Goal: Task Accomplishment & Management: Manage account settings

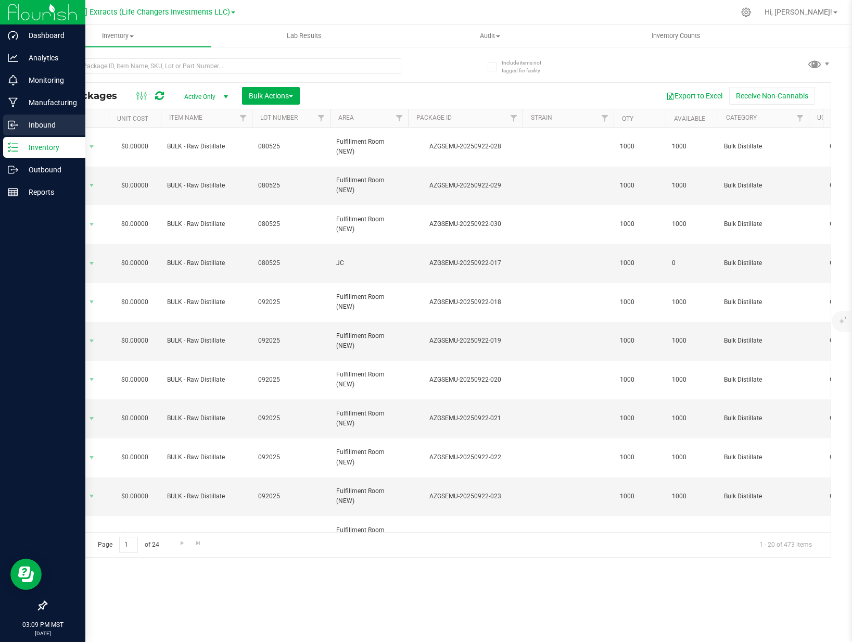
scroll to position [155, 0]
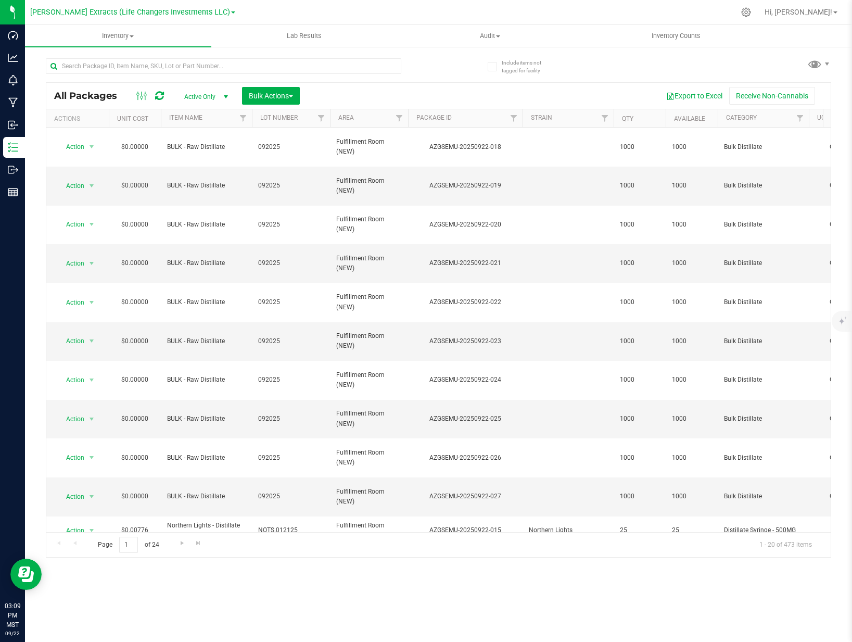
click at [240, 98] on div "Active Only Active Only Lab Samples Locked All Bulk Actions Add to manufacturin…" at bounding box center [241, 96] width 132 height 18
click at [256, 99] on span "Bulk Actions" at bounding box center [271, 96] width 44 height 8
click at [279, 135] on span "Add to outbound order" at bounding box center [283, 138] width 71 height 8
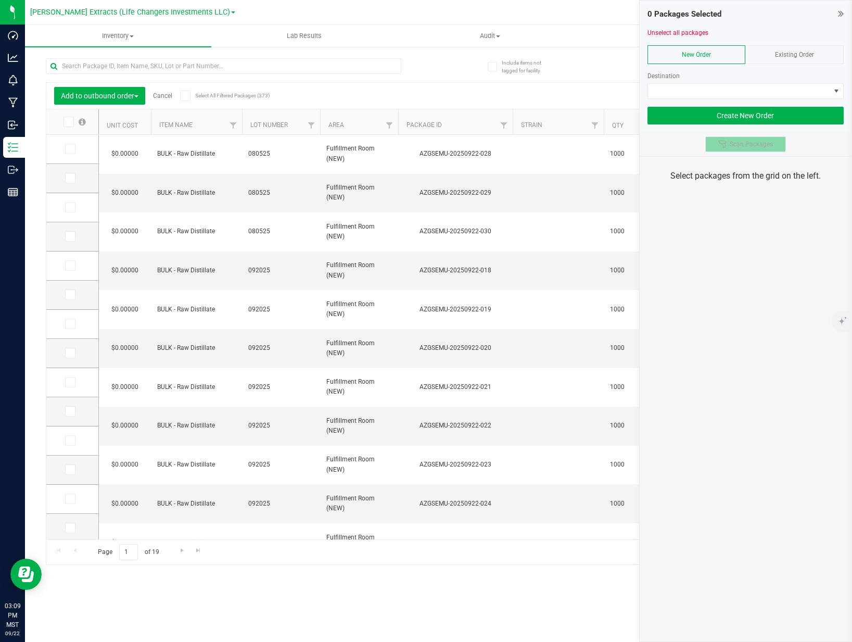
click at [756, 143] on span "Scan Packages" at bounding box center [751, 144] width 43 height 8
click at [167, 95] on link "Cancel" at bounding box center [162, 95] width 19 height 7
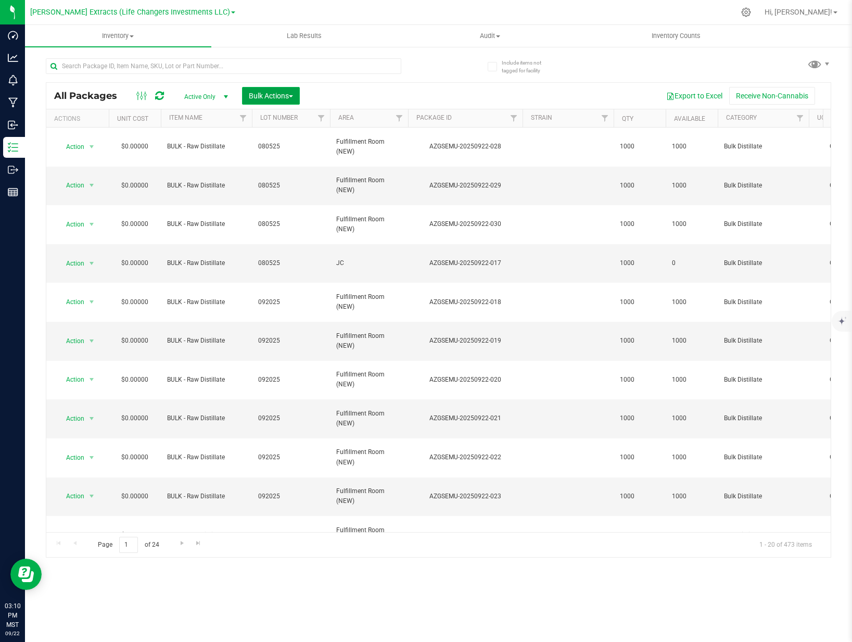
click at [262, 92] on span "Bulk Actions" at bounding box center [271, 96] width 44 height 8
click at [290, 117] on span "Add to manufacturing run" at bounding box center [287, 119] width 79 height 8
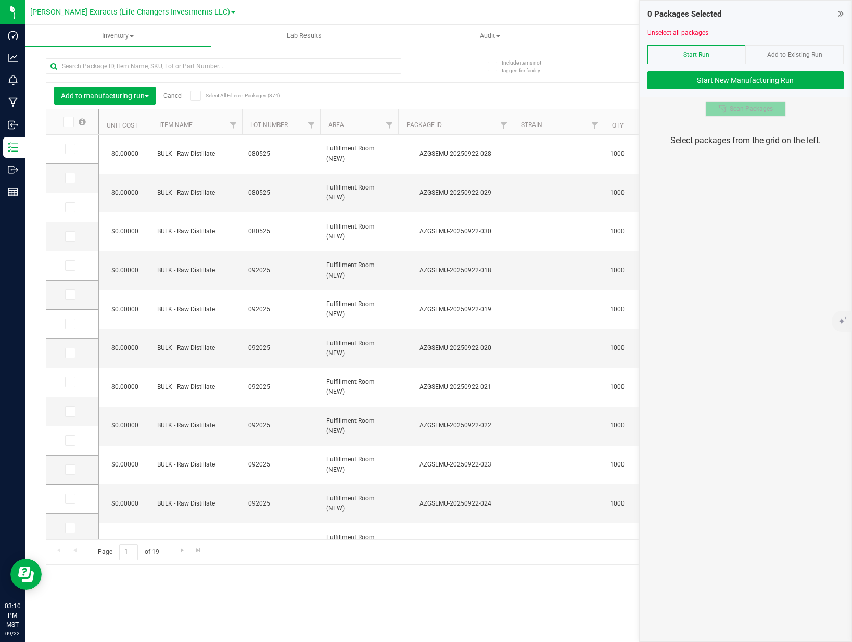
click at [752, 107] on span "Scan Packages" at bounding box center [751, 109] width 43 height 8
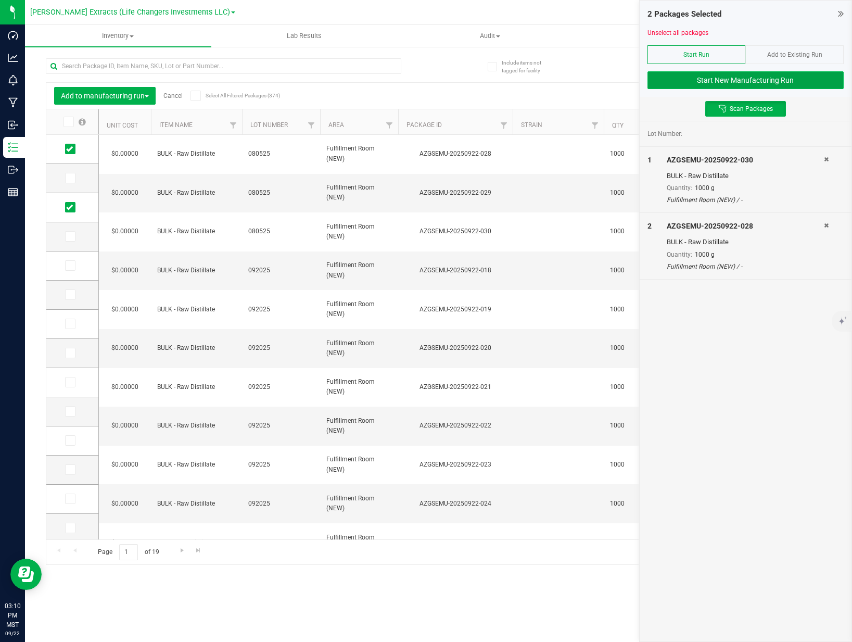
click at [736, 74] on button "Start New Manufacturing Run" at bounding box center [746, 80] width 196 height 18
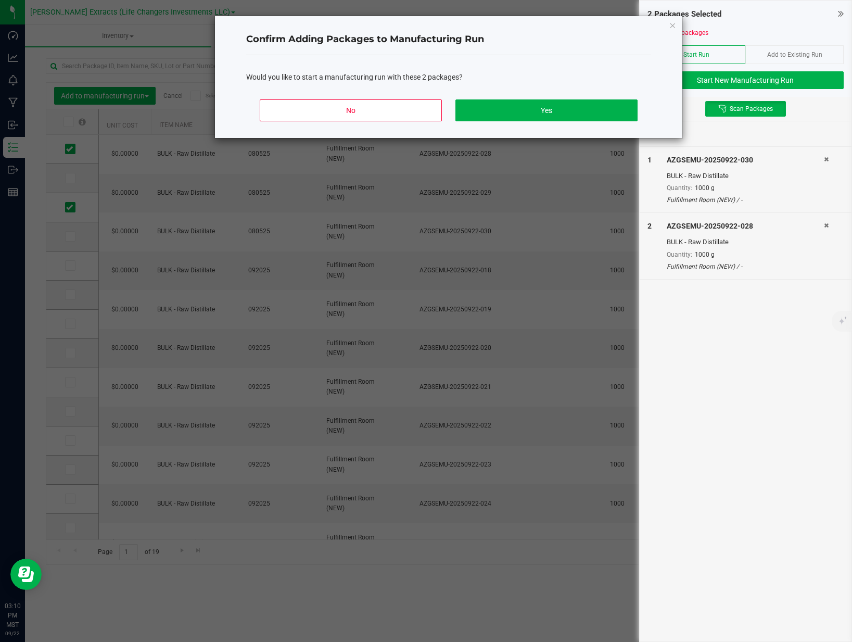
click at [521, 121] on div "No Yes" at bounding box center [448, 114] width 405 height 47
click at [521, 119] on button "Yes" at bounding box center [546, 110] width 182 height 22
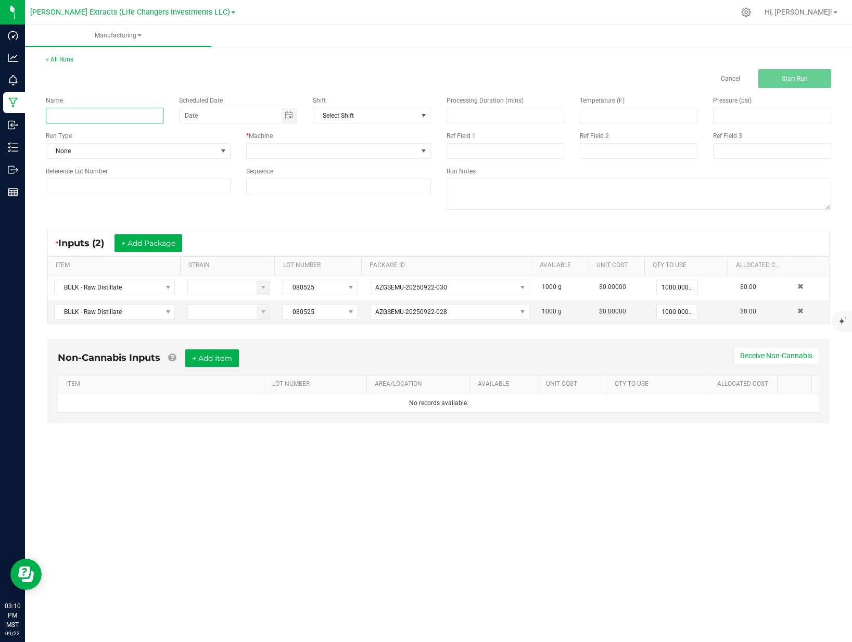
click at [118, 118] on input at bounding box center [105, 116] width 118 height 16
type input "item change"
click at [282, 148] on span at bounding box center [332, 151] width 171 height 15
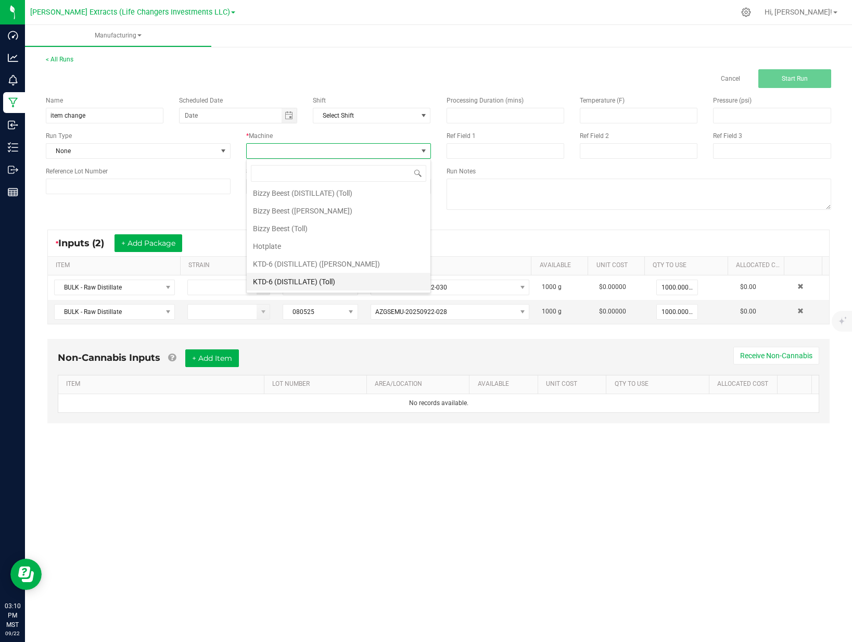
scroll to position [73, 0]
drag, startPoint x: 295, startPoint y: 279, endPoint x: 318, endPoint y: 264, distance: 26.9
click at [295, 279] on li "Tier Change" at bounding box center [339, 282] width 184 height 18
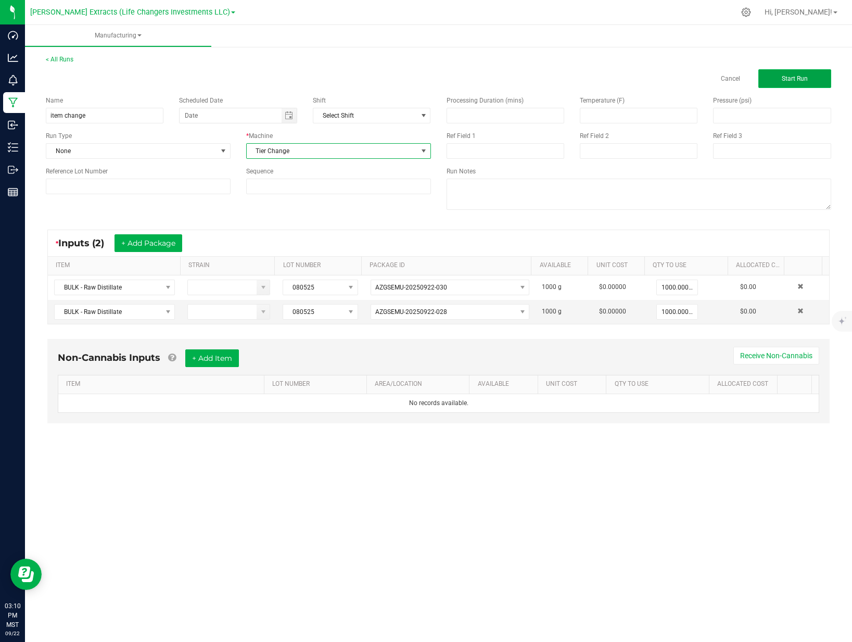
click at [823, 76] on button "Start Run" at bounding box center [794, 78] width 73 height 19
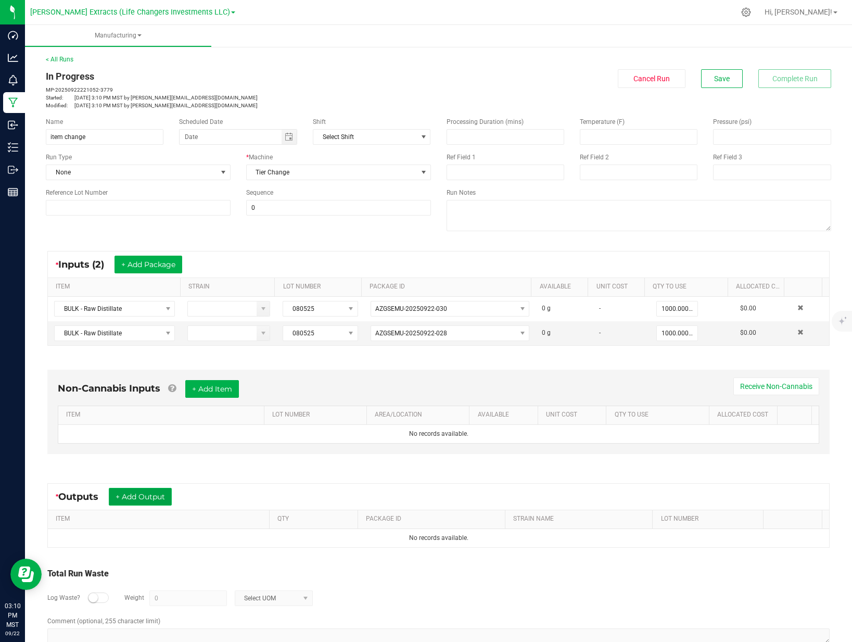
click at [161, 499] on button "+ Add Output" at bounding box center [140, 497] width 63 height 18
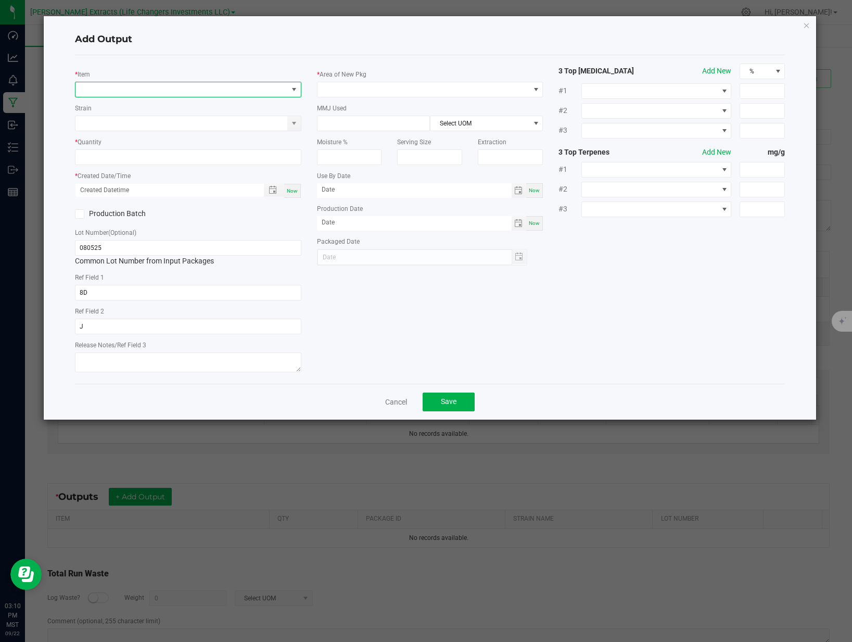
click at [144, 91] on span "NO DATA FOUND" at bounding box center [181, 89] width 212 height 15
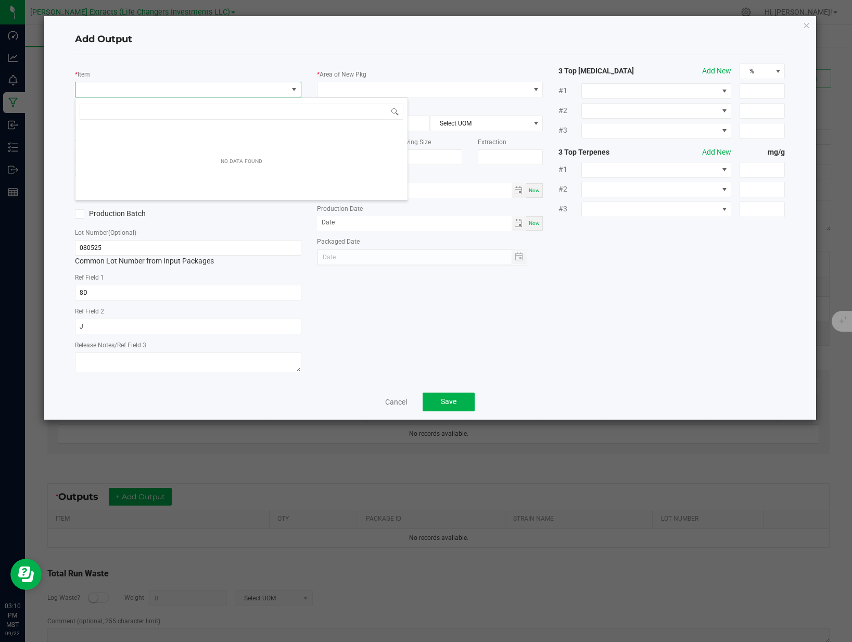
scroll to position [16, 226]
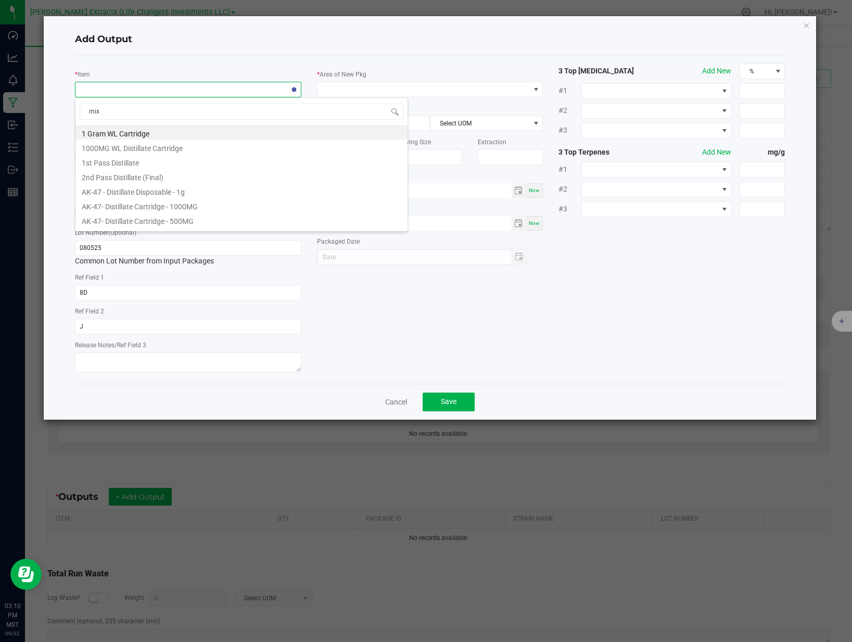
type input "mixe"
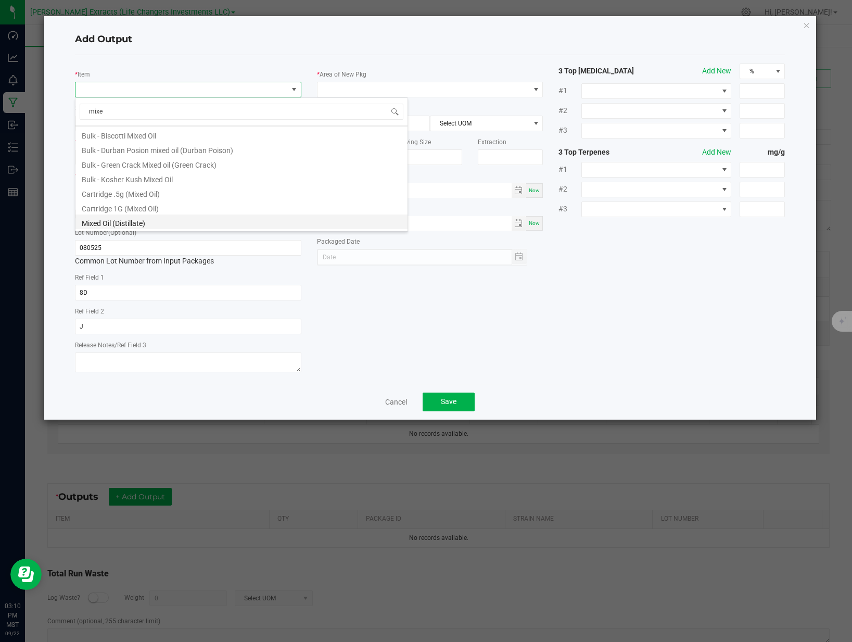
click at [162, 219] on li "Mixed Oil (Distillate)" at bounding box center [241, 221] width 332 height 15
type input "0.0000 g"
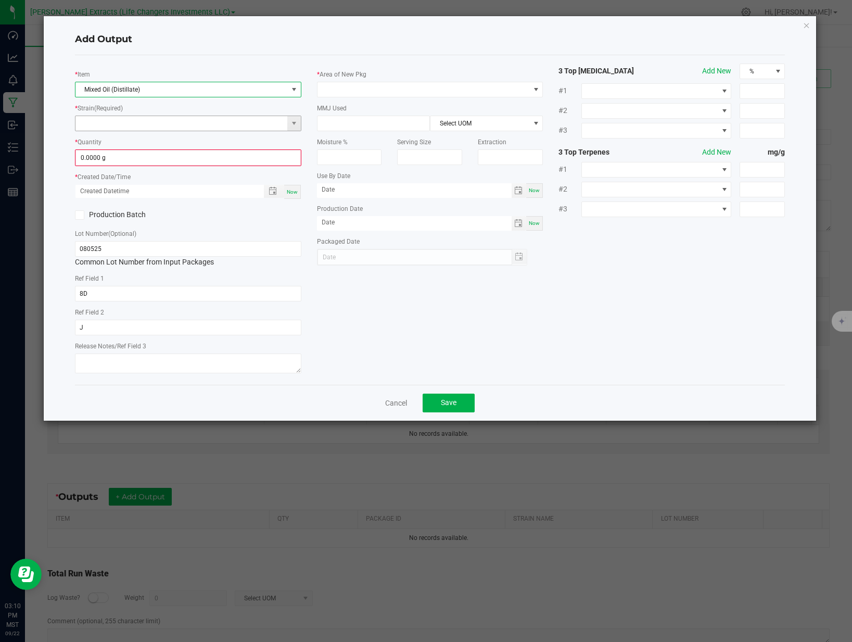
click at [146, 122] on input at bounding box center [181, 123] width 212 height 15
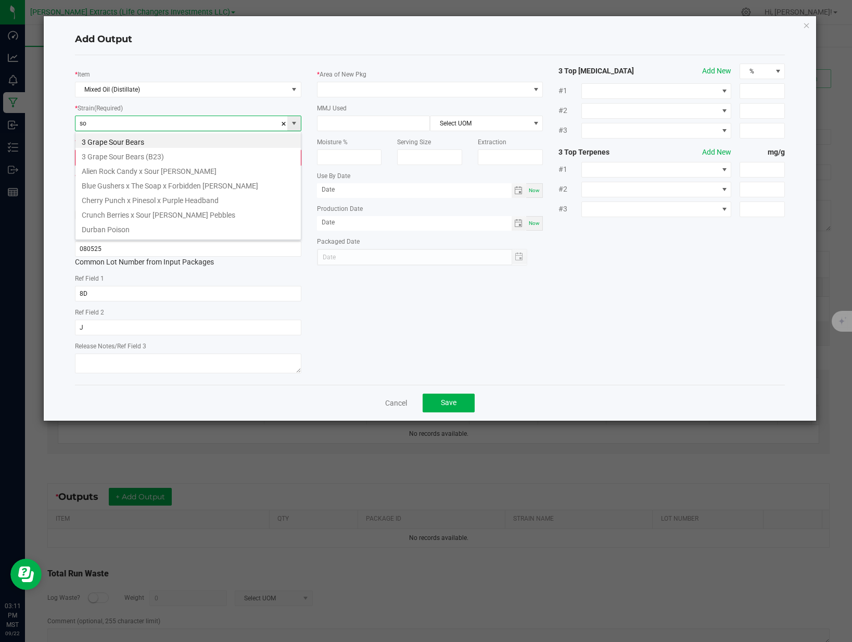
scroll to position [16, 226]
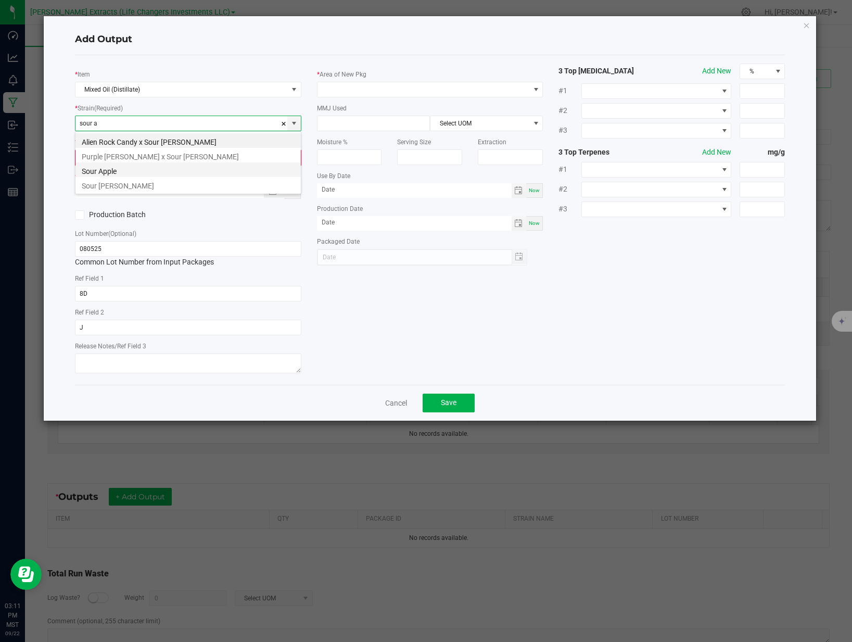
click at [143, 169] on li "Sour Apple" at bounding box center [187, 169] width 225 height 15
type input "Sour Apple"
click at [168, 155] on input "0" at bounding box center [188, 157] width 224 height 15
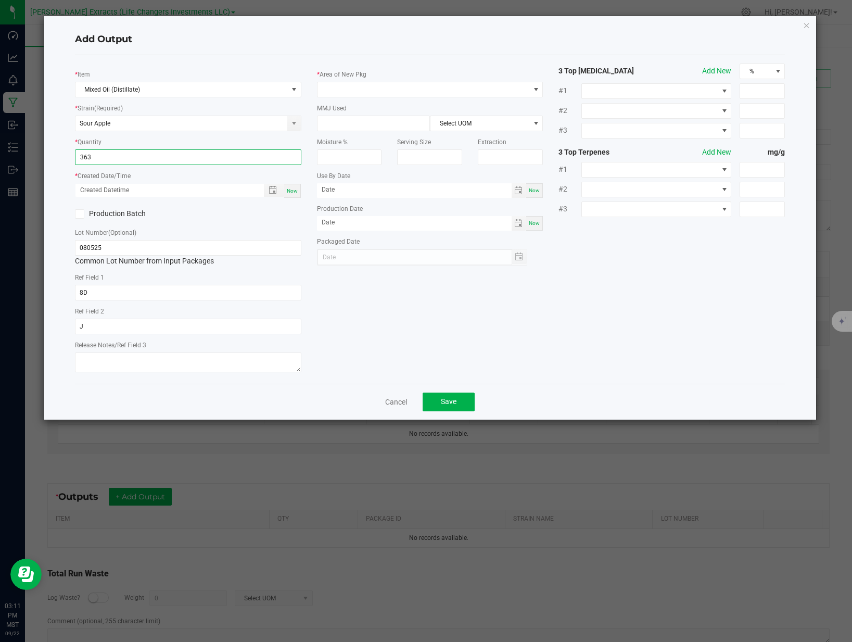
type input "363.0000 g"
click at [292, 194] on div "Now" at bounding box center [292, 191] width 17 height 14
type input "[DATE] 3:11 PM"
type input "[DATE]"
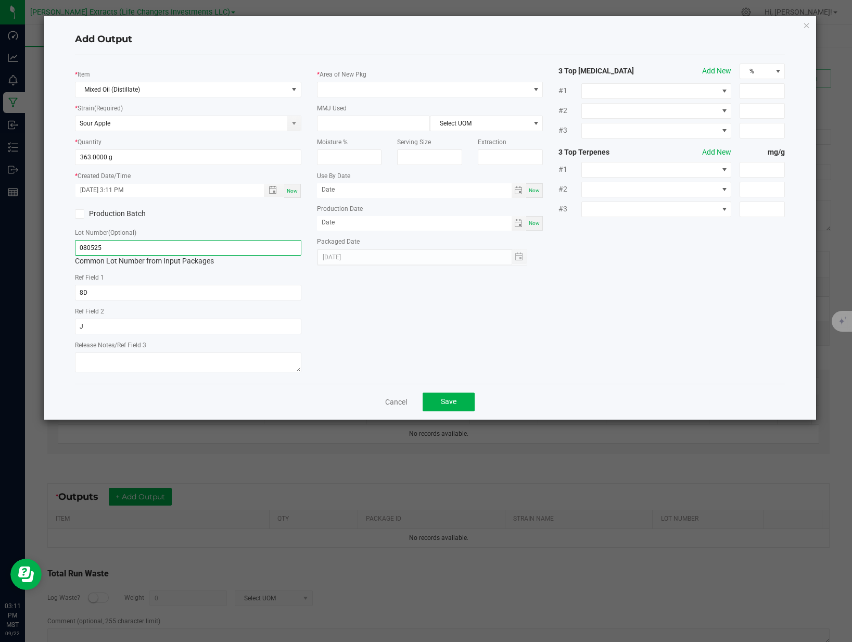
click at [108, 246] on input "080525" at bounding box center [188, 248] width 226 height 16
type input "SOEL.012125"
click at [121, 294] on input "8D" at bounding box center [188, 293] width 226 height 16
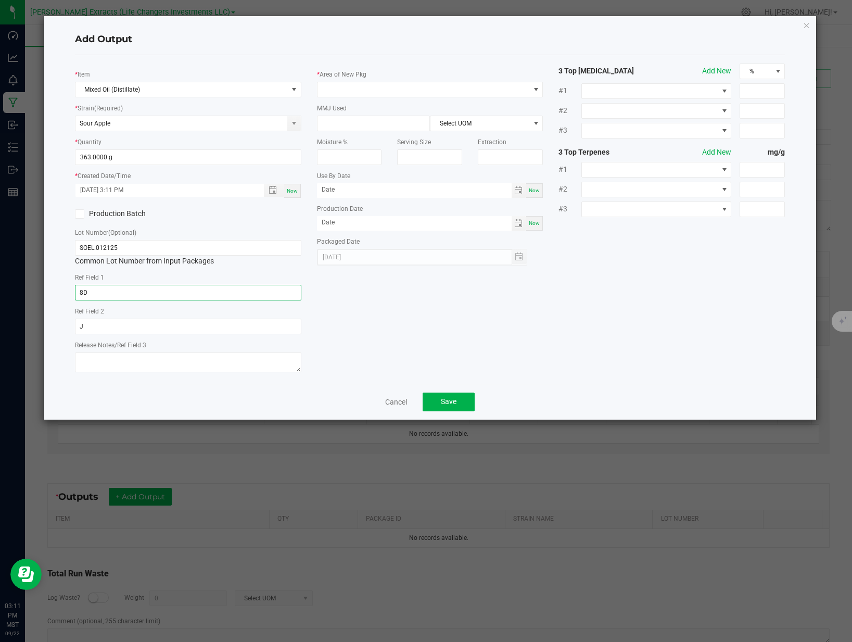
click at [121, 294] on input "8D" at bounding box center [188, 293] width 226 height 16
click at [118, 321] on input "J" at bounding box center [188, 327] width 226 height 16
click at [354, 321] on div "* Item Mixed Oil (Distillate) * Strain (Required) Sour Apple * Quantity 363.000…" at bounding box center [430, 220] width 726 height 312
click at [392, 94] on span at bounding box center [424, 89] width 212 height 15
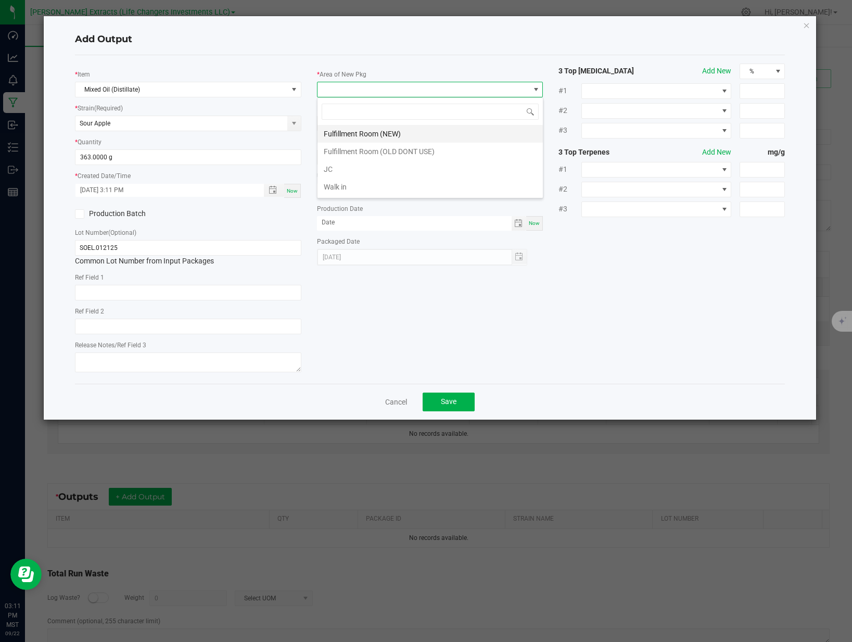
drag, startPoint x: 375, startPoint y: 129, endPoint x: 381, endPoint y: 143, distance: 14.5
click at [375, 129] on li "Fulfillment Room (NEW)" at bounding box center [430, 134] width 225 height 18
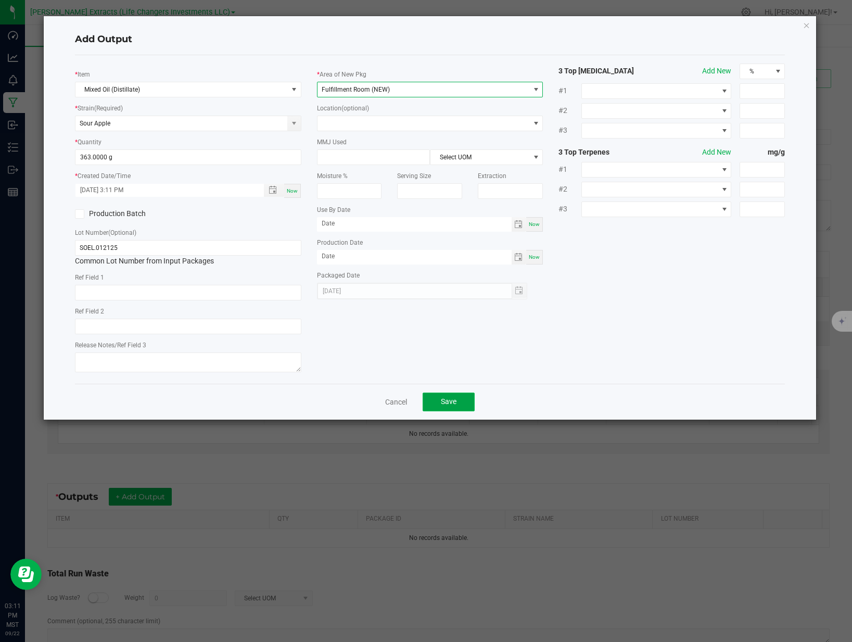
drag, startPoint x: 451, startPoint y: 402, endPoint x: 439, endPoint y: 407, distance: 13.3
click at [451, 402] on span "Save" at bounding box center [449, 401] width 16 height 8
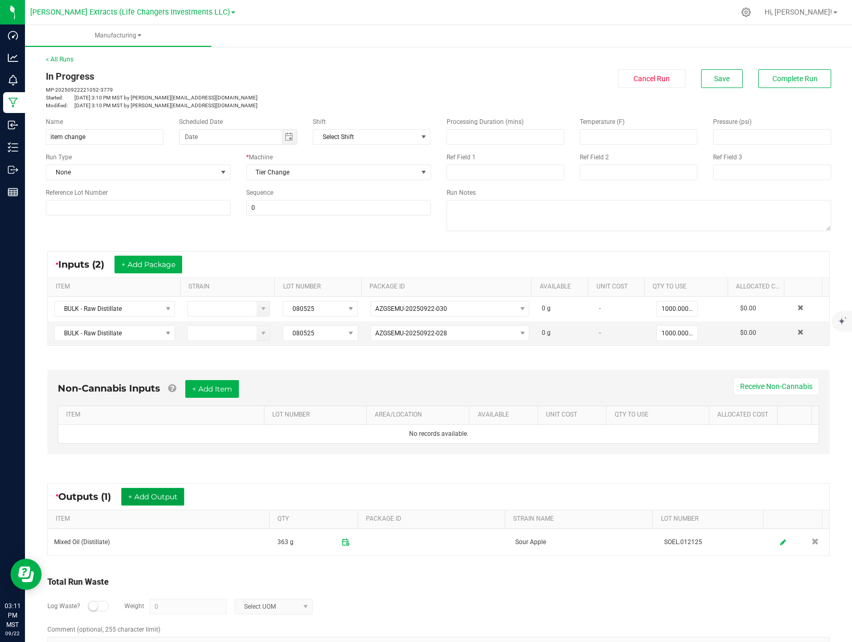
click at [153, 499] on button "+ Add Output" at bounding box center [152, 497] width 63 height 18
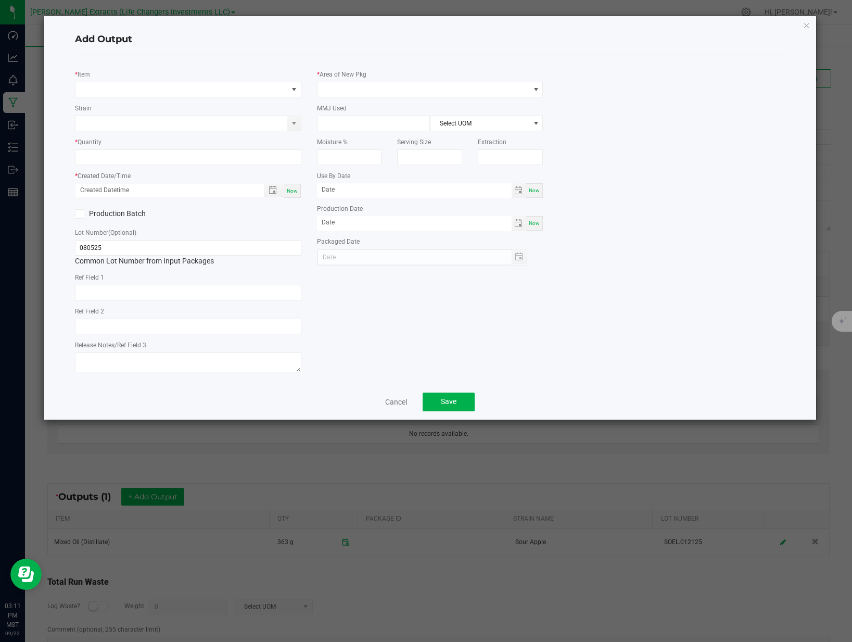
type input "8D"
type input "J"
click at [118, 88] on span "NO DATA FOUND" at bounding box center [181, 89] width 212 height 15
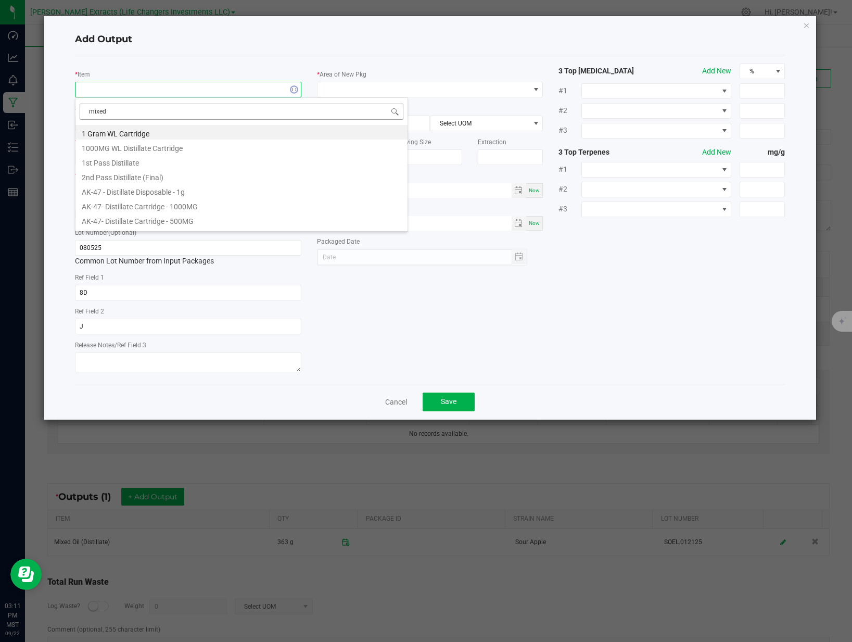
type input "mixed o"
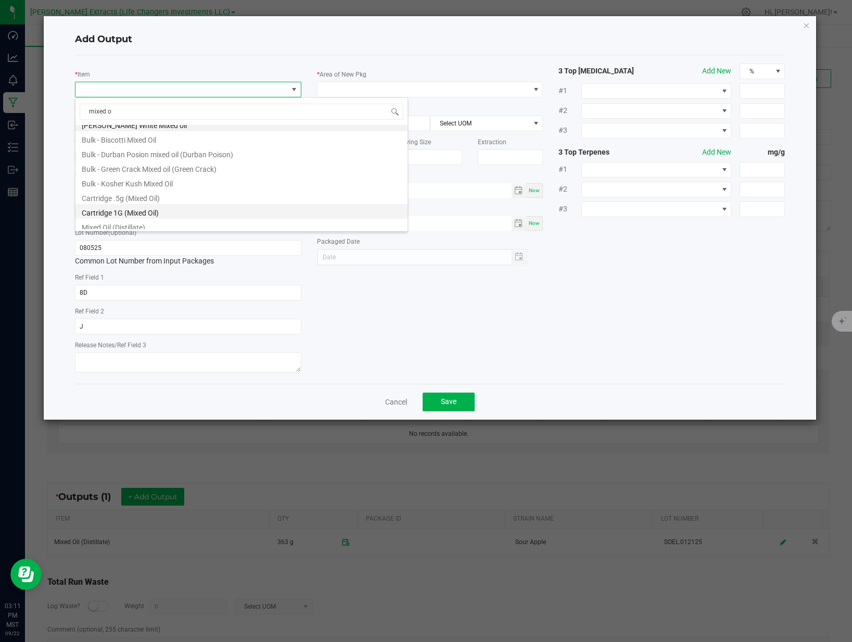
scroll to position [12, 0]
click at [125, 223] on li "Mixed Oil (Distillate)" at bounding box center [241, 221] width 332 height 15
type input "0.0000 g"
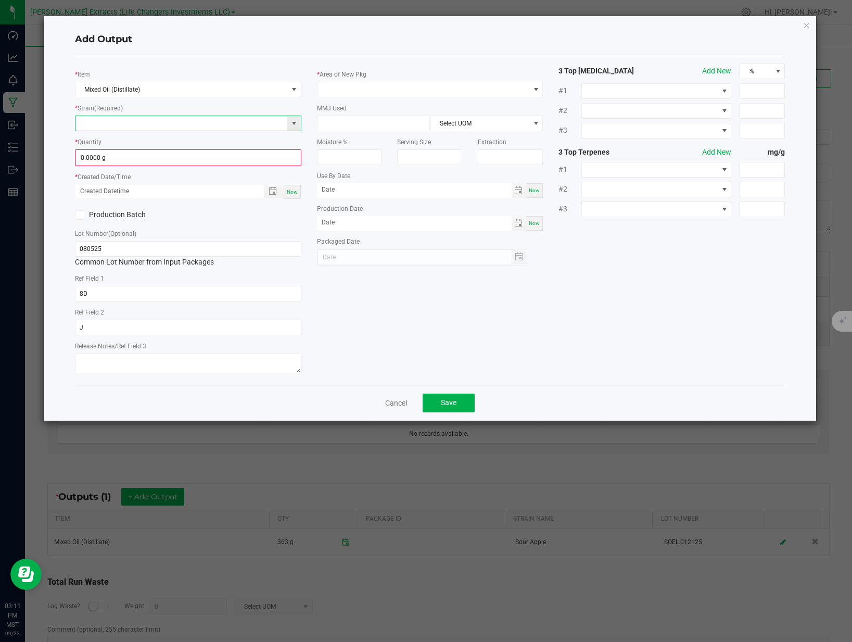
click at [145, 125] on input at bounding box center [181, 123] width 212 height 15
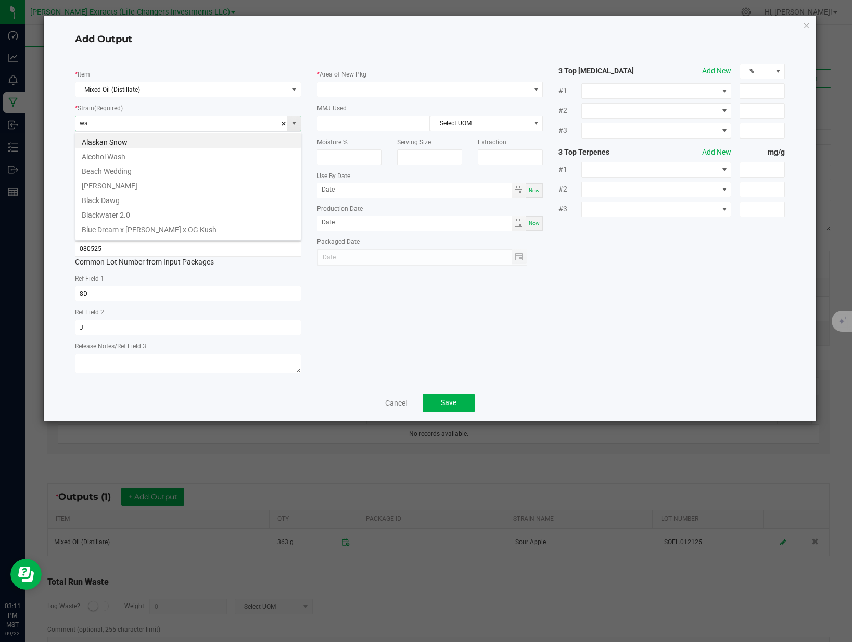
scroll to position [16, 226]
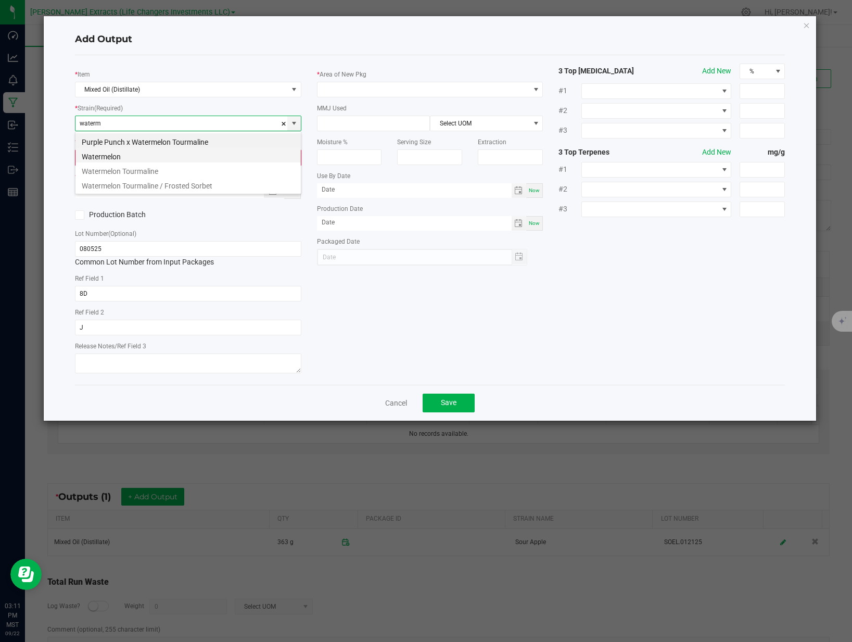
click at [145, 154] on li "Watermelon" at bounding box center [187, 155] width 225 height 15
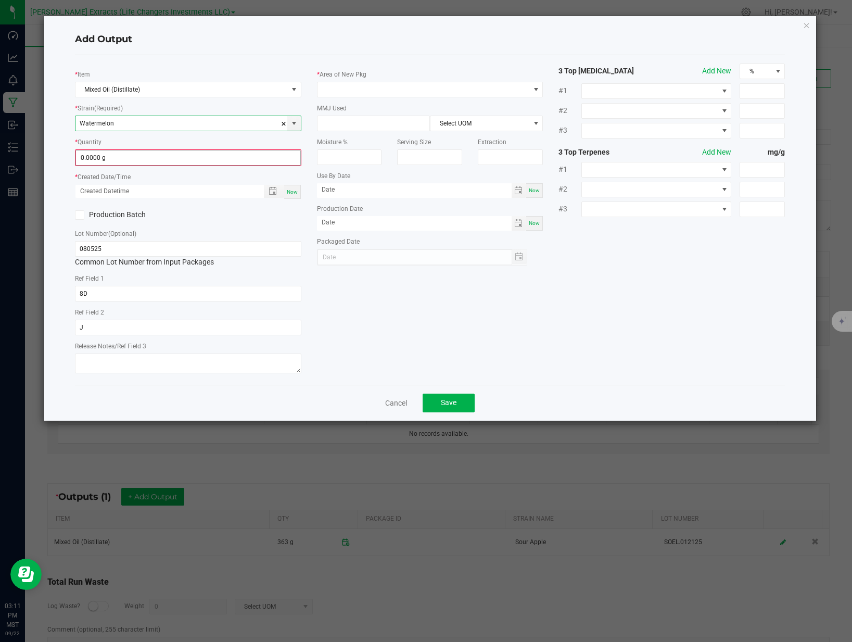
type input "Watermelon"
click at [144, 153] on input "0" at bounding box center [188, 157] width 224 height 15
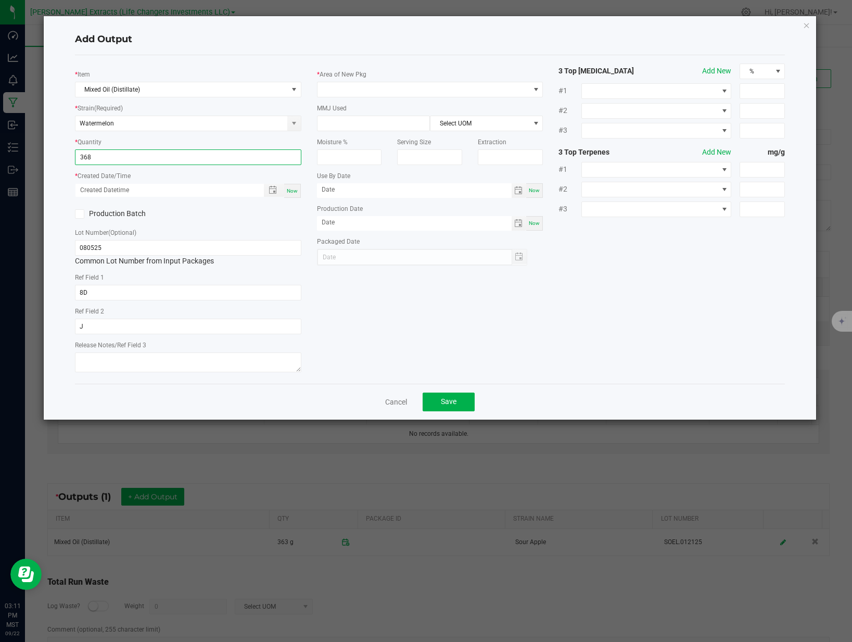
type input "368.0000 g"
click at [293, 187] on div "Now" at bounding box center [292, 191] width 17 height 14
type input "[DATE] 3:11 PM"
type input "[DATE]"
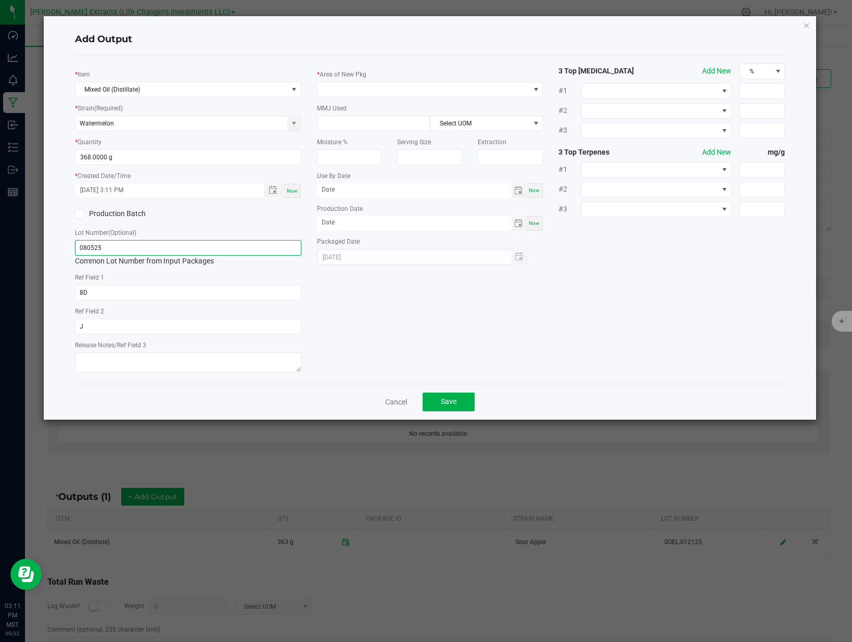
click at [174, 242] on input "080525" at bounding box center [188, 248] width 226 height 16
type input "WAON.012125"
click at [159, 287] on input "8D" at bounding box center [188, 293] width 226 height 16
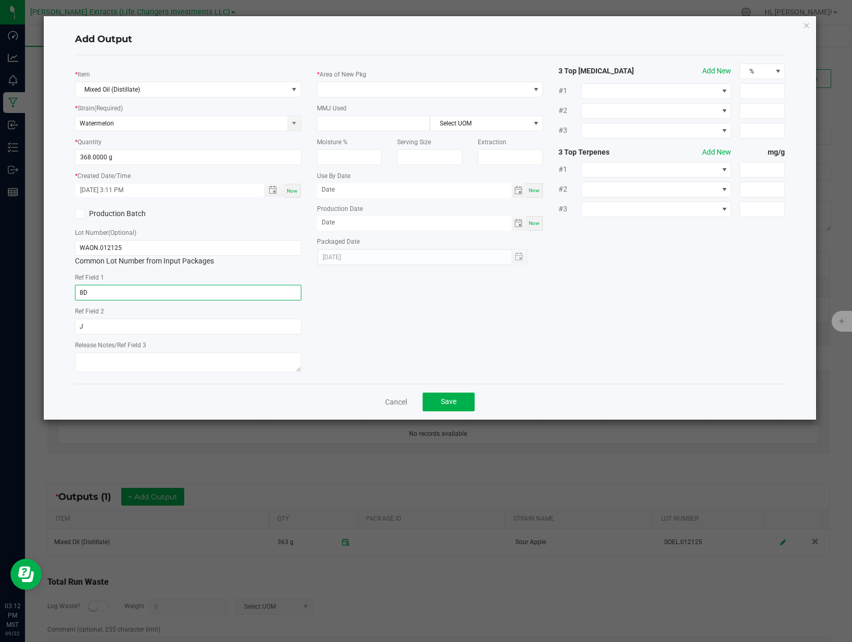
click at [159, 287] on input "8D" at bounding box center [188, 293] width 226 height 16
click at [127, 321] on input "J" at bounding box center [188, 327] width 226 height 16
drag, startPoint x: 363, startPoint y: 354, endPoint x: 381, endPoint y: 281, distance: 75.0
click at [363, 354] on div "* Item Mixed Oil (Distillate) * Strain (Required) Watermelon * Quantity 368.000…" at bounding box center [430, 220] width 726 height 312
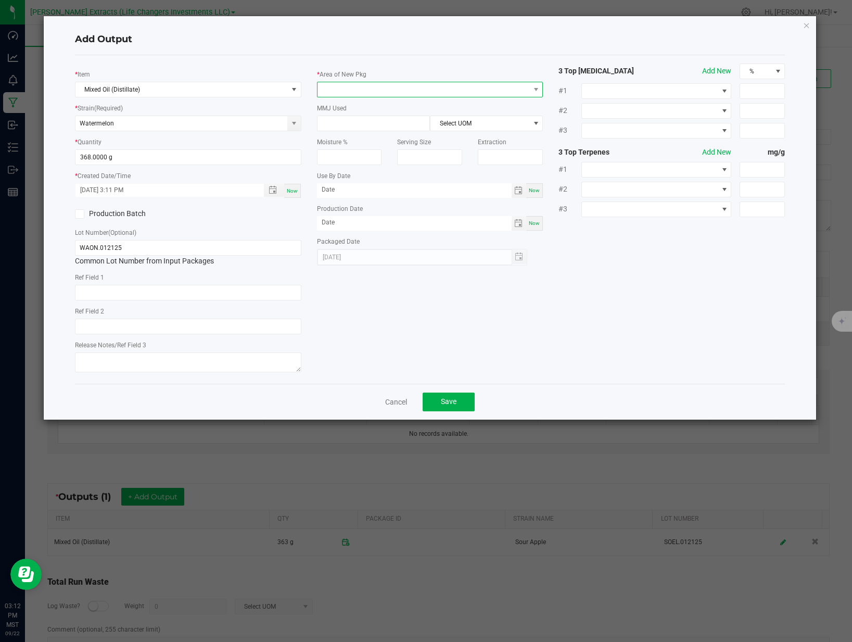
click at [390, 84] on span at bounding box center [424, 89] width 212 height 15
click at [371, 138] on li "Fulfillment Room (NEW)" at bounding box center [430, 134] width 225 height 18
click at [438, 400] on button "Save" at bounding box center [449, 402] width 52 height 19
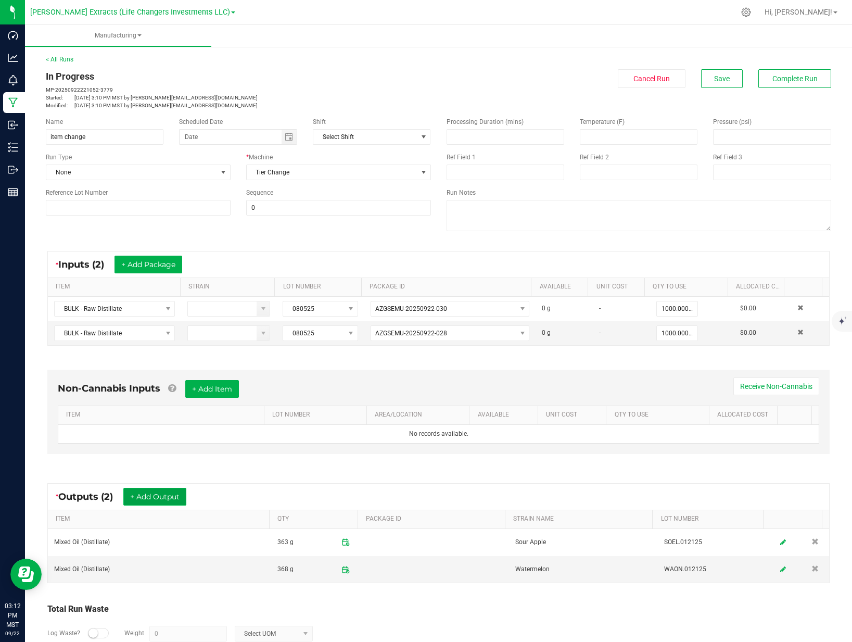
click at [178, 495] on button "+ Add Output" at bounding box center [154, 497] width 63 height 18
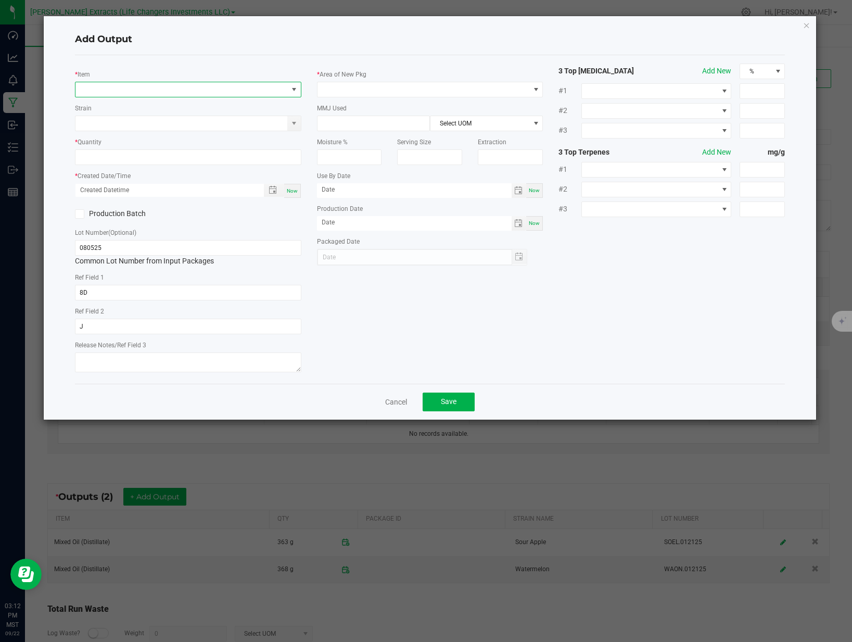
click at [92, 90] on span "NO DATA FOUND" at bounding box center [181, 89] width 212 height 15
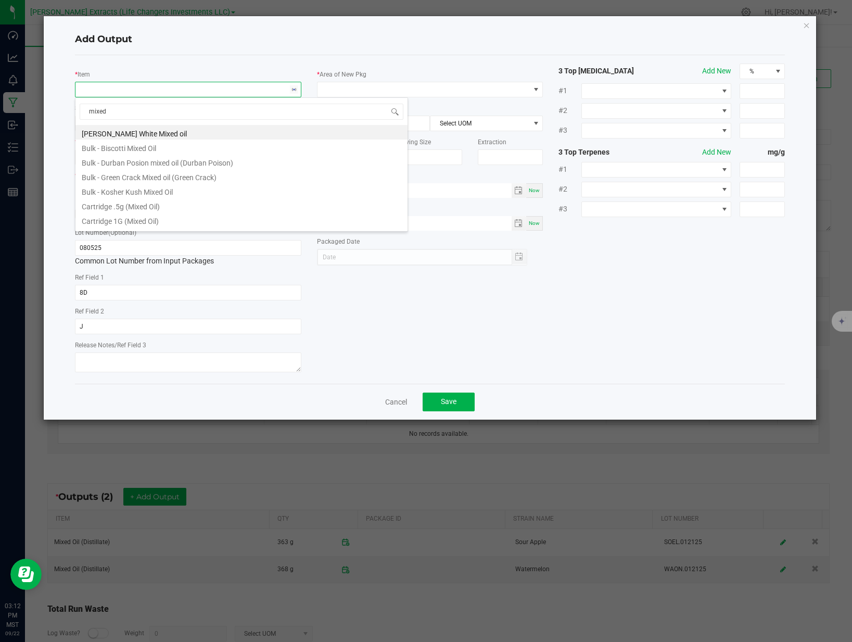
type input "mixed o"
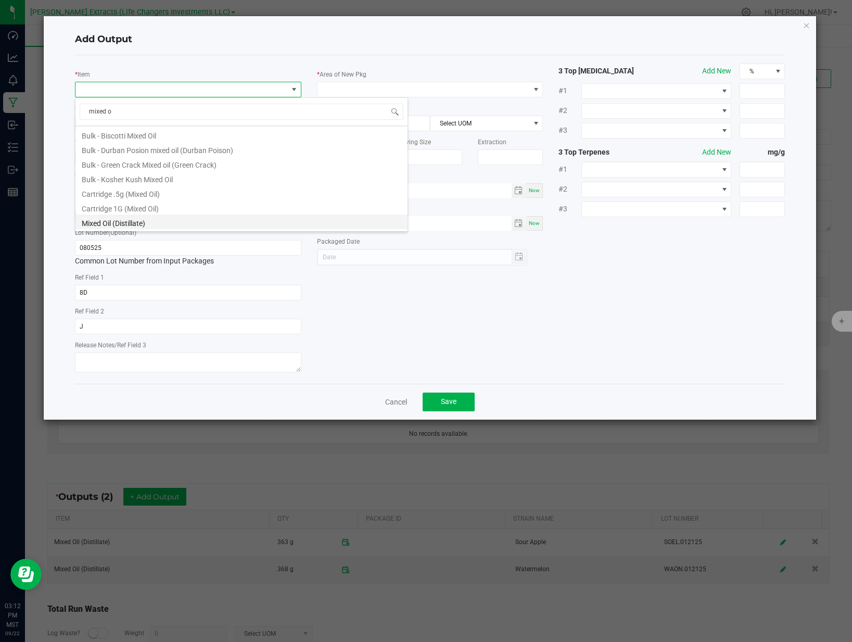
click at [147, 224] on li "Mixed Oil (Distillate)" at bounding box center [241, 221] width 332 height 15
type input "0.0000 g"
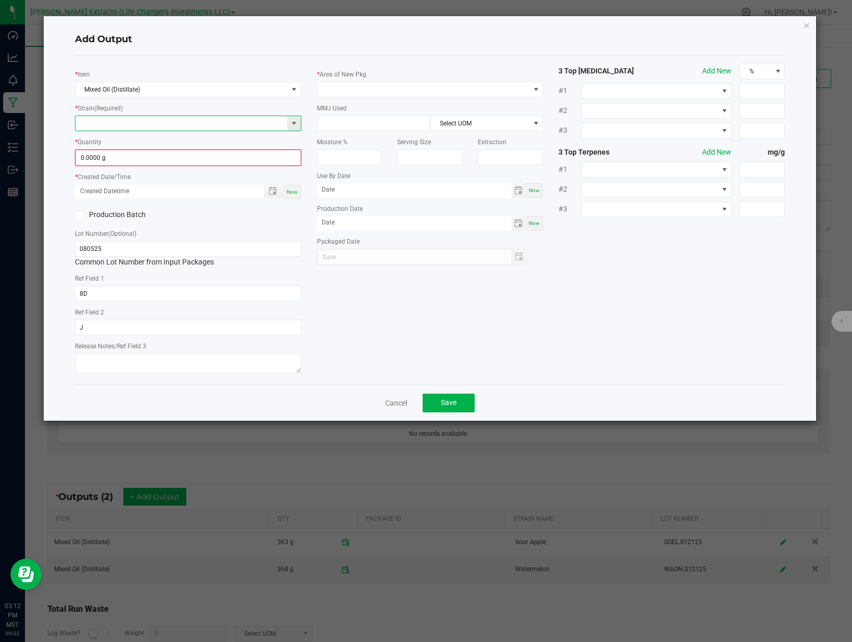
click at [141, 126] on input at bounding box center [181, 123] width 212 height 15
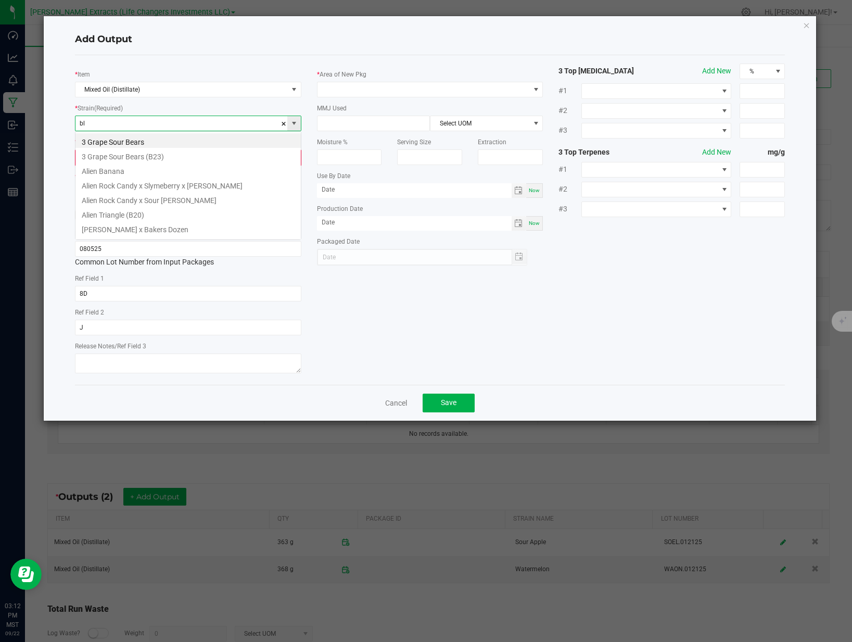
scroll to position [16, 226]
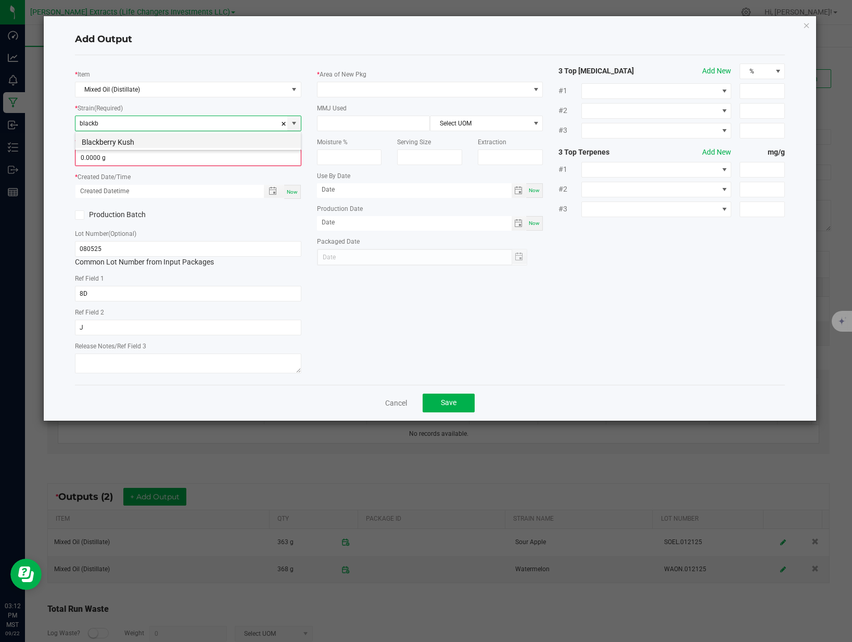
click at [143, 145] on li "Blackberry Kush" at bounding box center [187, 140] width 225 height 15
type input "Blackberry Kush"
click at [136, 155] on input "0" at bounding box center [188, 157] width 224 height 15
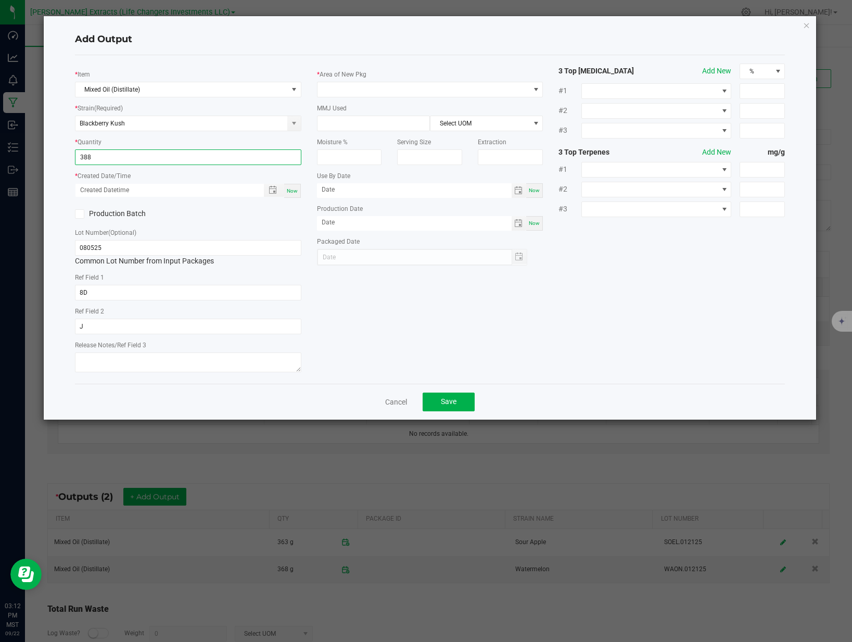
type input "388.0000 g"
click at [291, 189] on span "Now" at bounding box center [292, 191] width 11 height 6
type input "[DATE] 3:12 PM"
type input "[DATE]"
click at [181, 245] on input "080525" at bounding box center [188, 248] width 226 height 16
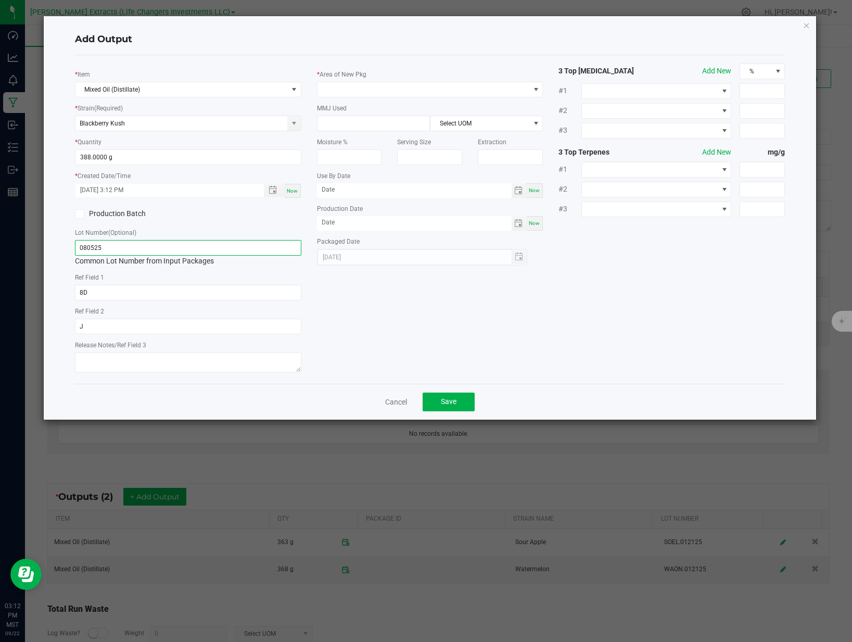
click at [181, 245] on input "080525" at bounding box center [188, 248] width 226 height 16
type input "BLSH.01215"
click at [211, 282] on div "Ref Field 1 8D" at bounding box center [188, 286] width 226 height 29
click at [207, 285] on input "8D" at bounding box center [188, 293] width 226 height 16
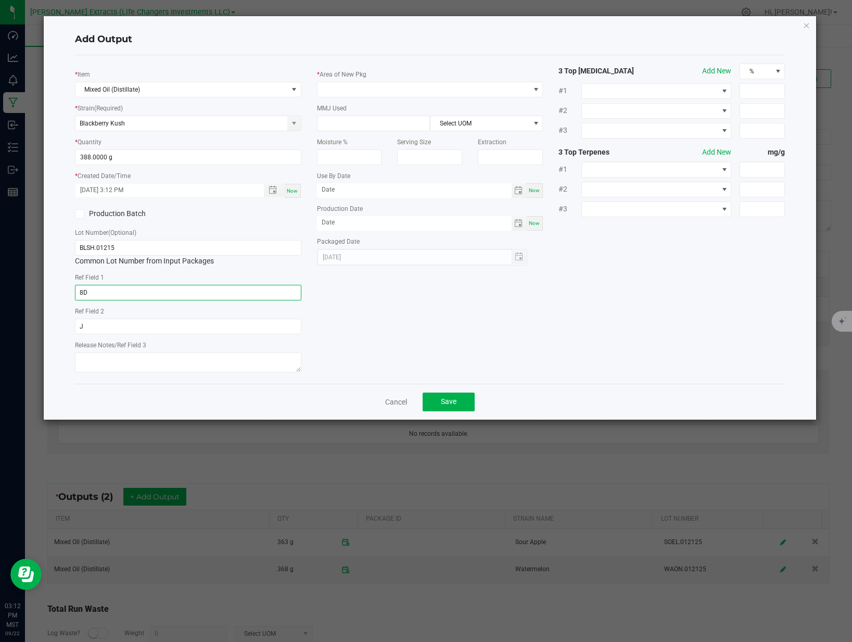
click at [207, 285] on input "8D" at bounding box center [188, 293] width 226 height 16
click at [136, 328] on input "J" at bounding box center [188, 327] width 226 height 16
click at [136, 328] on input "text" at bounding box center [188, 327] width 226 height 16
click at [382, 90] on span at bounding box center [424, 89] width 212 height 15
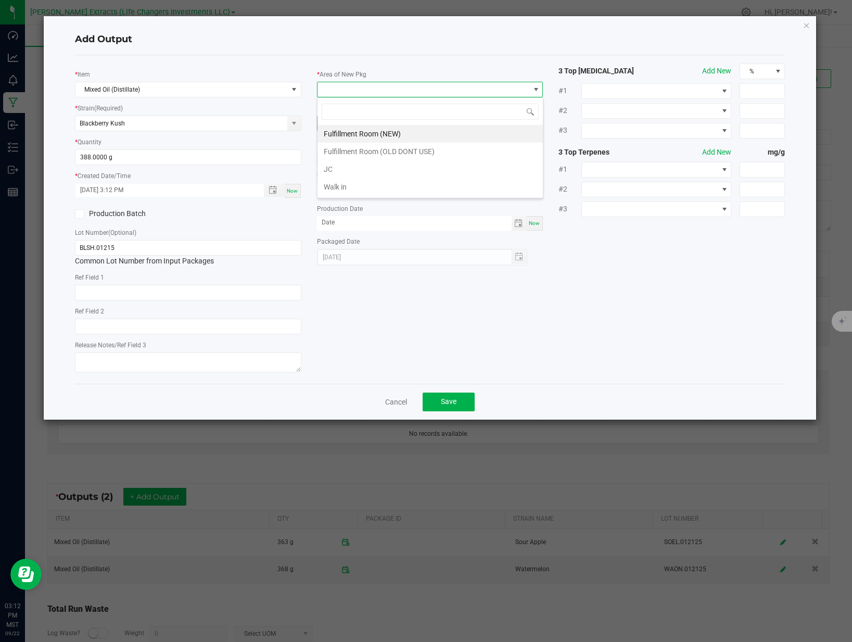
click at [356, 140] on li "Fulfillment Room (NEW)" at bounding box center [430, 134] width 225 height 18
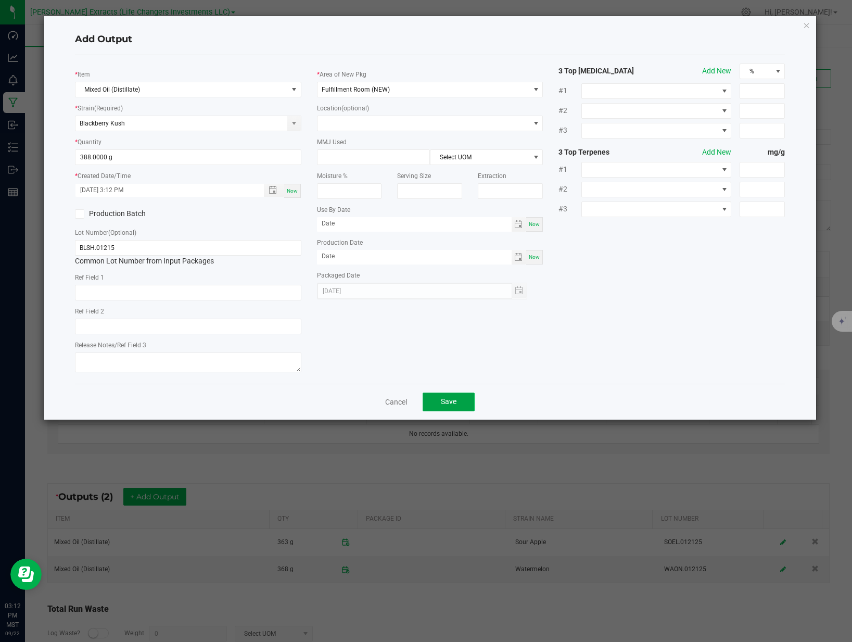
click at [445, 394] on button "Save" at bounding box center [449, 402] width 52 height 19
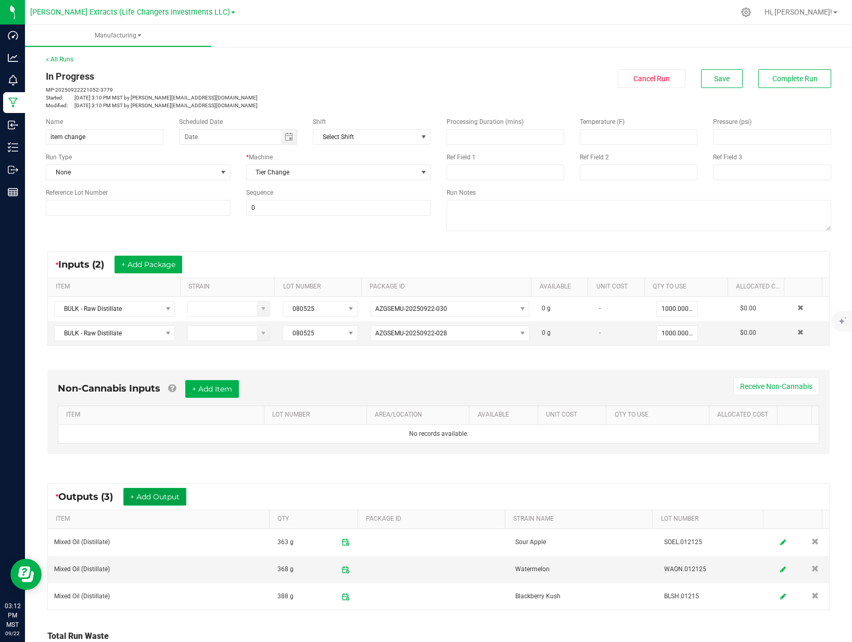
click at [159, 498] on button "+ Add Output" at bounding box center [154, 497] width 63 height 18
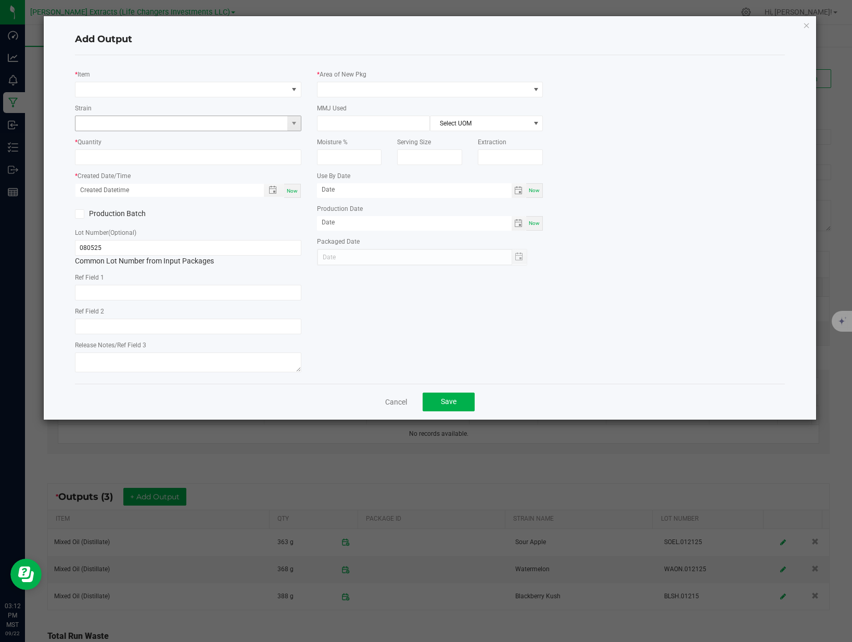
type input "8D"
type input "J"
click at [182, 94] on span "NO DATA FOUND" at bounding box center [181, 89] width 212 height 15
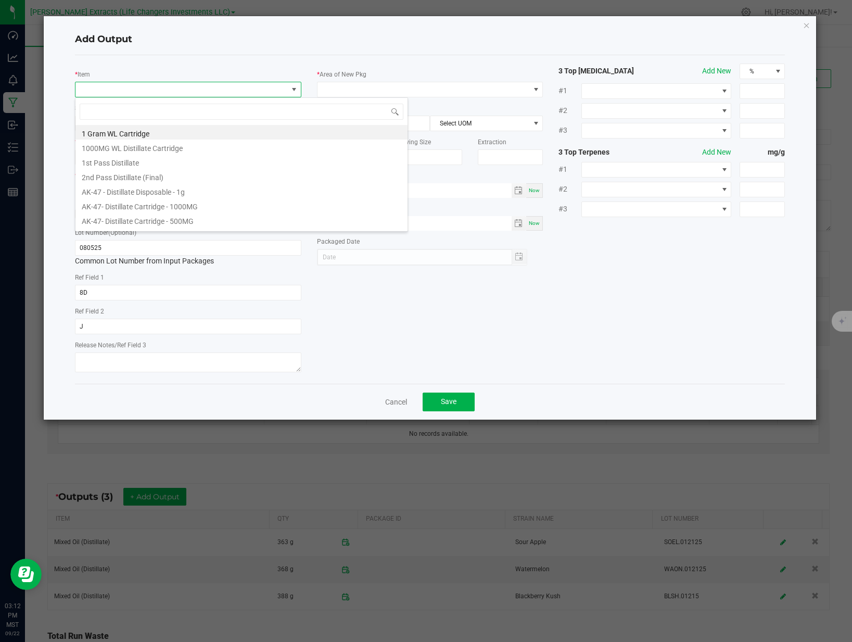
type input "p"
type input "mix"
click at [145, 218] on li "Mixed Oil (Distillate)" at bounding box center [241, 221] width 332 height 15
type input "0.0000 g"
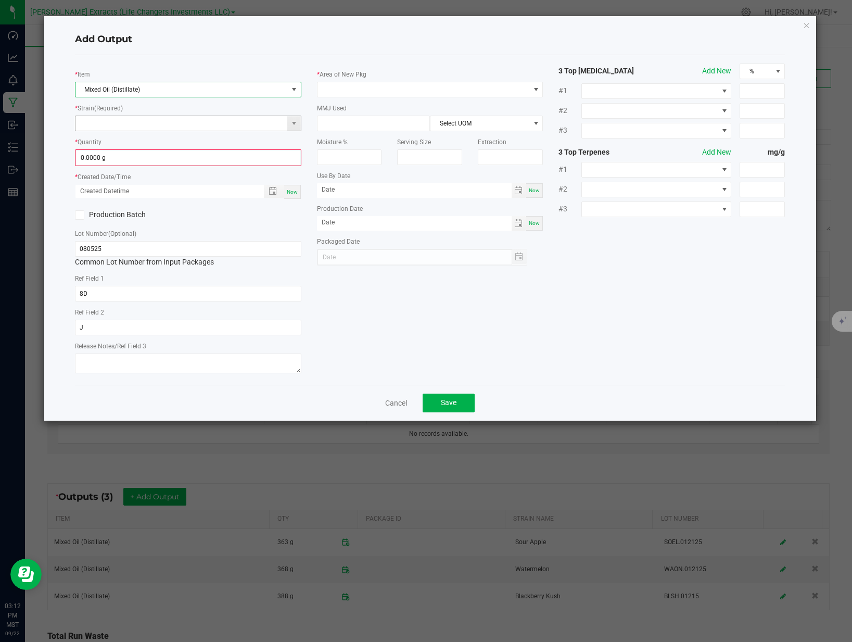
click at [169, 124] on input at bounding box center [181, 123] width 212 height 15
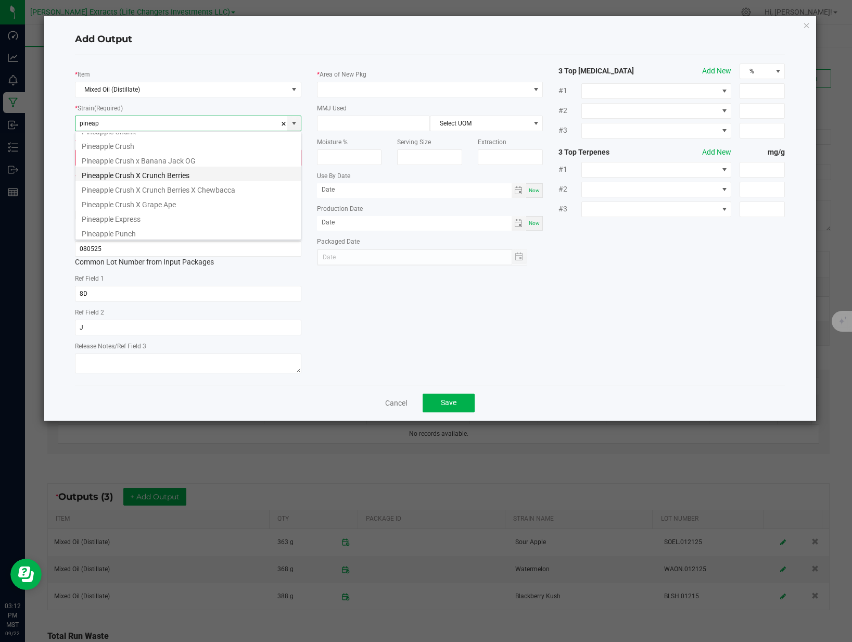
scroll to position [56, 0]
click at [166, 216] on li "Pineapple Express" at bounding box center [187, 215] width 225 height 15
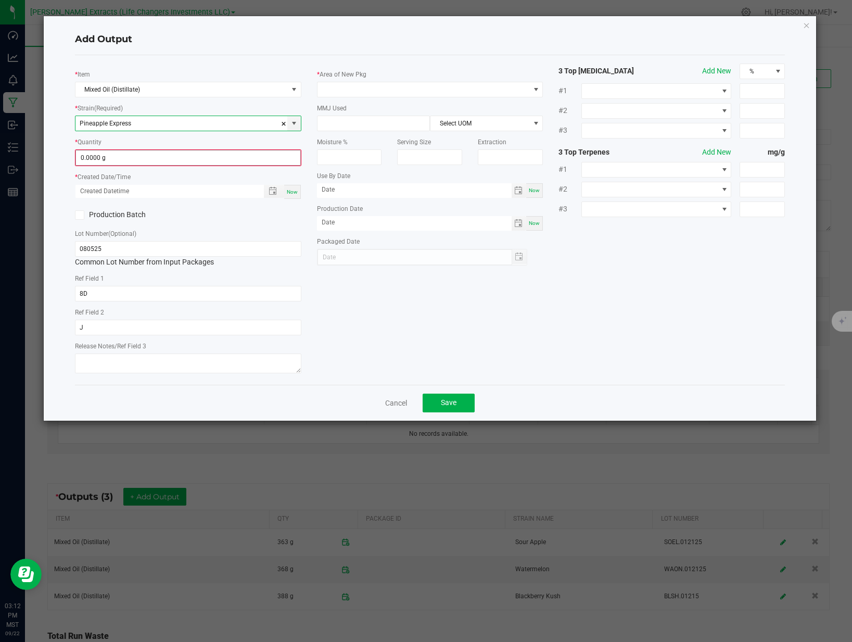
type input "Pineapple Express"
click at [143, 161] on input "0" at bounding box center [188, 157] width 224 height 15
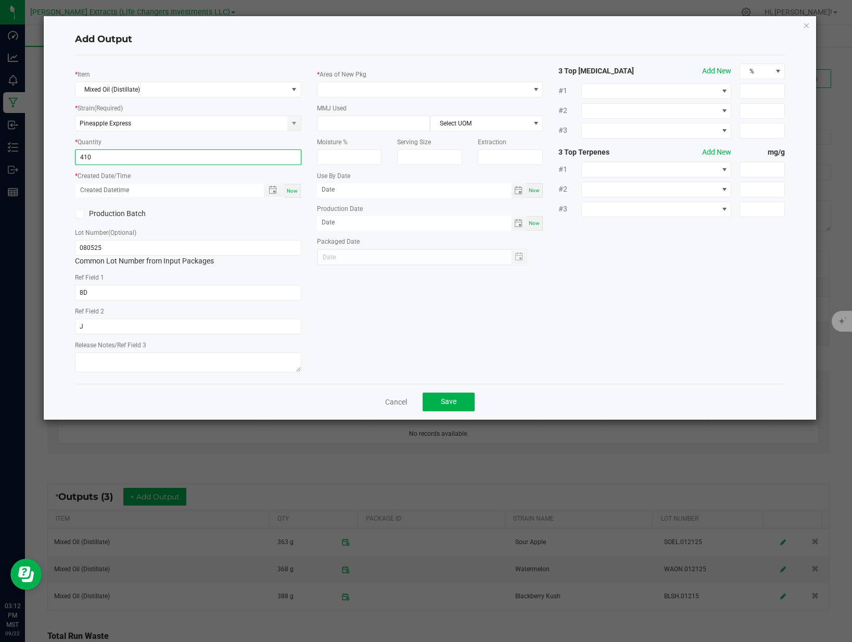
type input "410.0000 g"
click at [294, 194] on div "Now" at bounding box center [292, 191] width 17 height 14
type input "[DATE] 3:13 PM"
type input "[DATE]"
click at [166, 247] on input "080525" at bounding box center [188, 248] width 226 height 16
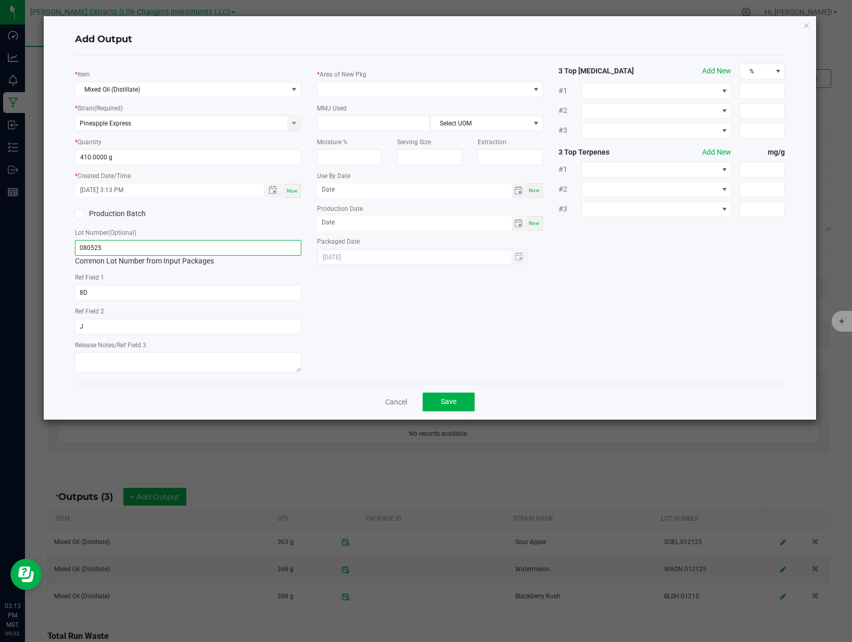
click at [166, 247] on input "080525" at bounding box center [188, 248] width 226 height 16
type input "PISS.012125"
click at [135, 283] on div "Ref Field 1 8D" at bounding box center [188, 286] width 226 height 29
click at [135, 286] on div "Ref Field 1 8D" at bounding box center [188, 286] width 226 height 29
click at [135, 287] on input "8D" at bounding box center [188, 293] width 226 height 16
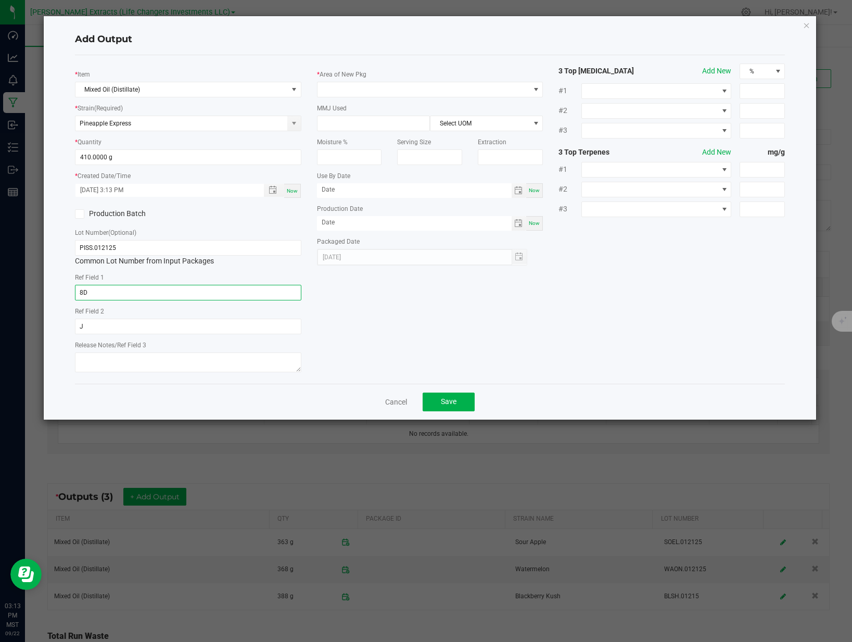
click at [135, 287] on input "8D" at bounding box center [188, 293] width 226 height 16
click at [121, 333] on input "J" at bounding box center [188, 327] width 226 height 16
click at [351, 94] on span at bounding box center [424, 89] width 212 height 15
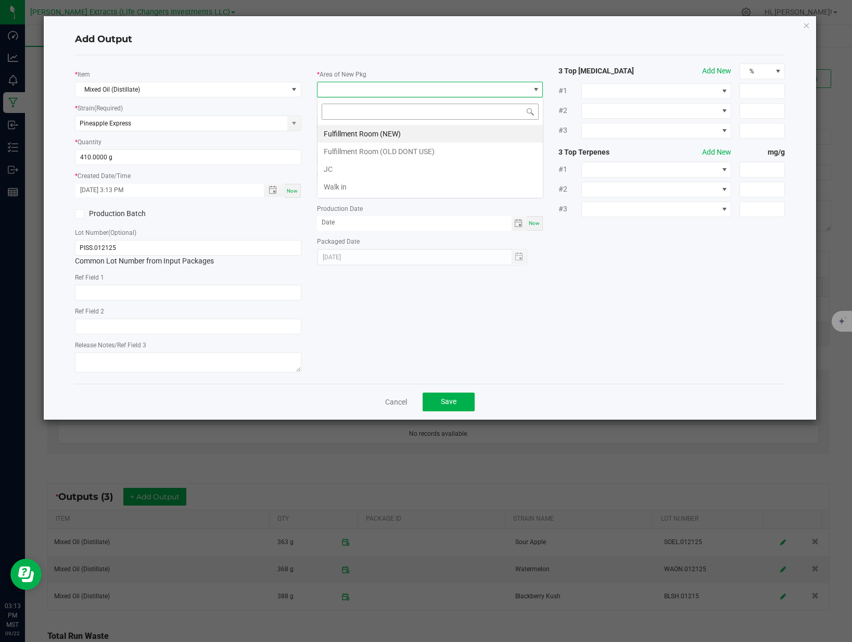
scroll to position [16, 226]
click at [356, 129] on li "Fulfillment Room (NEW)" at bounding box center [430, 134] width 225 height 18
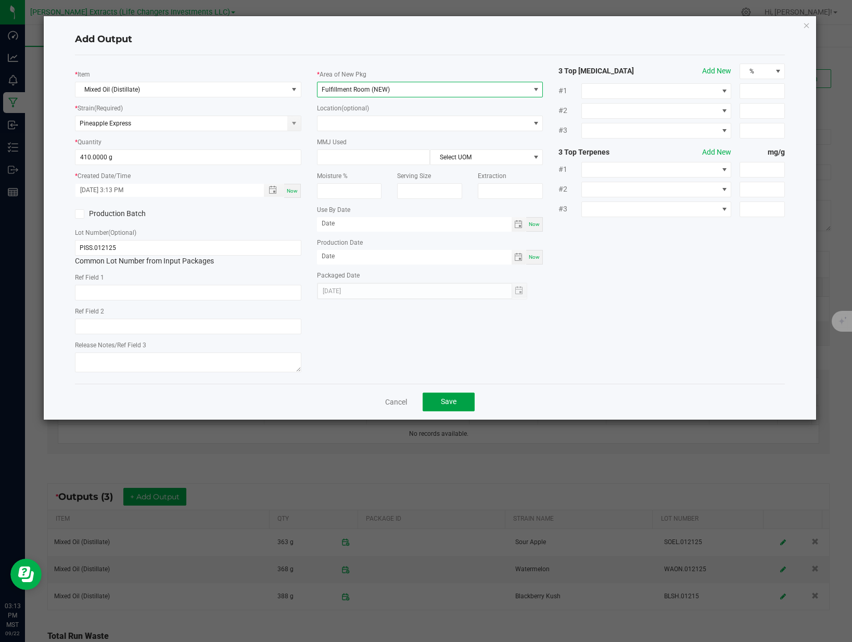
click at [454, 401] on span "Save" at bounding box center [449, 401] width 16 height 8
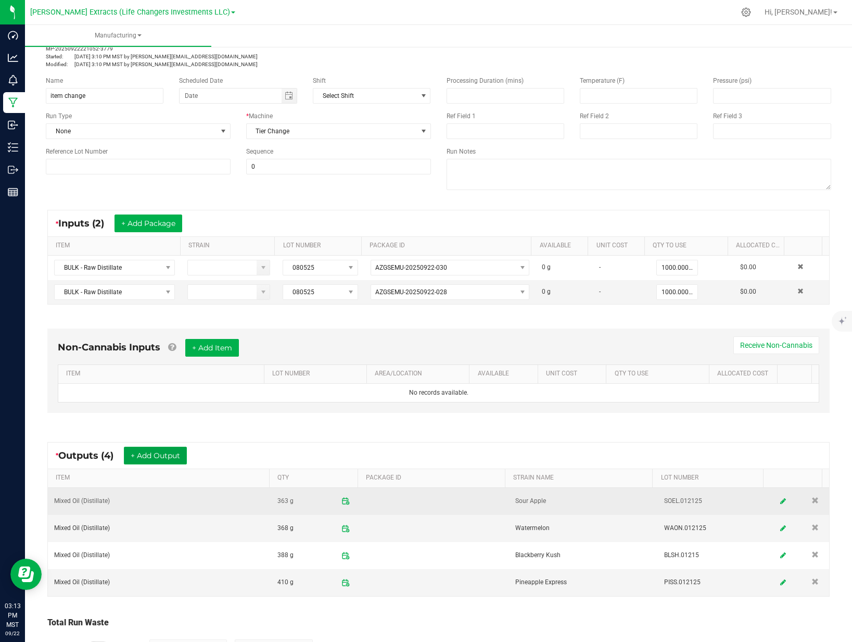
scroll to position [83, 0]
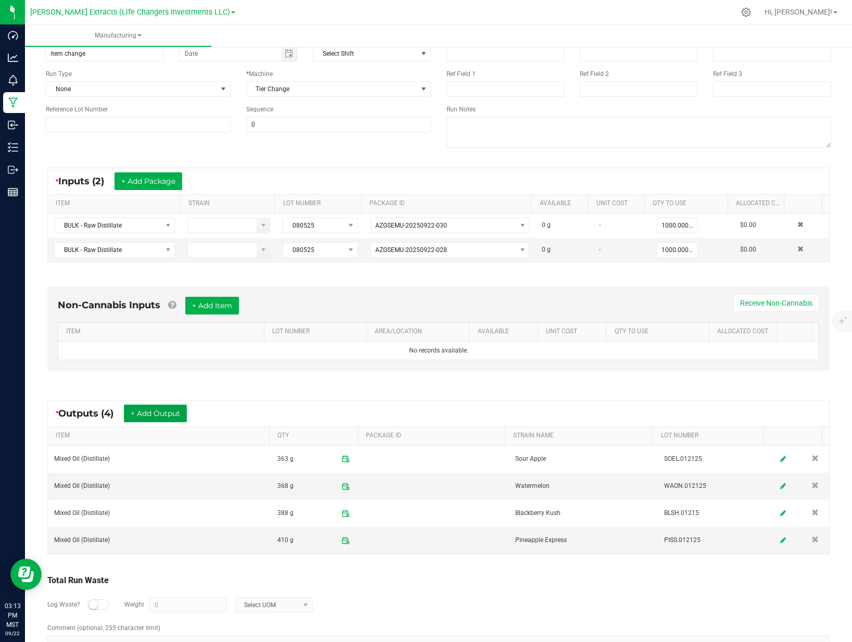
click at [160, 411] on button "+ Add Output" at bounding box center [155, 413] width 63 height 18
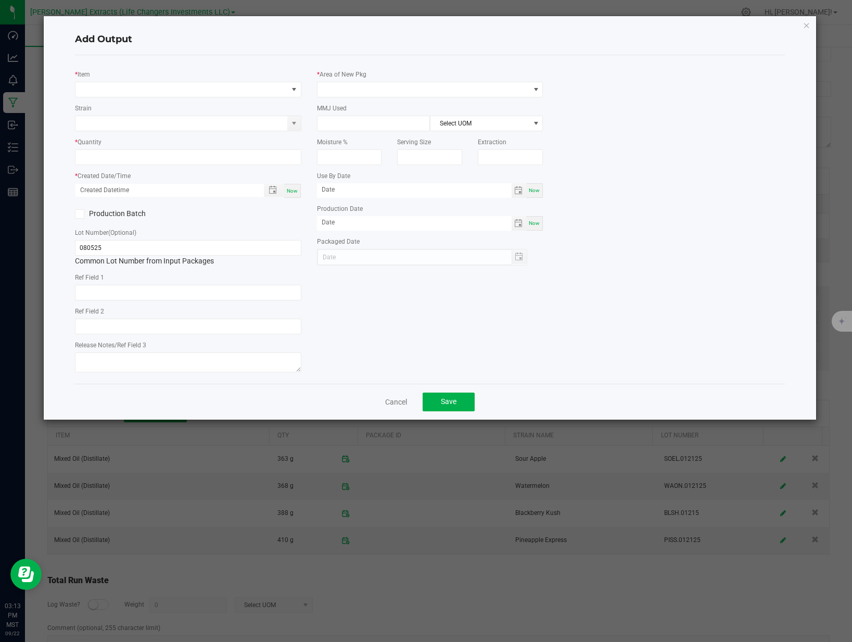
type input "8D"
type input "J"
click at [151, 91] on span "NO DATA FOUND" at bounding box center [181, 89] width 212 height 15
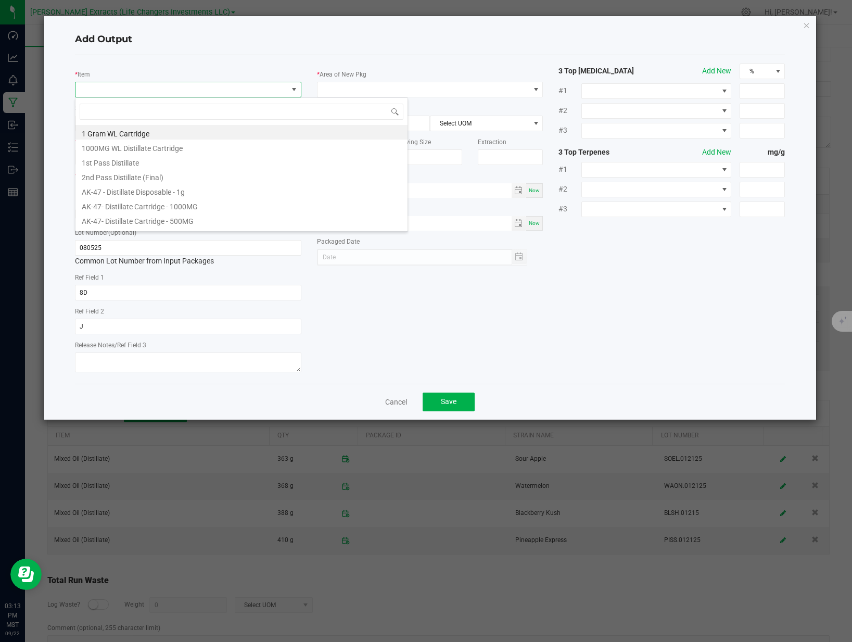
scroll to position [16, 226]
type input "mixed oi"
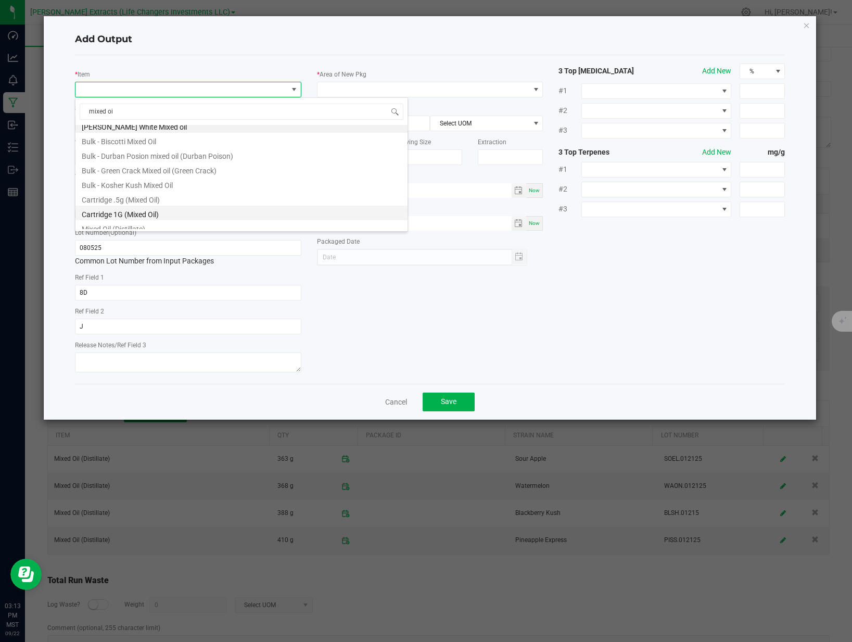
scroll to position [12, 0]
click at [125, 218] on li "Mixed Oil (Distillate)" at bounding box center [241, 221] width 332 height 15
type input "0.0000 g"
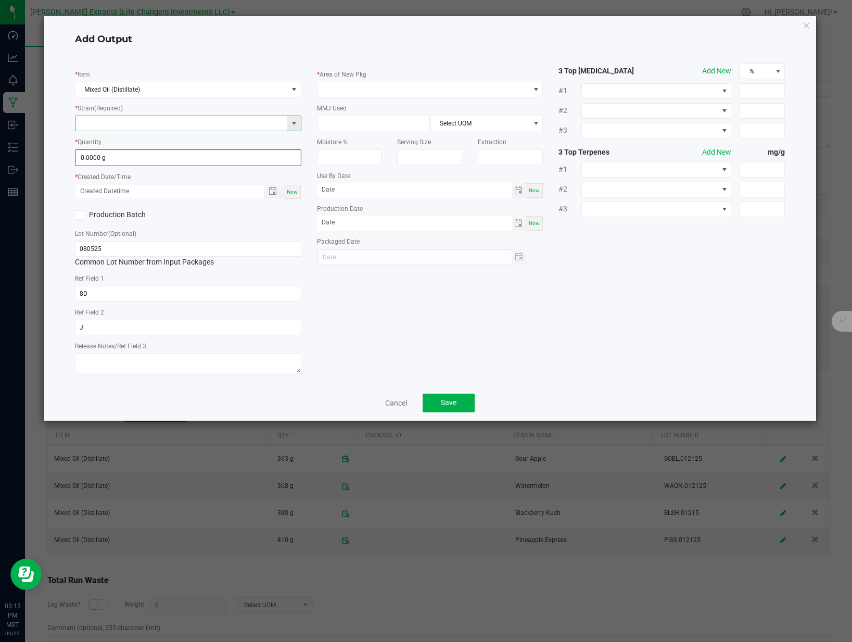
click at [126, 125] on input at bounding box center [181, 123] width 212 height 15
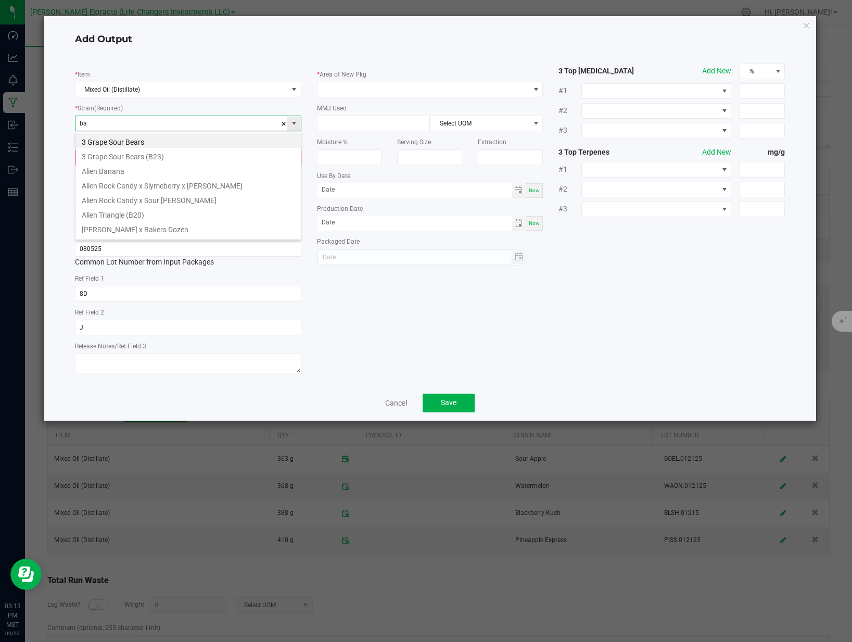
scroll to position [16, 226]
click at [126, 136] on li "Banana Cream" at bounding box center [187, 140] width 225 height 15
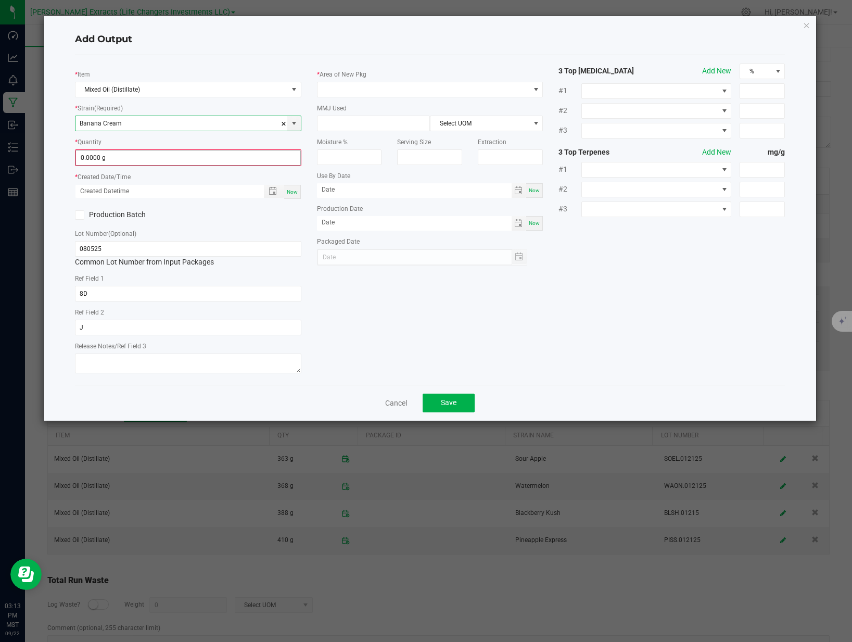
type input "Banana Cream"
click at [134, 157] on input "0" at bounding box center [188, 157] width 224 height 15
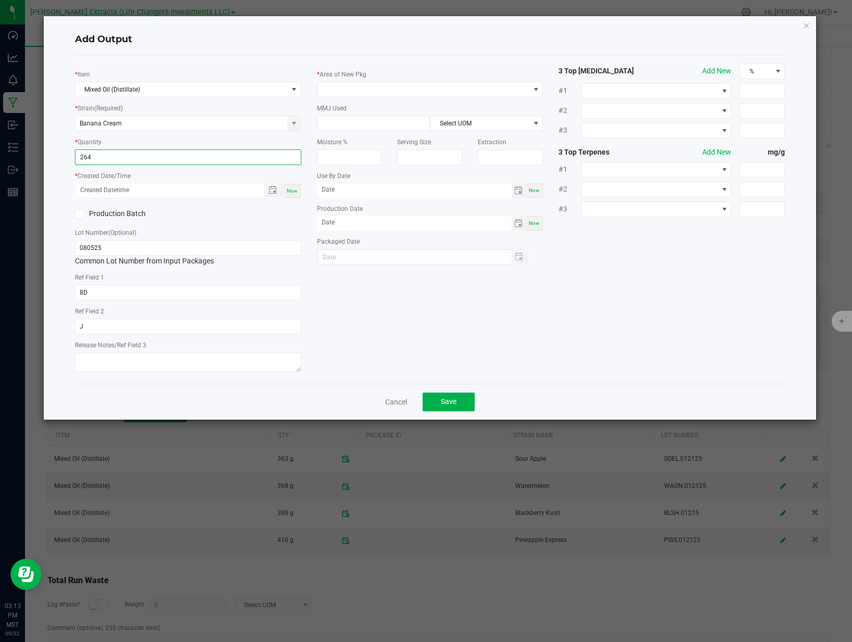
type input "264.0000 g"
click at [291, 188] on span "Now" at bounding box center [292, 191] width 11 height 6
type input "[DATE] 3:13 PM"
type input "[DATE]"
click at [145, 246] on input "080525" at bounding box center [188, 248] width 226 height 16
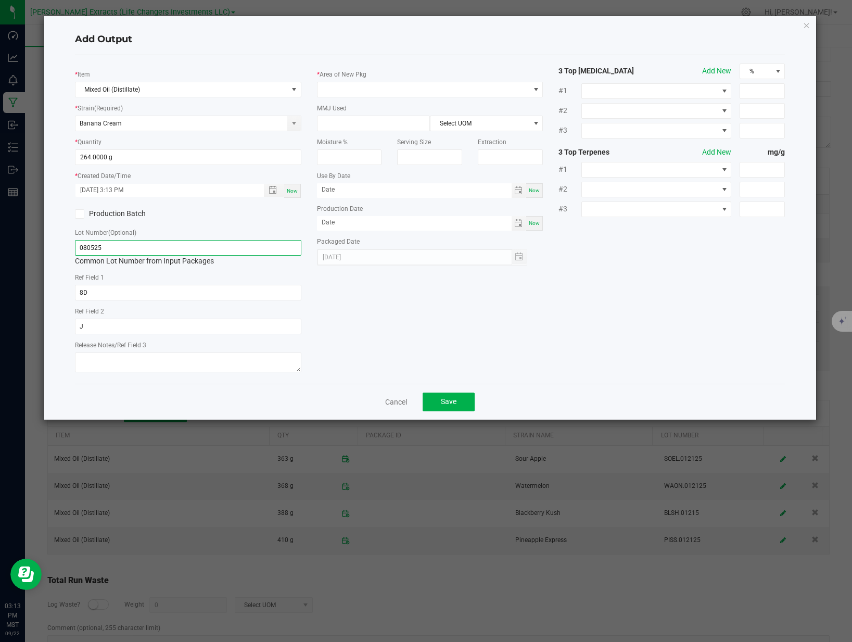
click at [145, 246] on input "080525" at bounding box center [188, 248] width 226 height 16
type input "BAAM.012125"
click at [141, 296] on input "8D" at bounding box center [188, 293] width 226 height 16
click at [129, 325] on input "J" at bounding box center [188, 327] width 226 height 16
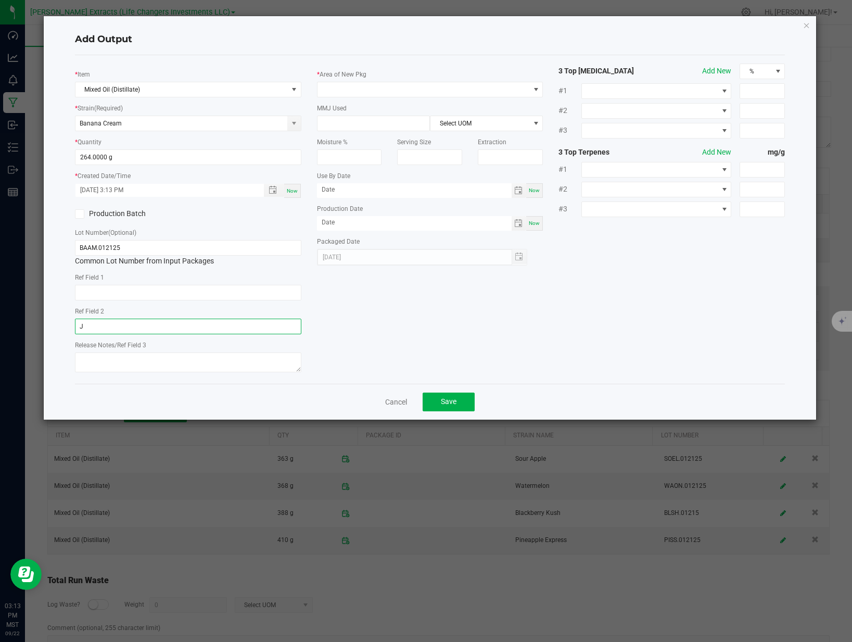
click at [129, 325] on input "J" at bounding box center [188, 327] width 226 height 16
click at [362, 91] on span at bounding box center [424, 89] width 212 height 15
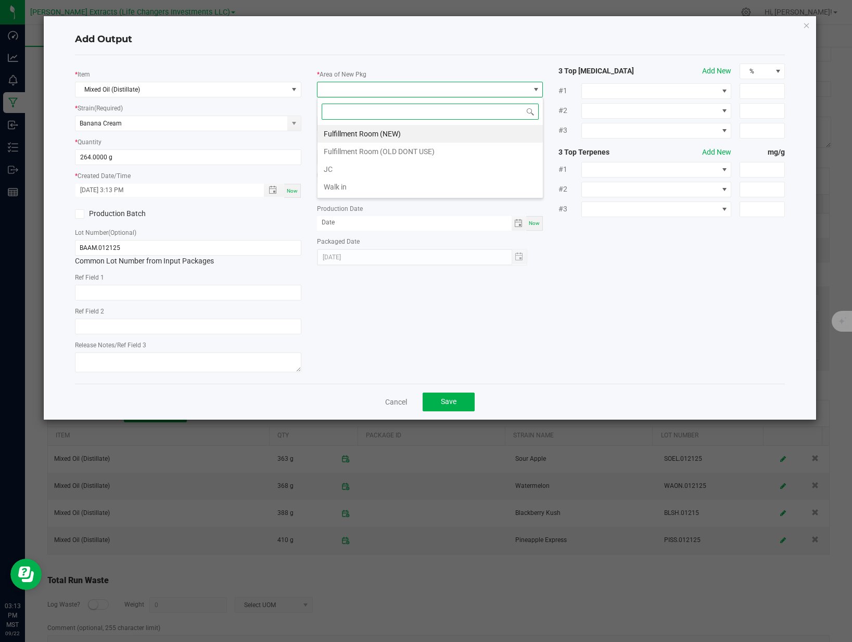
drag, startPoint x: 348, startPoint y: 129, endPoint x: 369, endPoint y: 161, distance: 38.1
click at [349, 129] on li "Fulfillment Room (NEW)" at bounding box center [430, 134] width 225 height 18
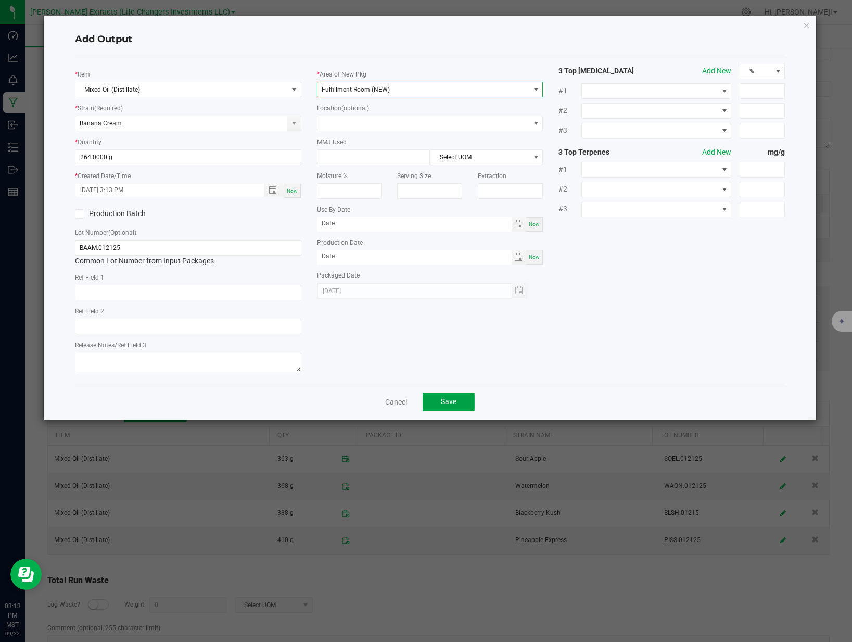
click at [454, 397] on span "Save" at bounding box center [449, 401] width 16 height 8
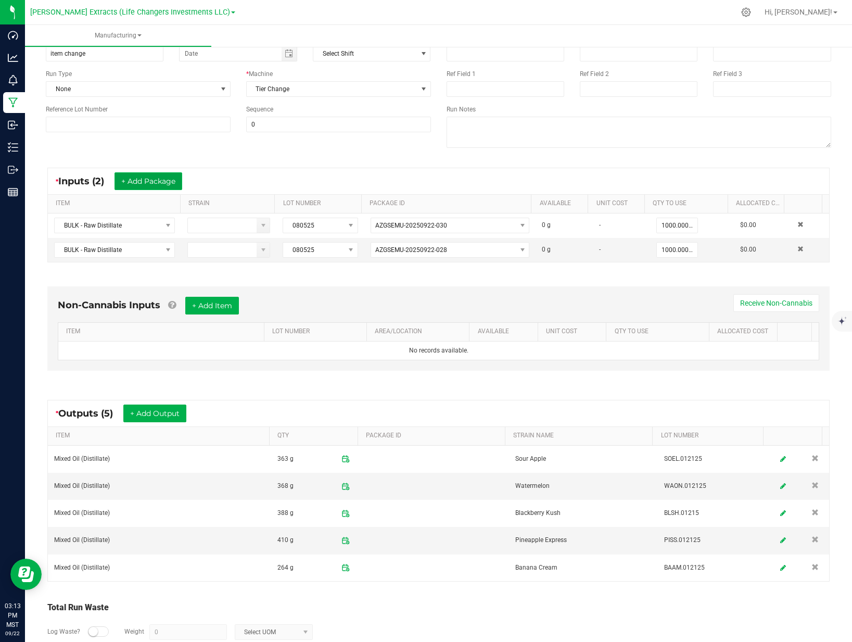
click at [151, 179] on button "+ Add Package" at bounding box center [149, 181] width 68 height 18
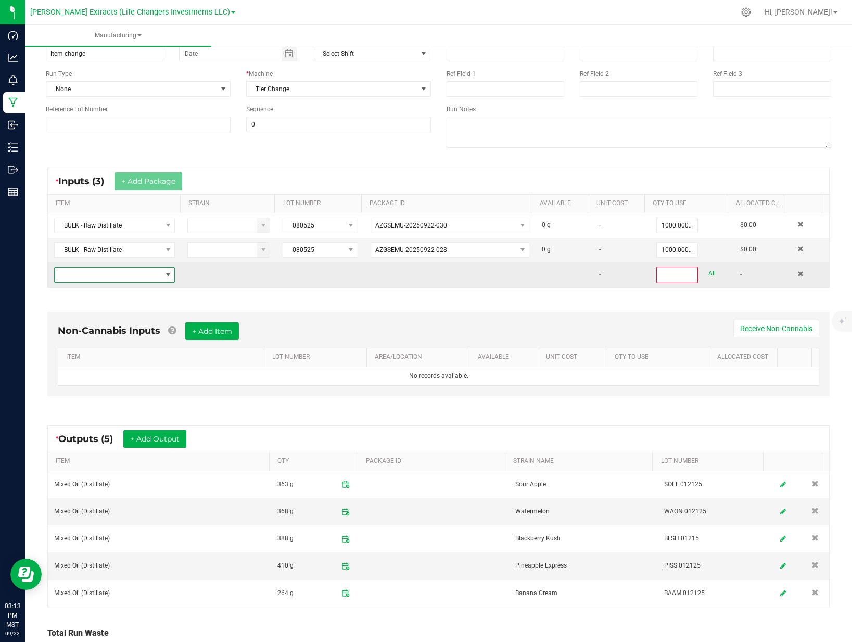
click at [151, 273] on span "NO DATA FOUND" at bounding box center [108, 275] width 107 height 15
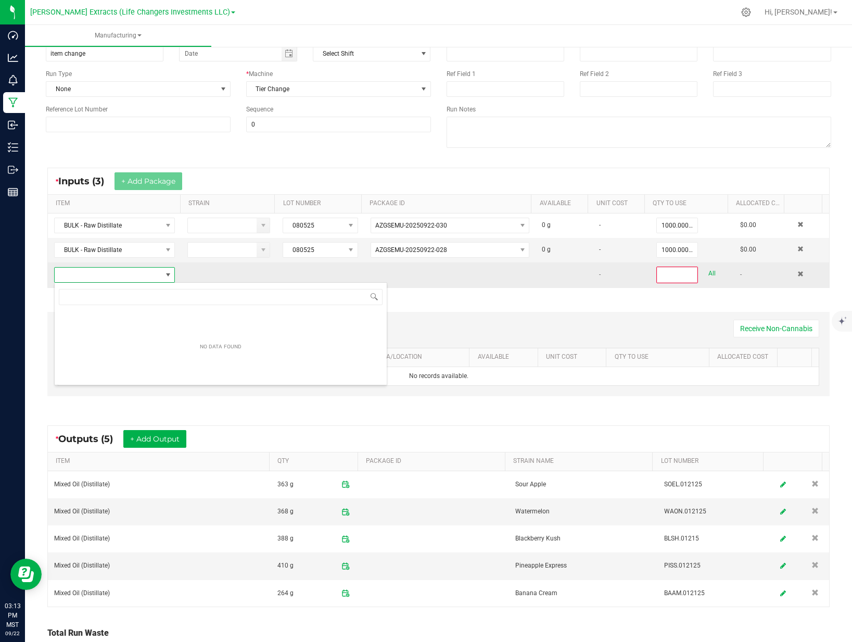
scroll to position [16, 118]
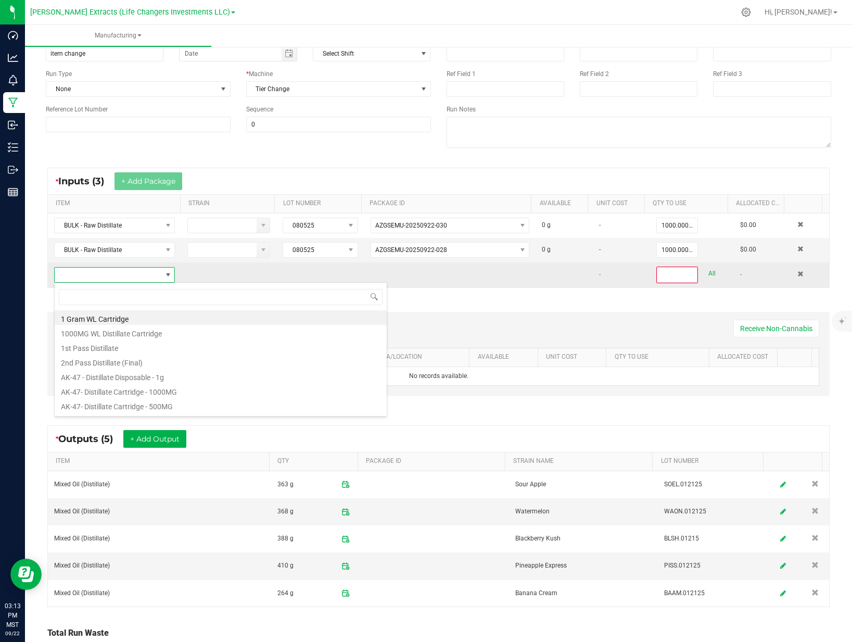
click at [394, 270] on td at bounding box center [449, 274] width 171 height 25
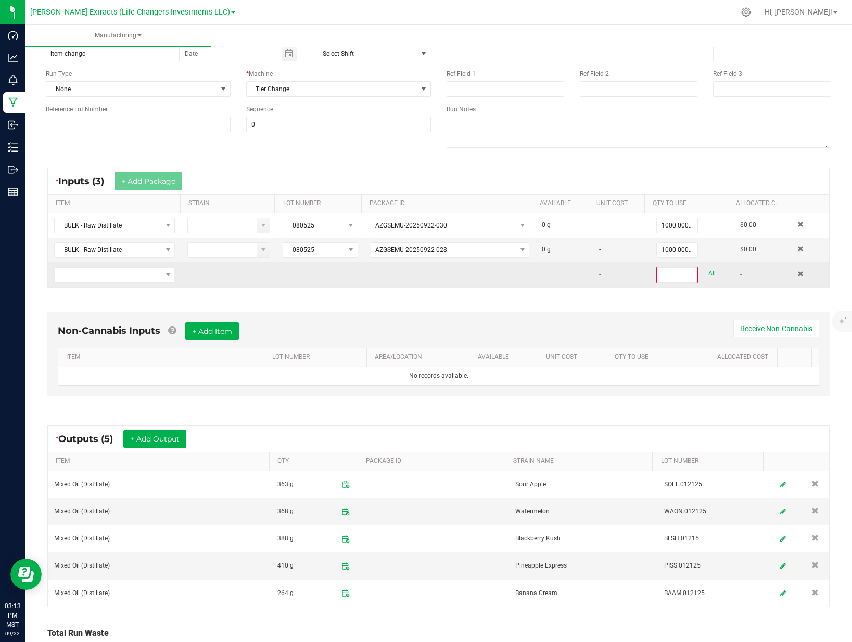
click at [394, 271] on td at bounding box center [449, 274] width 171 height 25
click at [135, 275] on span "NO DATA FOUND" at bounding box center [108, 275] width 107 height 15
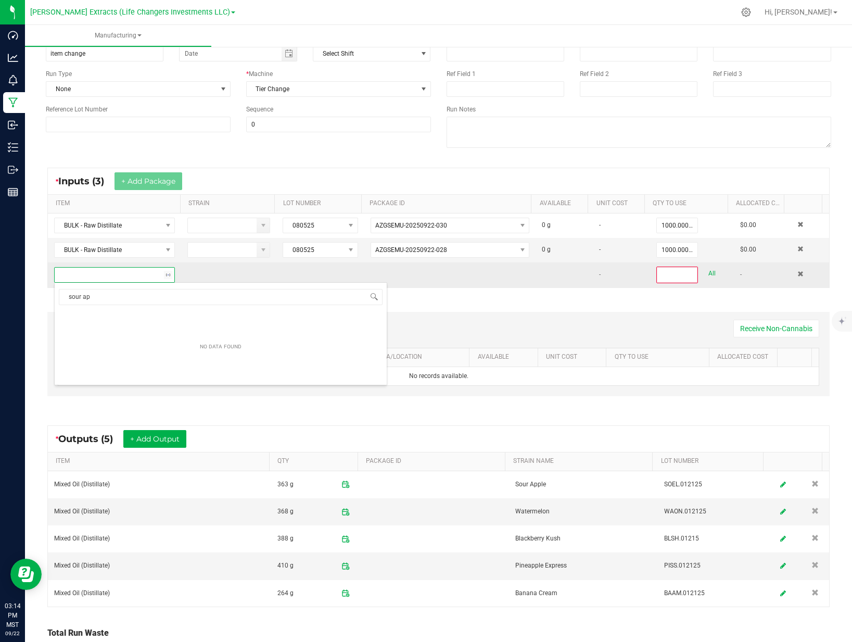
type input "sour app"
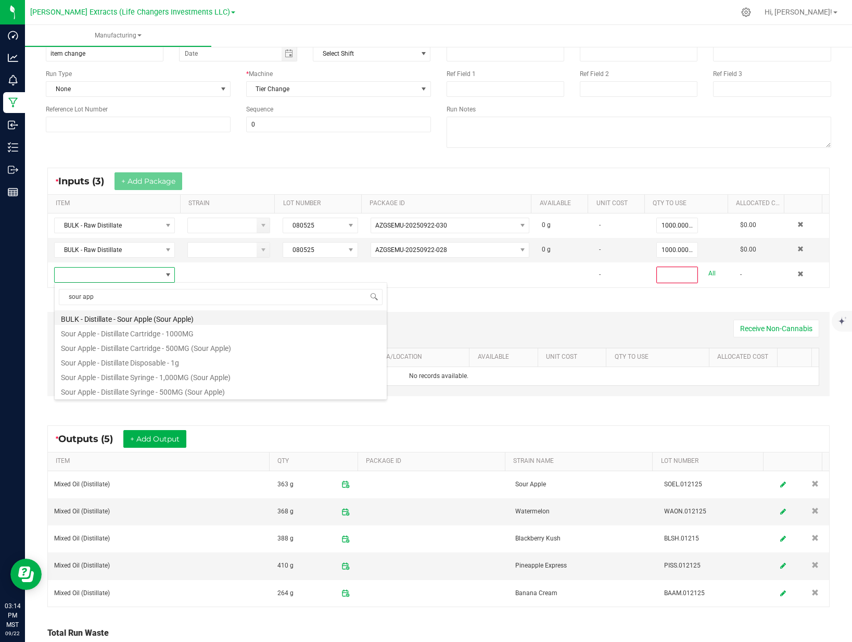
click at [160, 319] on li "BULK - Distillate - Sour Apple (Sour Apple)" at bounding box center [221, 317] width 332 height 15
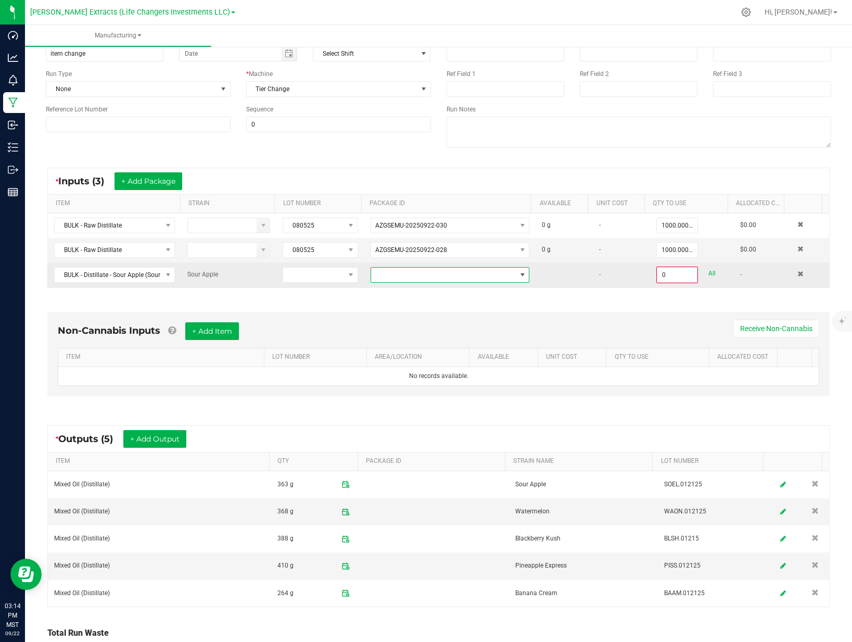
click at [385, 271] on span at bounding box center [443, 275] width 145 height 15
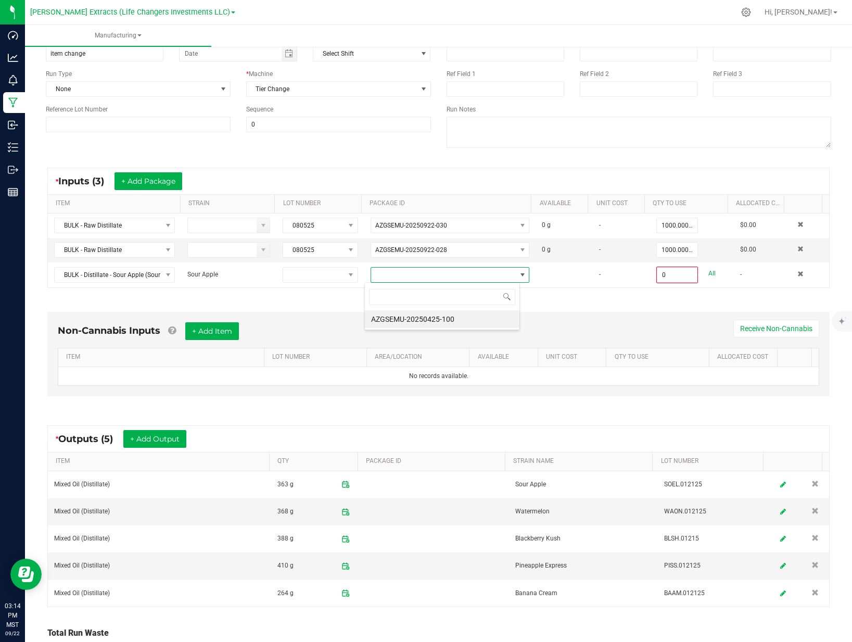
click at [421, 315] on li "AZGSEMU-20250425-100" at bounding box center [442, 319] width 155 height 18
type input "0.0000 g"
click at [134, 179] on button "+ Add Package" at bounding box center [149, 181] width 68 height 18
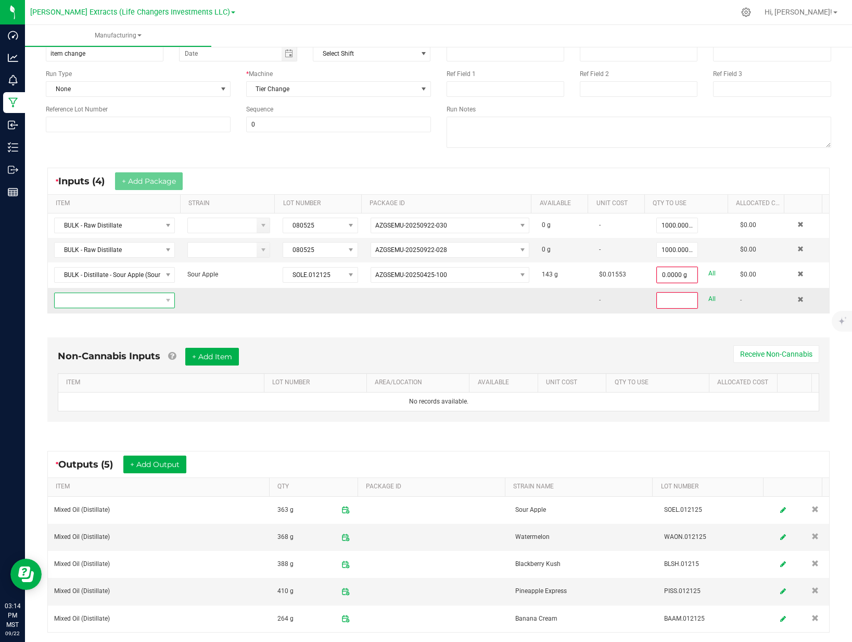
click at [121, 299] on span "NO DATA FOUND" at bounding box center [108, 300] width 107 height 15
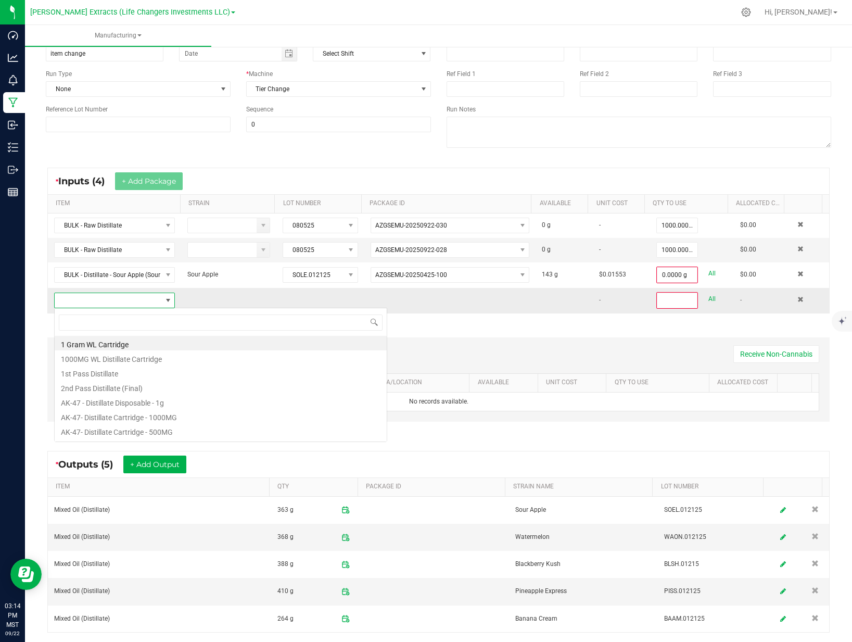
scroll to position [16, 118]
type input "water"
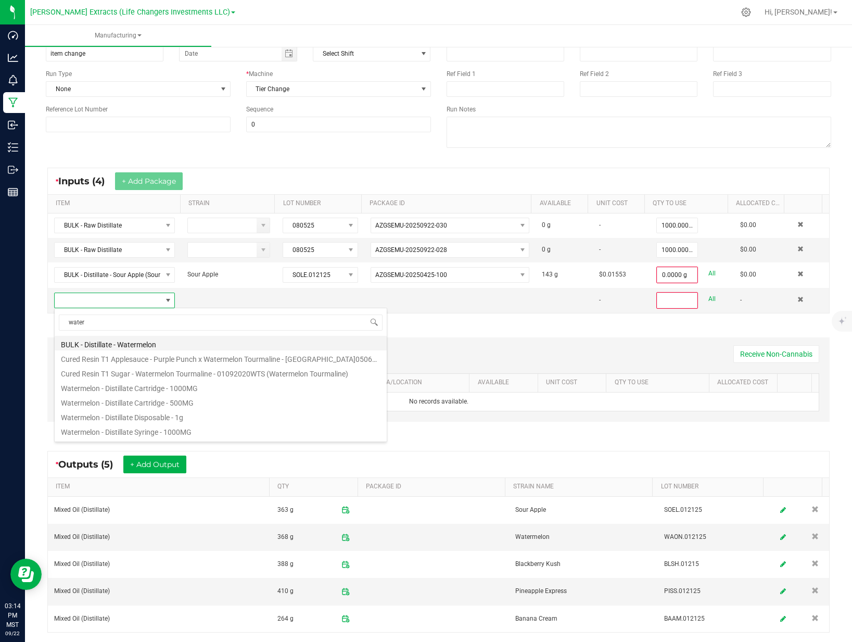
click at [134, 338] on li "BULK - Distillate - Watermelon" at bounding box center [221, 343] width 332 height 15
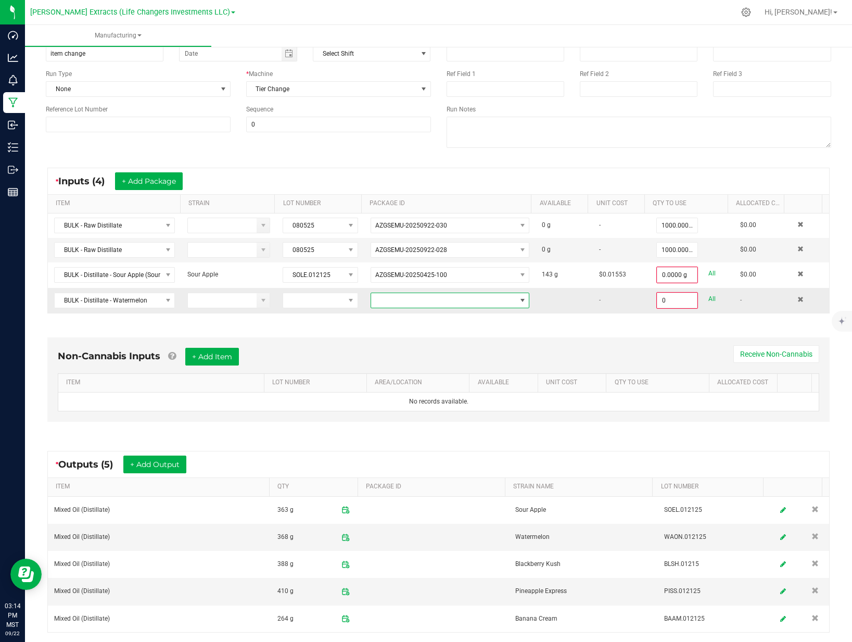
click at [385, 299] on span at bounding box center [443, 300] width 145 height 15
click at [401, 340] on li "AZGSEMU-20250425-095" at bounding box center [442, 345] width 155 height 18
type input "0.0000 g"
click at [167, 183] on button "+ Add Package" at bounding box center [149, 181] width 68 height 18
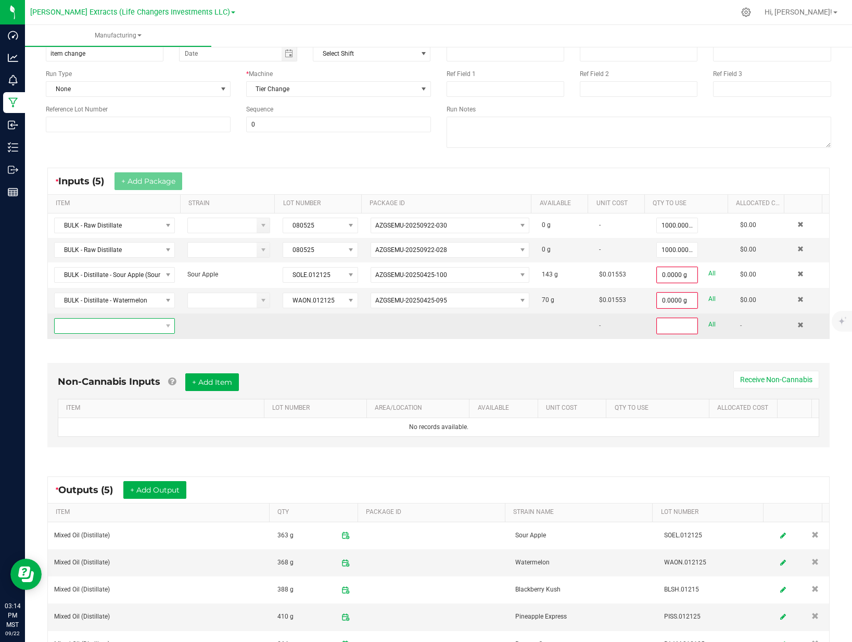
click at [126, 323] on span "NO DATA FOUND" at bounding box center [108, 326] width 107 height 15
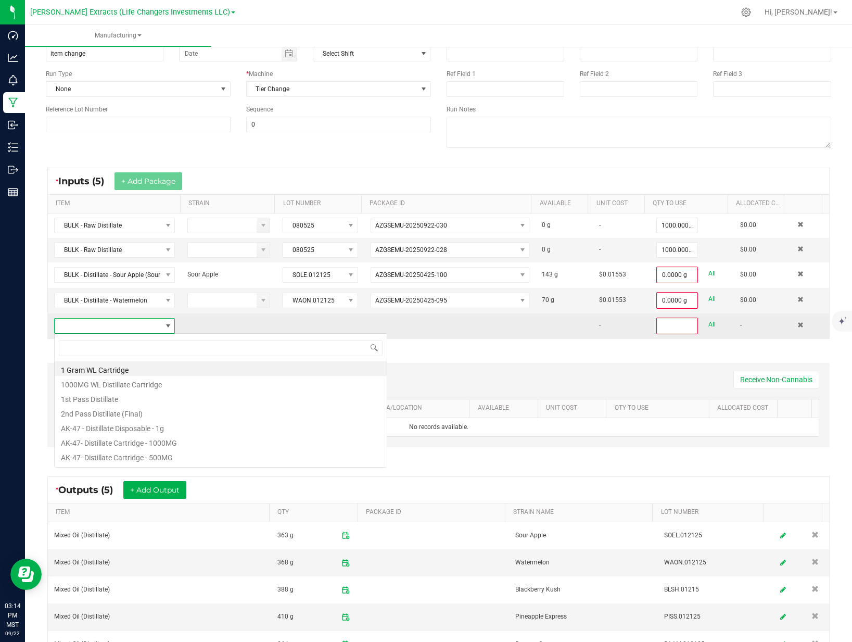
scroll to position [16, 118]
type input "b"
type input "blackb"
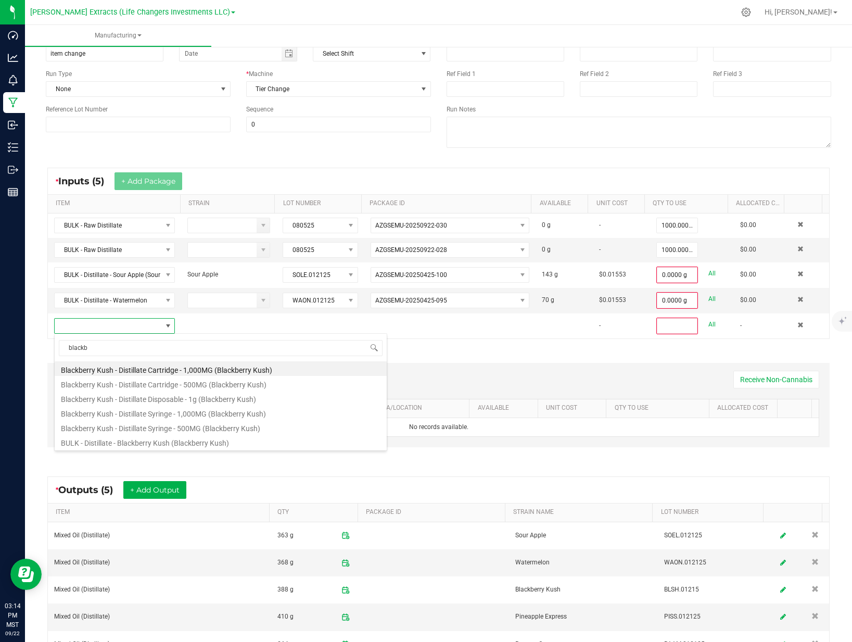
click at [183, 441] on li "BULK - Distillate - Blackberry Kush (Blackberry Kush)" at bounding box center [221, 441] width 332 height 15
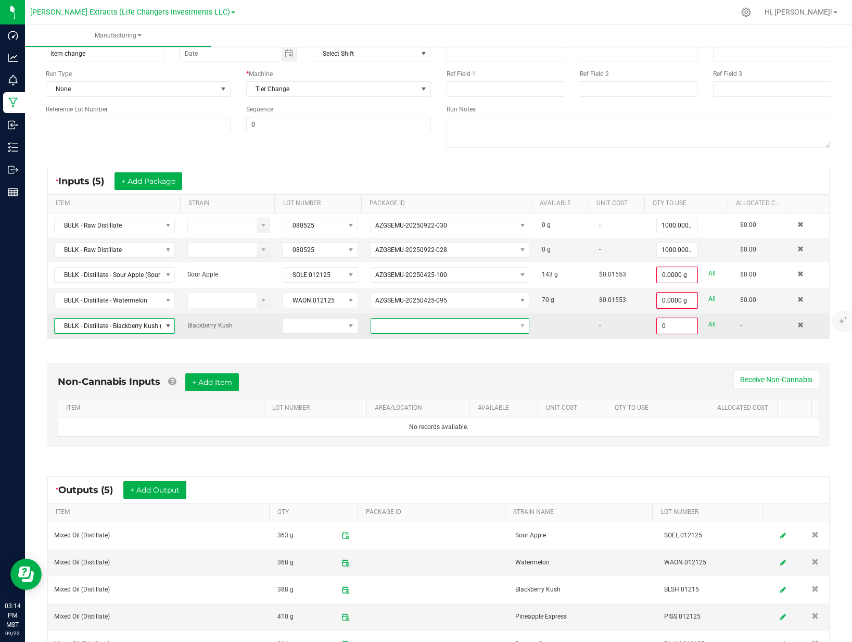
click at [394, 320] on span at bounding box center [443, 326] width 145 height 15
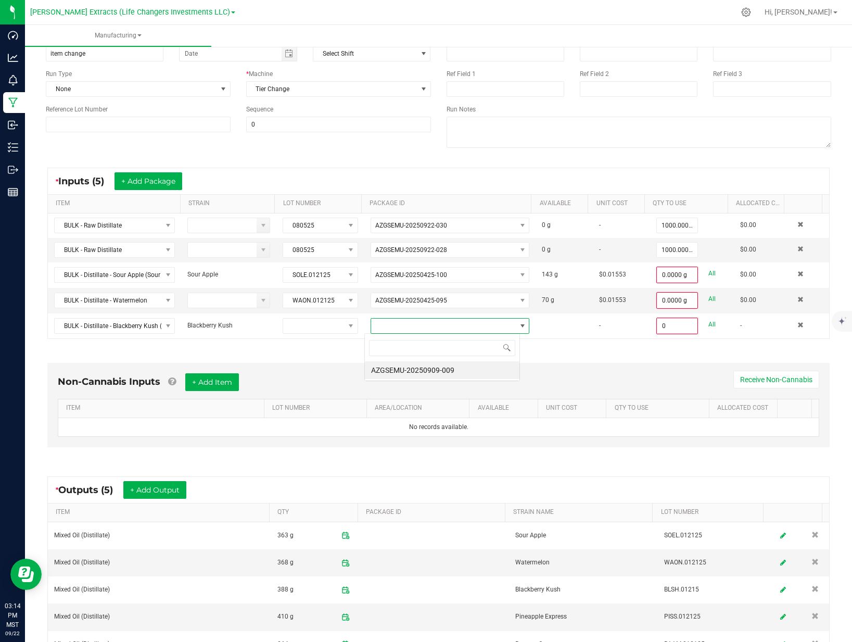
scroll to position [16, 156]
click at [419, 375] on li "AZGSEMU-20250909-009" at bounding box center [442, 370] width 155 height 18
type input "0.0000 g"
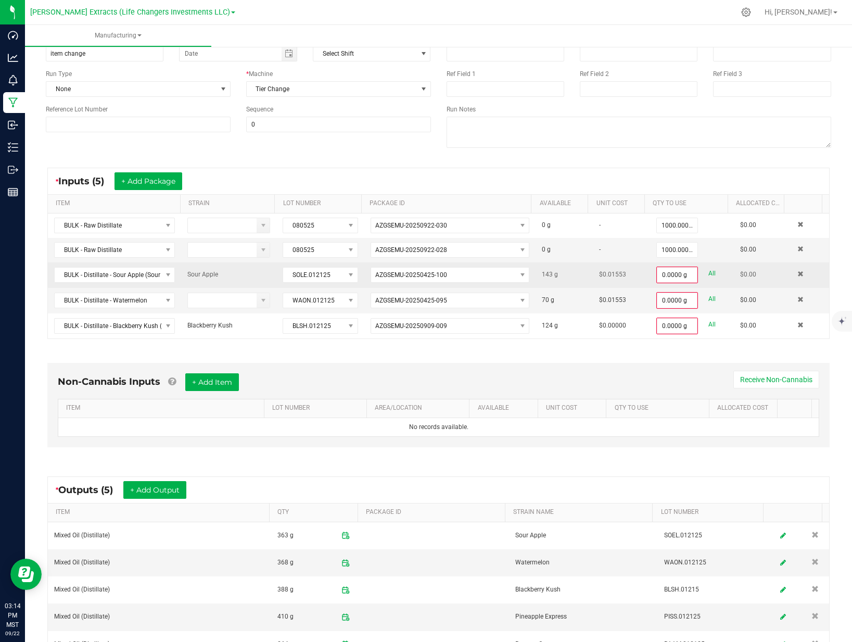
click at [708, 274] on link "All" at bounding box center [711, 274] width 7 height 14
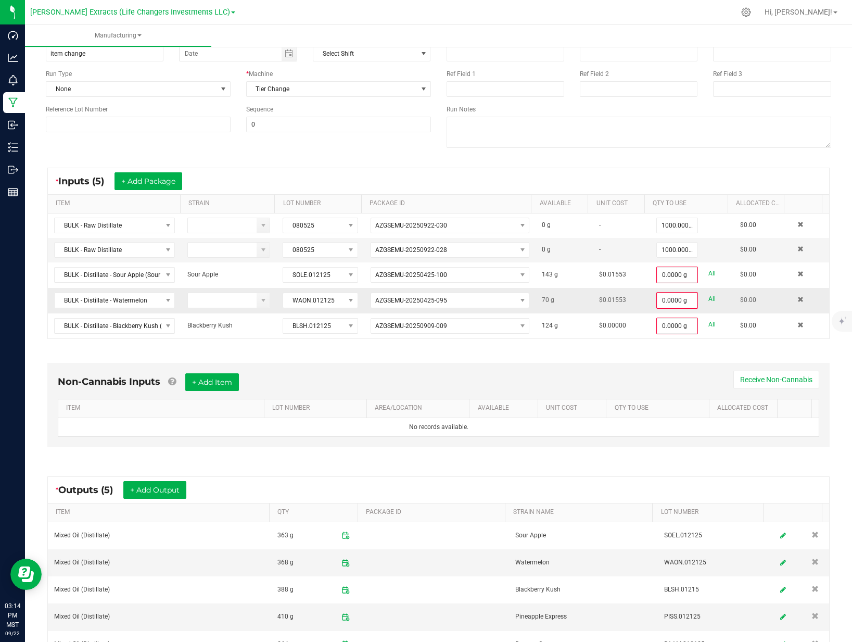
type input "143.0000 g"
drag, startPoint x: 696, startPoint y: 295, endPoint x: 699, endPoint y: 306, distance: 11.2
click at [708, 295] on link "All" at bounding box center [711, 298] width 7 height 14
type input "70.0000 g"
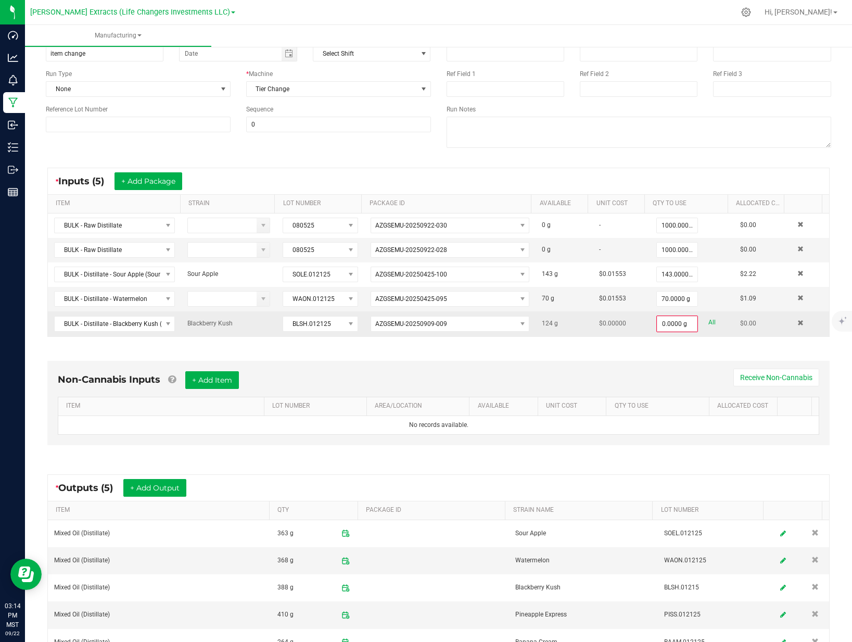
click at [708, 321] on link "All" at bounding box center [711, 322] width 7 height 14
type input "124.0000 g"
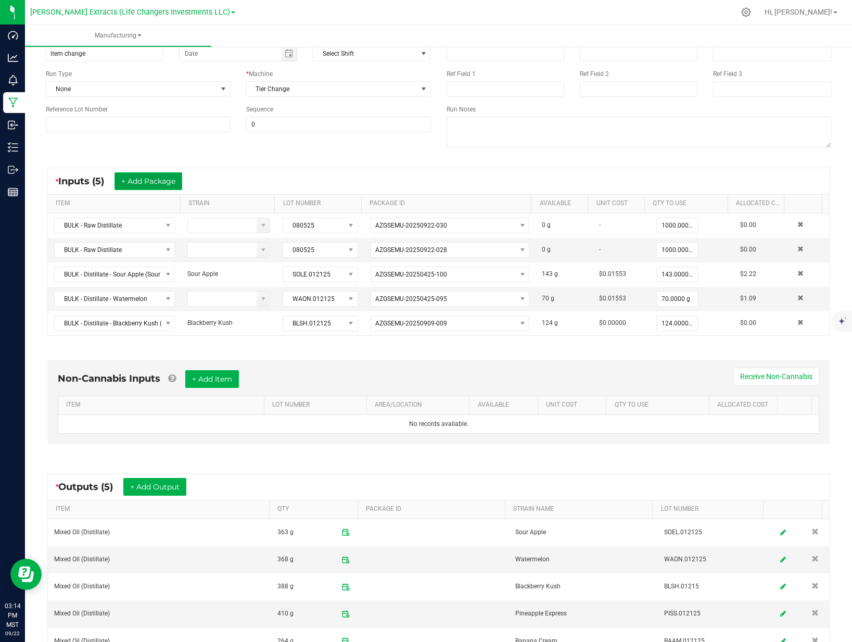
click at [154, 184] on button "+ Add Package" at bounding box center [149, 181] width 68 height 18
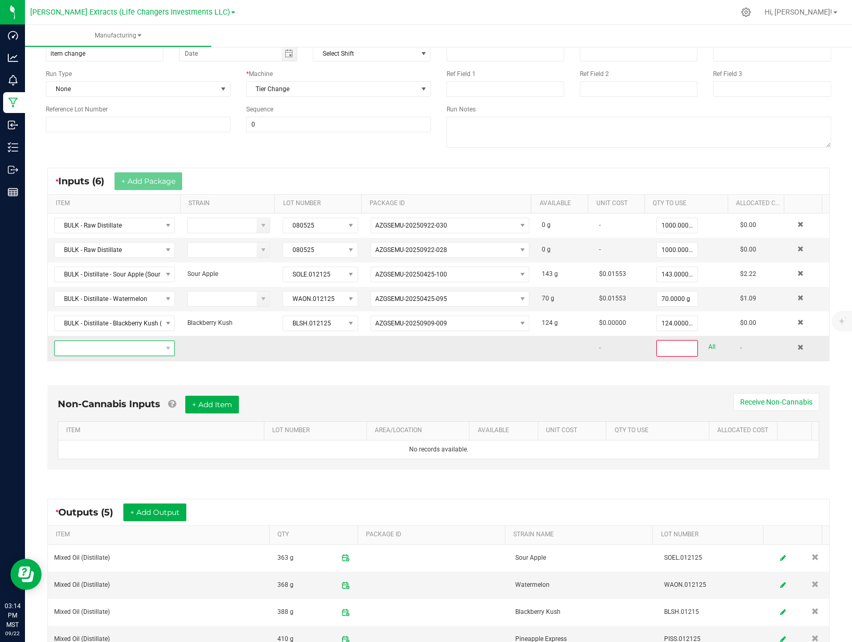
click at [114, 346] on span "NO DATA FOUND" at bounding box center [108, 348] width 107 height 15
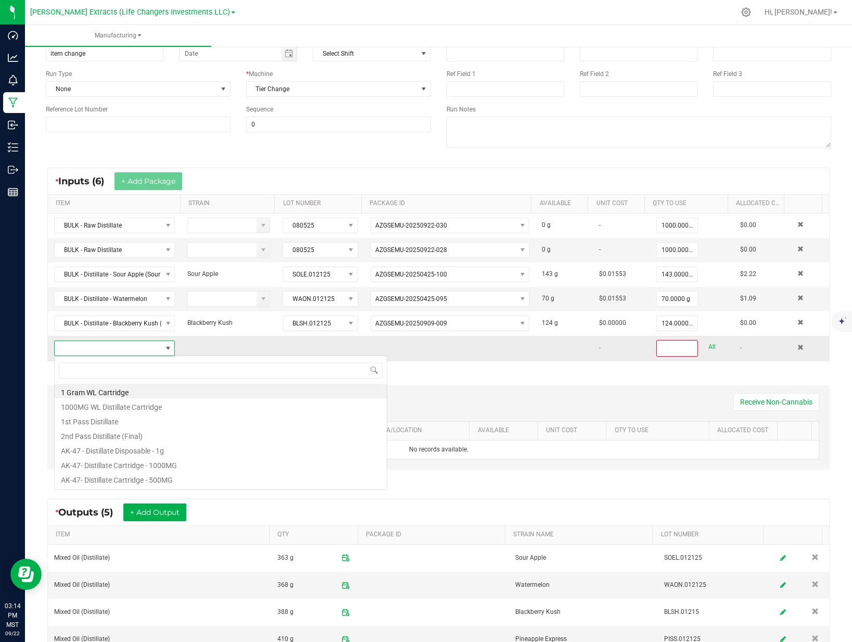
scroll to position [16, 118]
type input "pineapp"
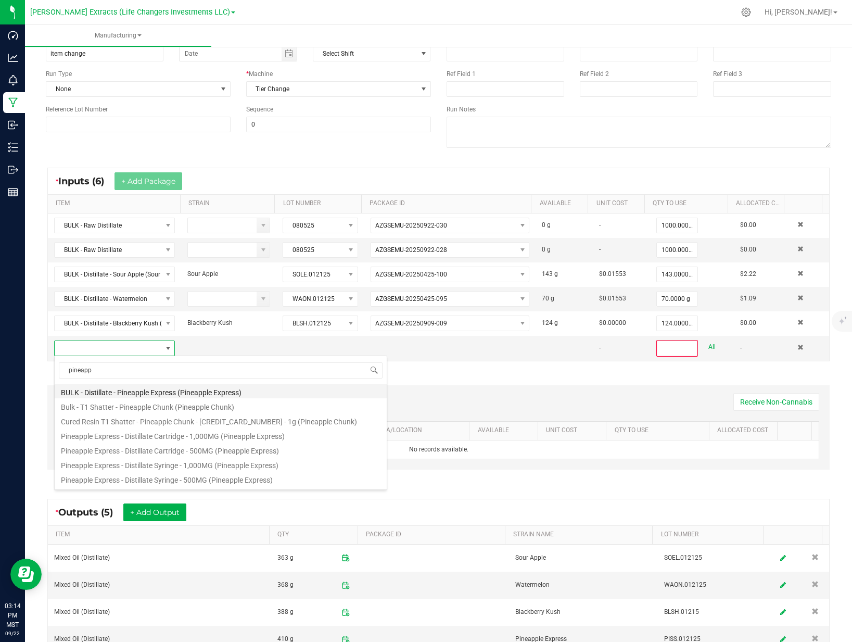
click at [137, 393] on li "BULK - Distillate - Pineapple Express (Pineapple Express)" at bounding box center [221, 391] width 332 height 15
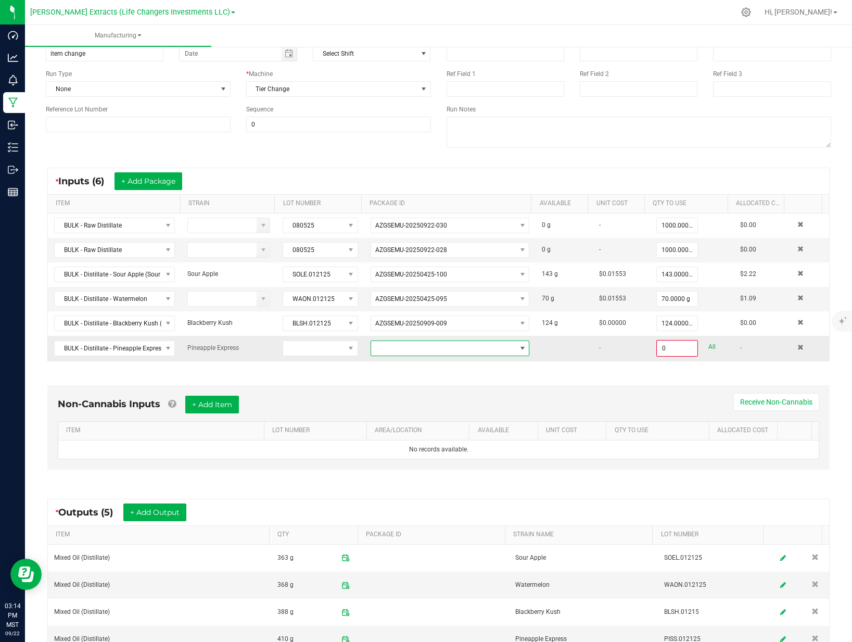
drag, startPoint x: 424, startPoint y: 348, endPoint x: 423, endPoint y: 353, distance: 5.2
click at [424, 348] on span at bounding box center [443, 348] width 145 height 15
drag, startPoint x: 434, startPoint y: 392, endPoint x: 542, endPoint y: 356, distance: 114.2
click at [434, 392] on li "AZGSEMU-20250910-016" at bounding box center [442, 393] width 155 height 18
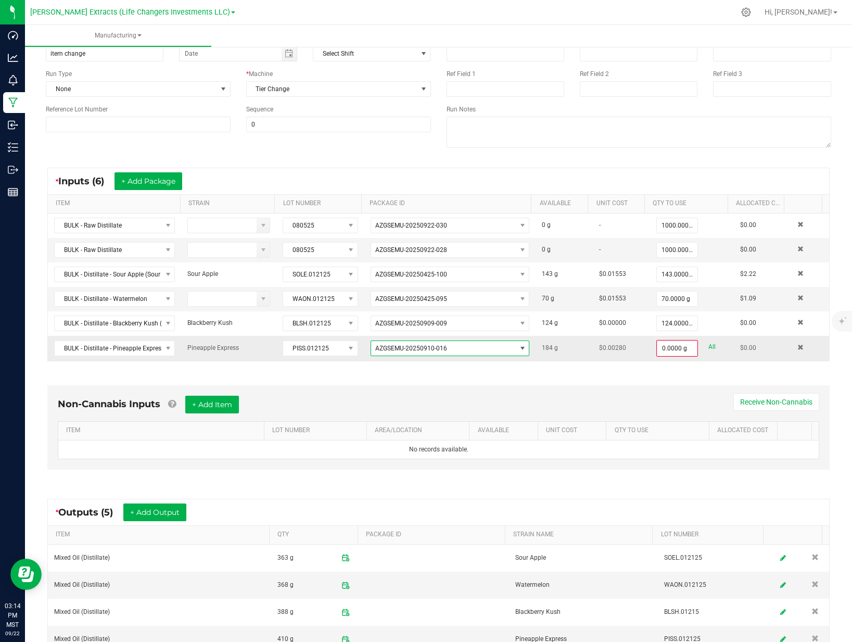
click at [708, 347] on link "All" at bounding box center [711, 347] width 7 height 14
type input "184.0000 g"
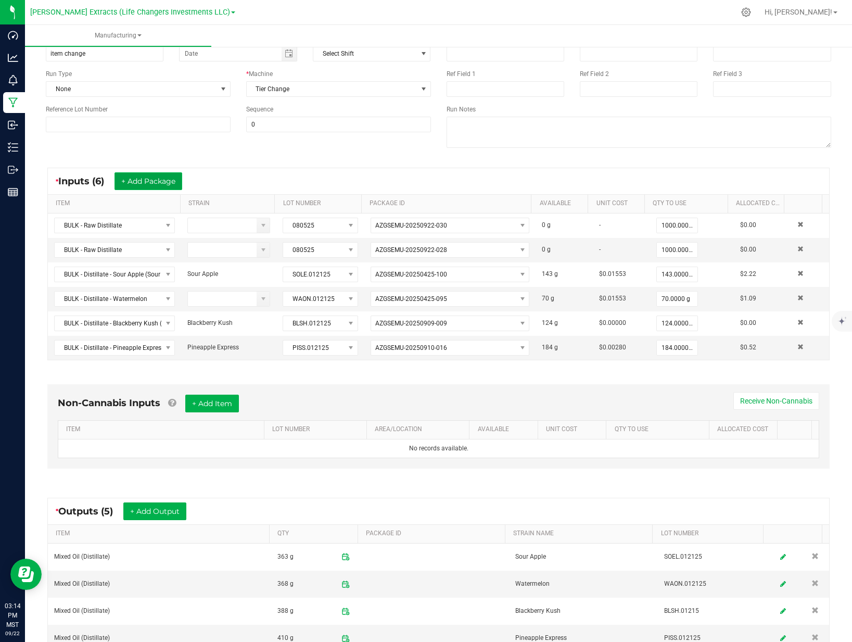
click at [140, 185] on button "+ Add Package" at bounding box center [149, 181] width 68 height 18
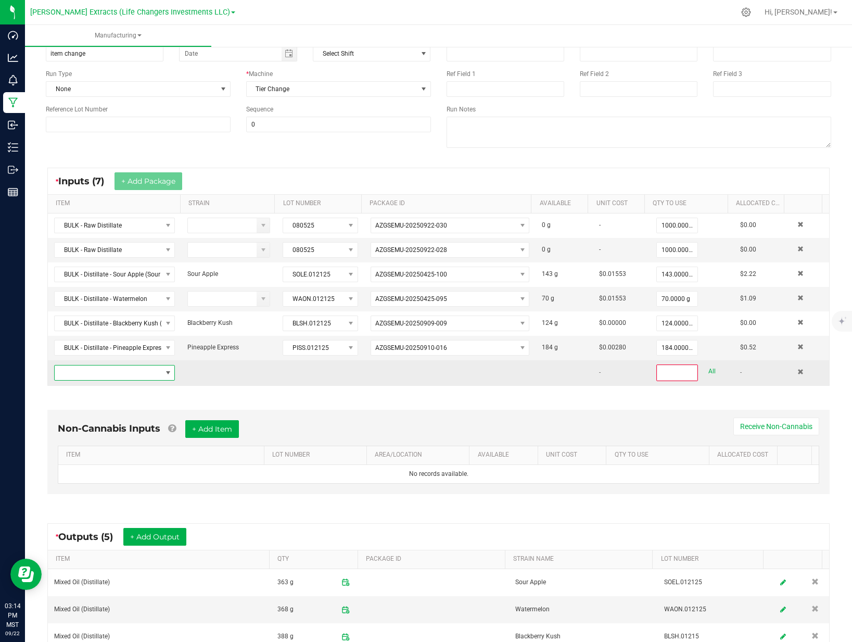
click at [112, 375] on span "NO DATA FOUND" at bounding box center [108, 372] width 107 height 15
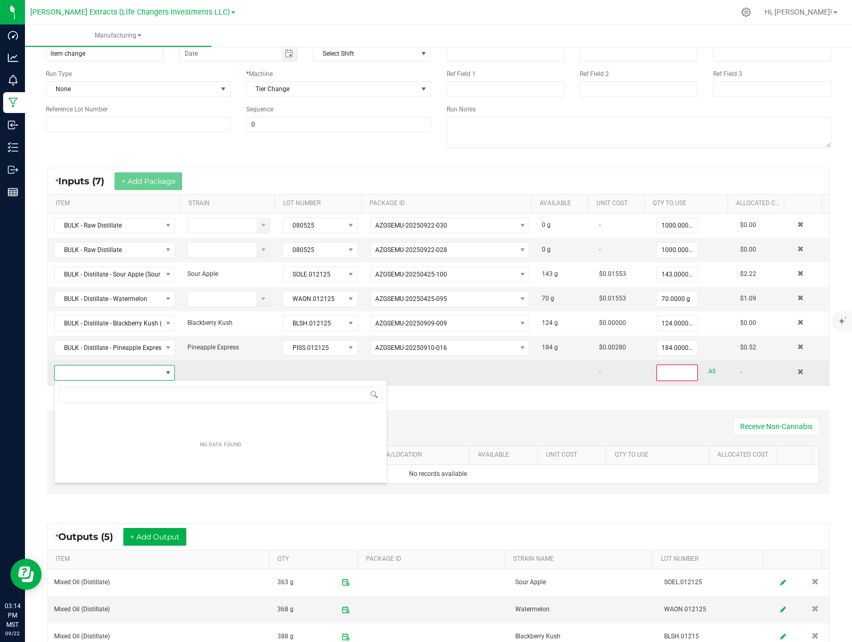
scroll to position [16, 118]
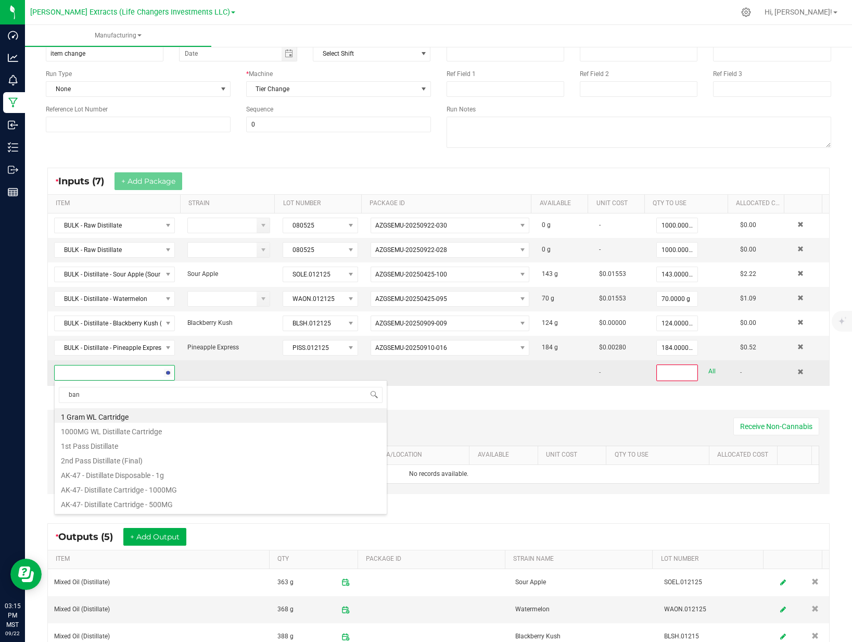
type input "bana"
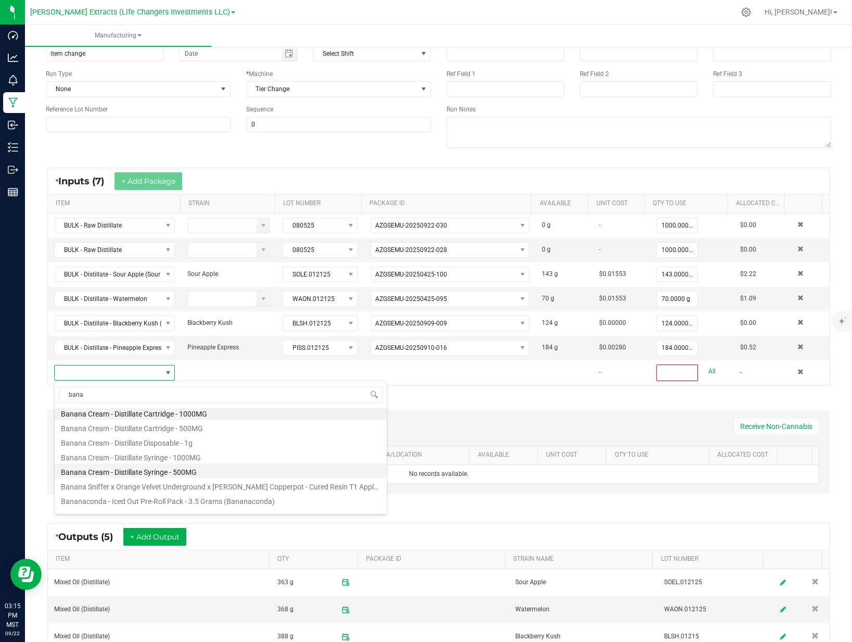
scroll to position [12, 0]
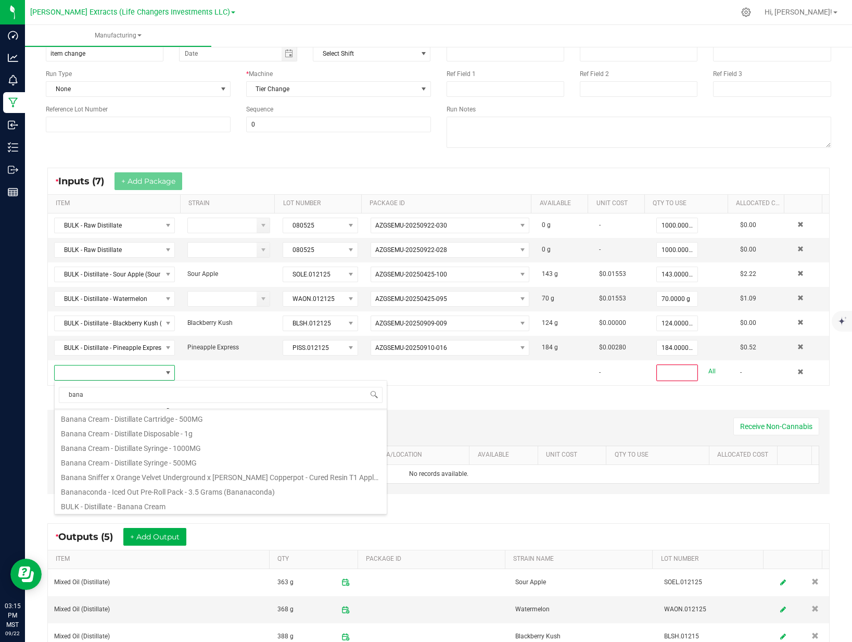
click at [148, 503] on li "BULK - Distillate - Banana Cream" at bounding box center [221, 505] width 332 height 15
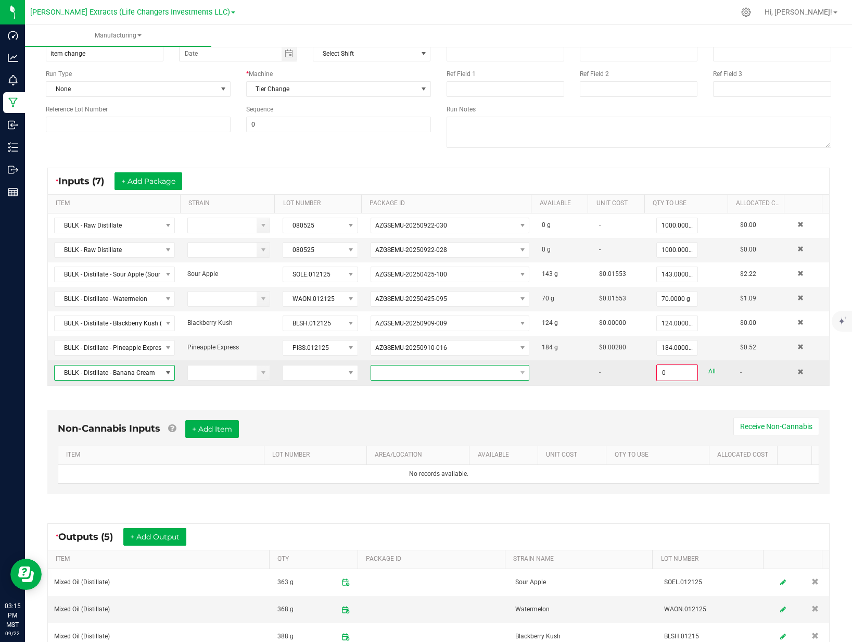
click at [387, 372] on span at bounding box center [443, 372] width 145 height 15
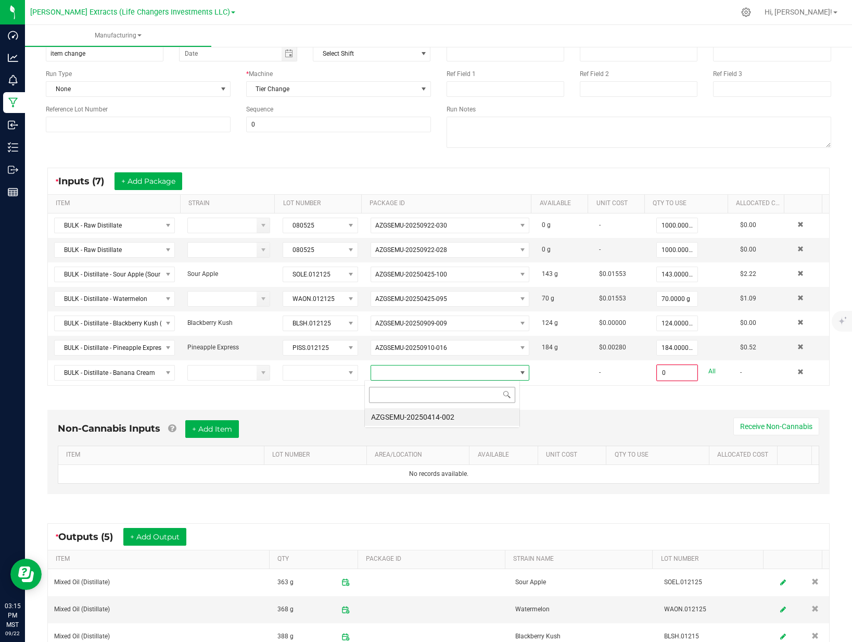
scroll to position [16, 156]
drag, startPoint x: 415, startPoint y: 419, endPoint x: 461, endPoint y: 395, distance: 51.2
click at [415, 419] on li "AZGSEMU-20250414-002" at bounding box center [442, 417] width 155 height 18
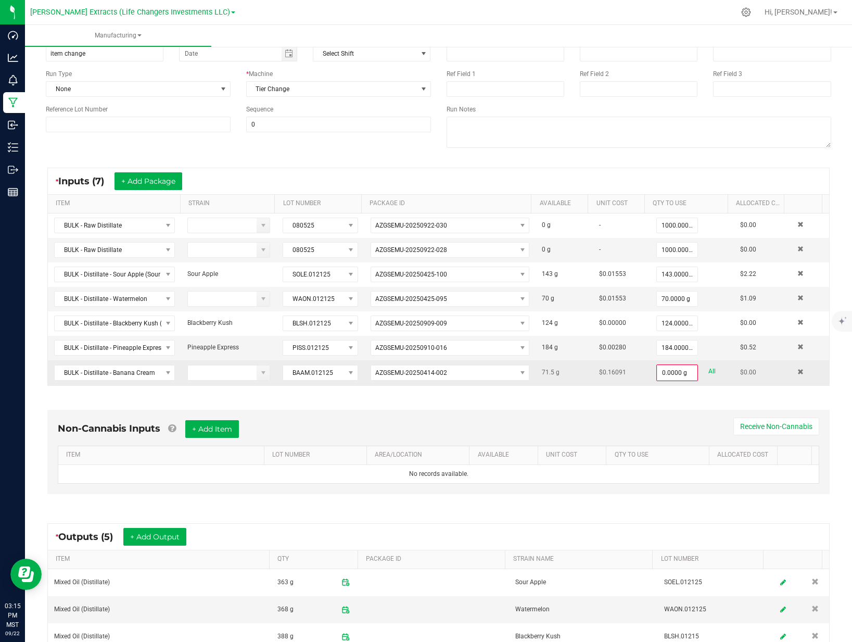
click at [708, 374] on link "All" at bounding box center [711, 371] width 7 height 14
type input "71.5000 g"
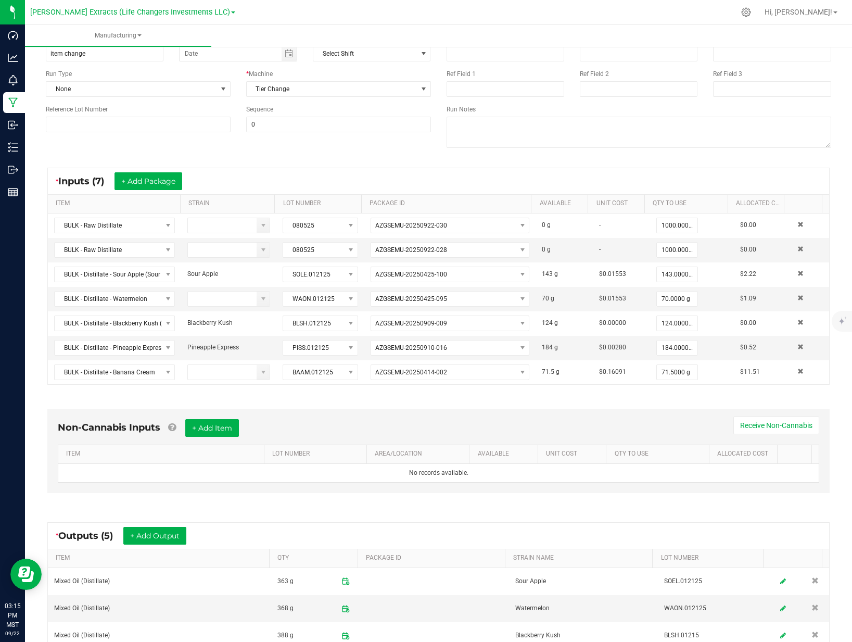
click at [562, 400] on div "Non-Cannabis Inputs + Add Item Receive Non-Cannabis ITEM LOT NUMBER AREA/LOCATI…" at bounding box center [438, 453] width 801 height 119
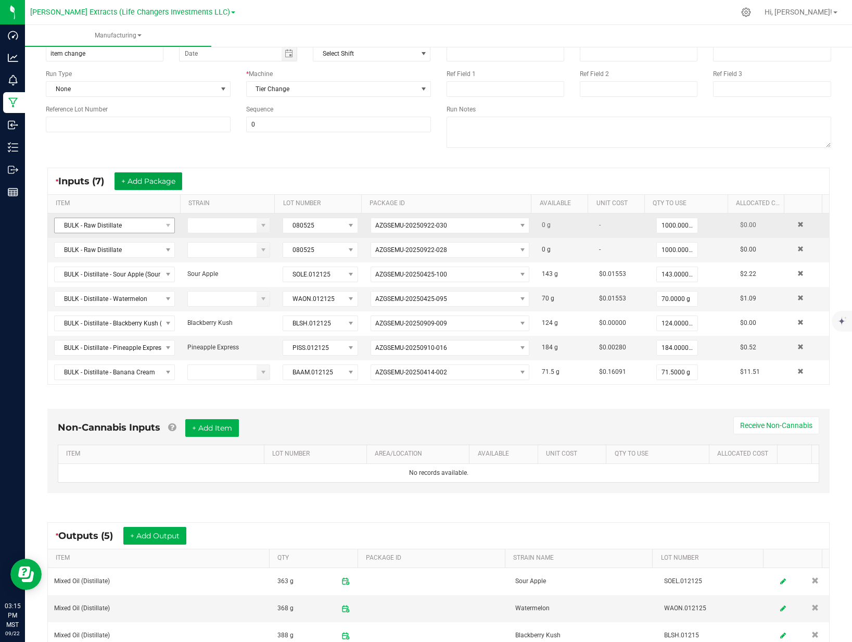
drag, startPoint x: 153, startPoint y: 179, endPoint x: 143, endPoint y: 227, distance: 49.3
click at [153, 179] on button "+ Add Package" at bounding box center [149, 181] width 68 height 18
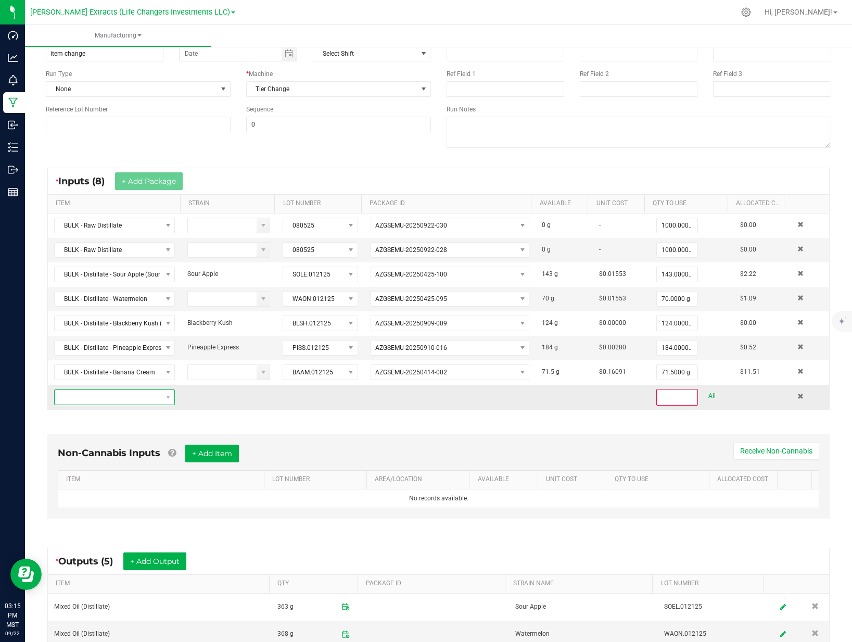
click at [102, 393] on span "NO DATA FOUND" at bounding box center [108, 397] width 107 height 15
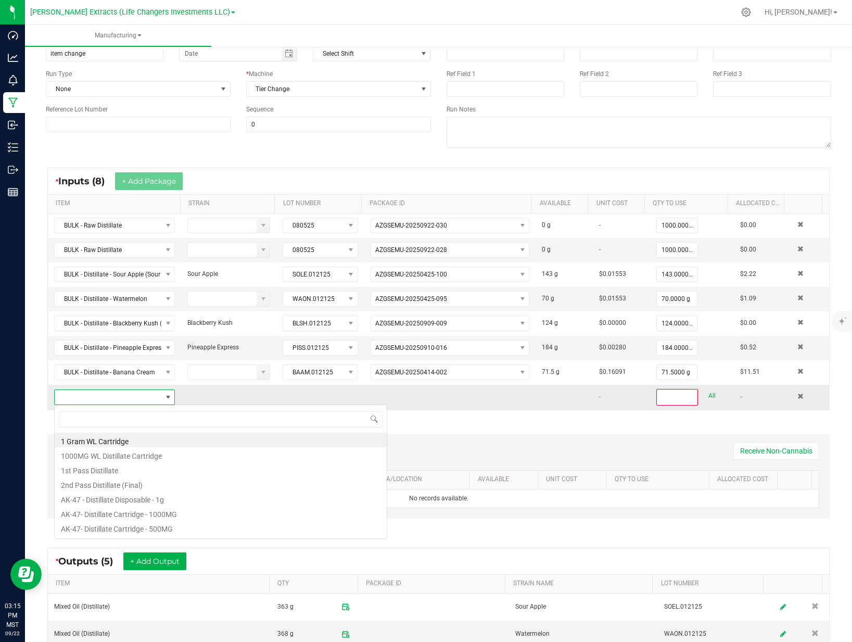
scroll to position [16, 118]
type input "forbidd"
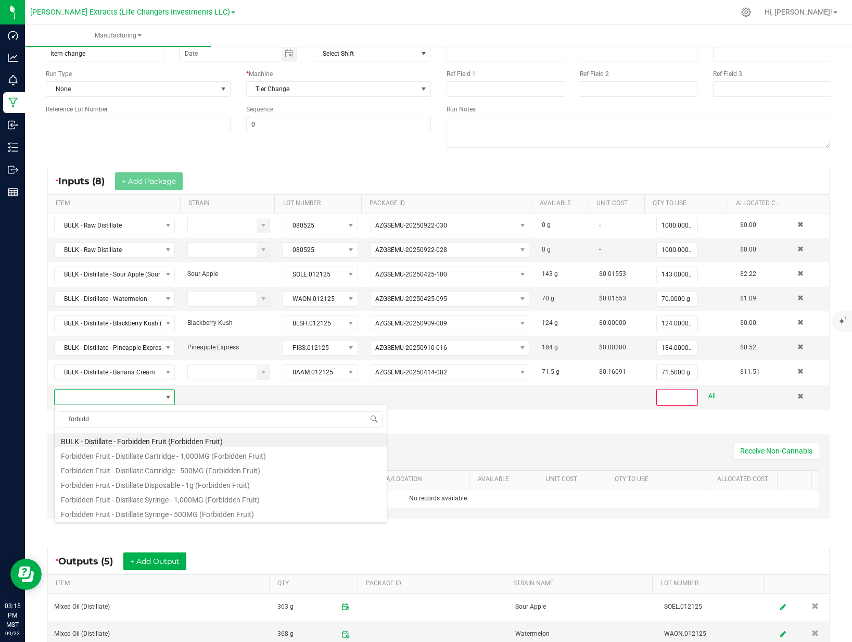
click at [163, 438] on li "BULK - Distillate - Forbidden Fruit (Forbidden Fruit)" at bounding box center [221, 440] width 332 height 15
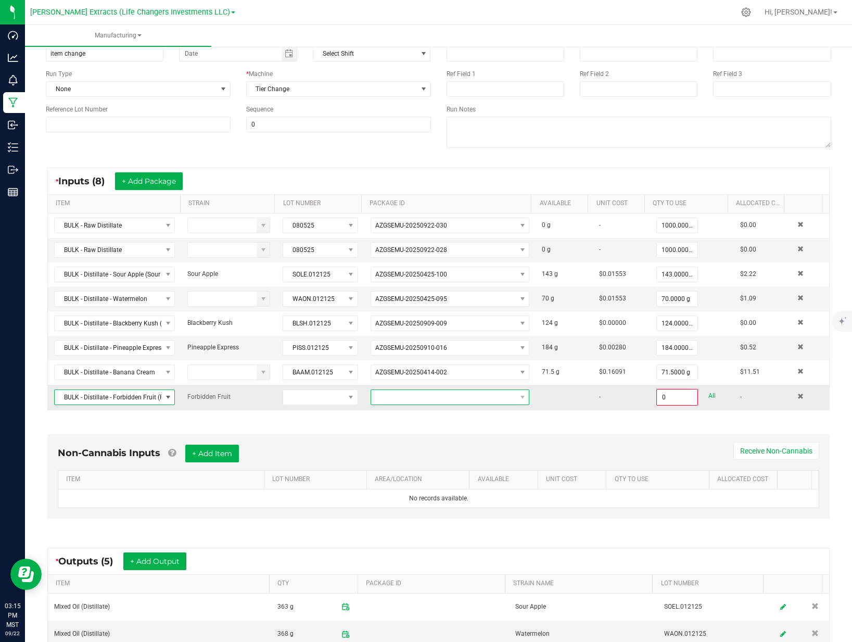
click at [375, 393] on span at bounding box center [443, 397] width 145 height 15
click at [424, 440] on li "AZGSEMU-20250821-048" at bounding box center [442, 442] width 155 height 18
click at [708, 396] on link "All" at bounding box center [711, 396] width 7 height 14
type input "76.5000 g"
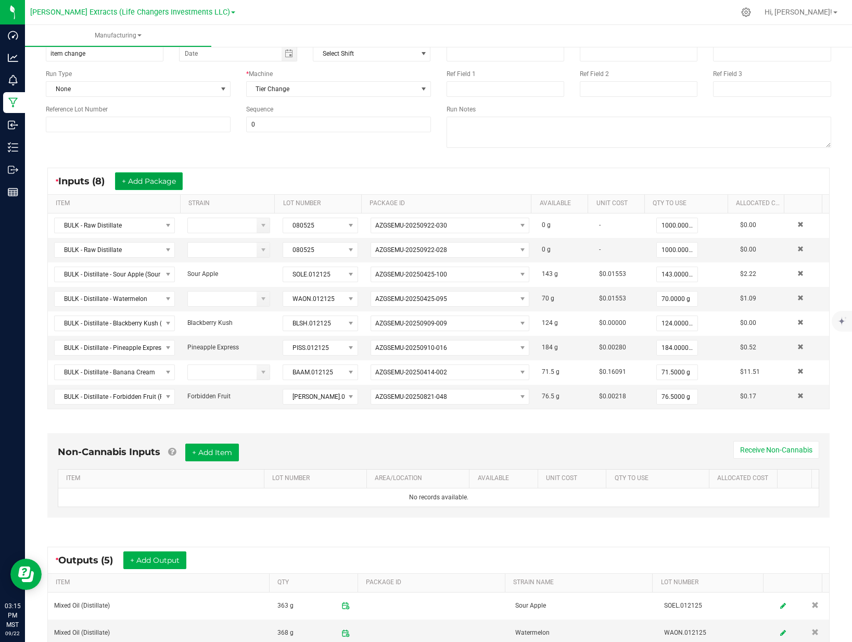
click at [154, 185] on button "+ Add Package" at bounding box center [149, 181] width 68 height 18
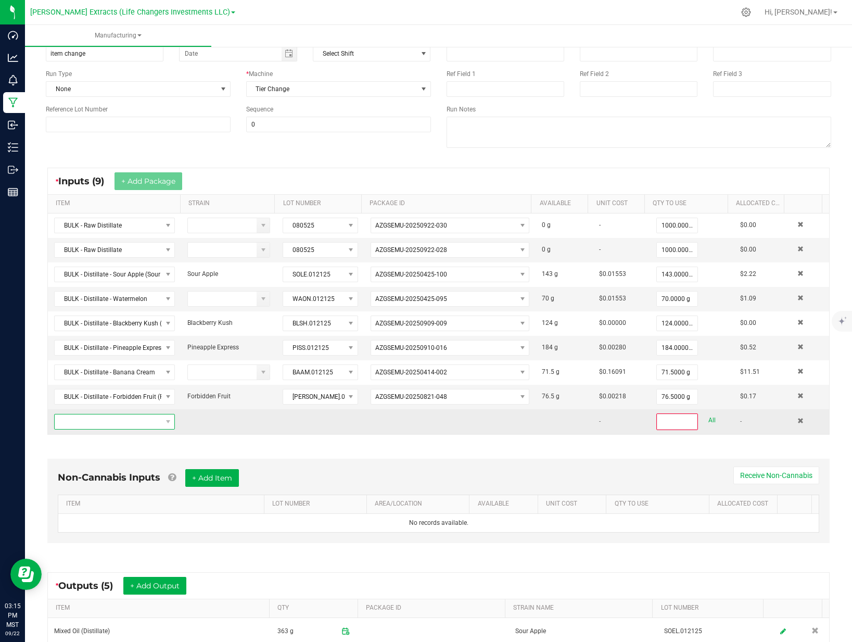
click at [112, 420] on span "NO DATA FOUND" at bounding box center [108, 421] width 107 height 15
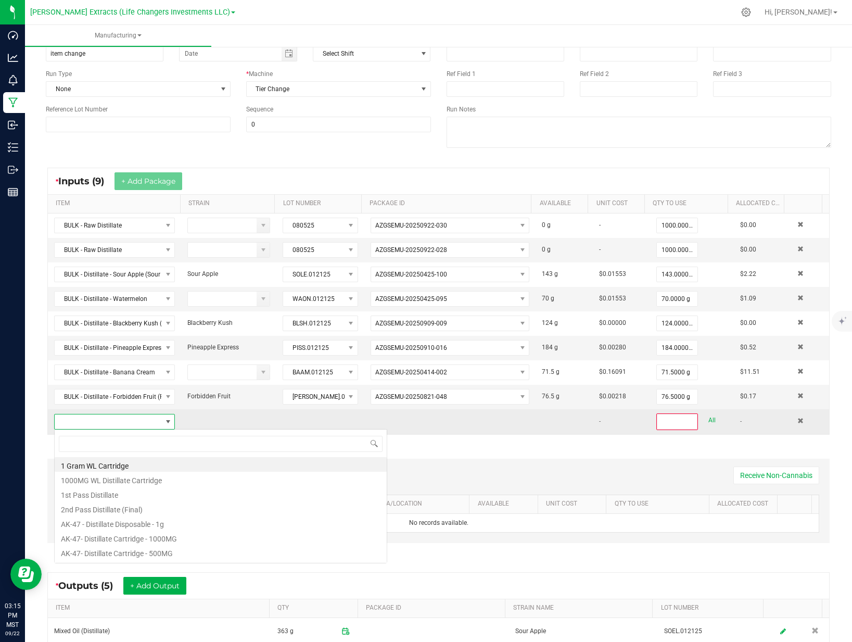
scroll to position [16, 118]
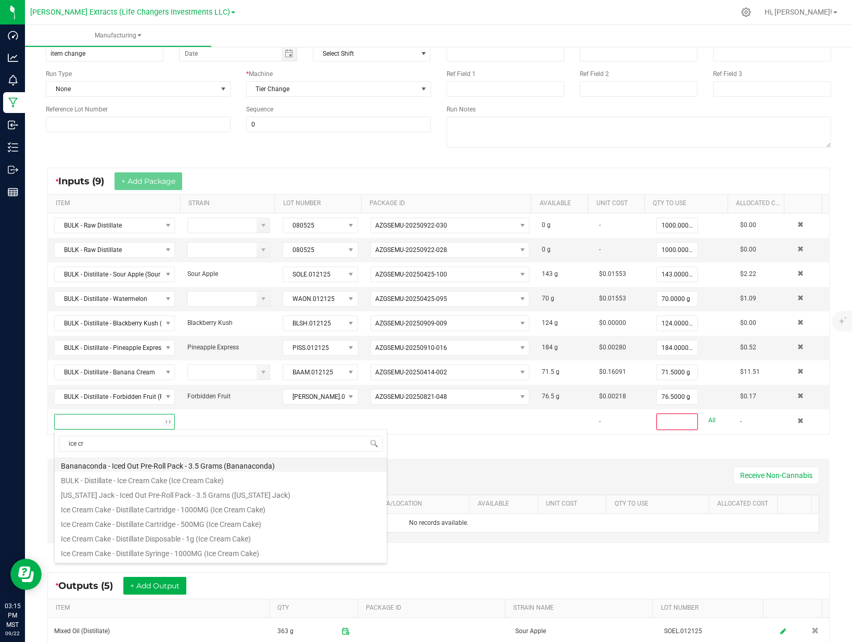
type input "ice cre"
click at [161, 466] on li "BULK - Distillate - Ice Cream Cake (Ice Cream Cake)" at bounding box center [221, 464] width 332 height 15
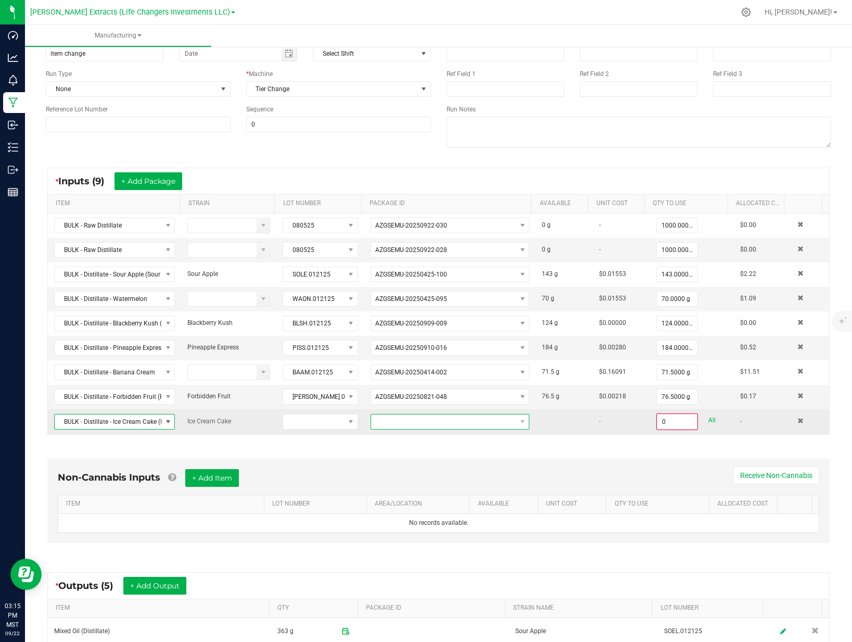
click at [455, 417] on span at bounding box center [443, 421] width 145 height 15
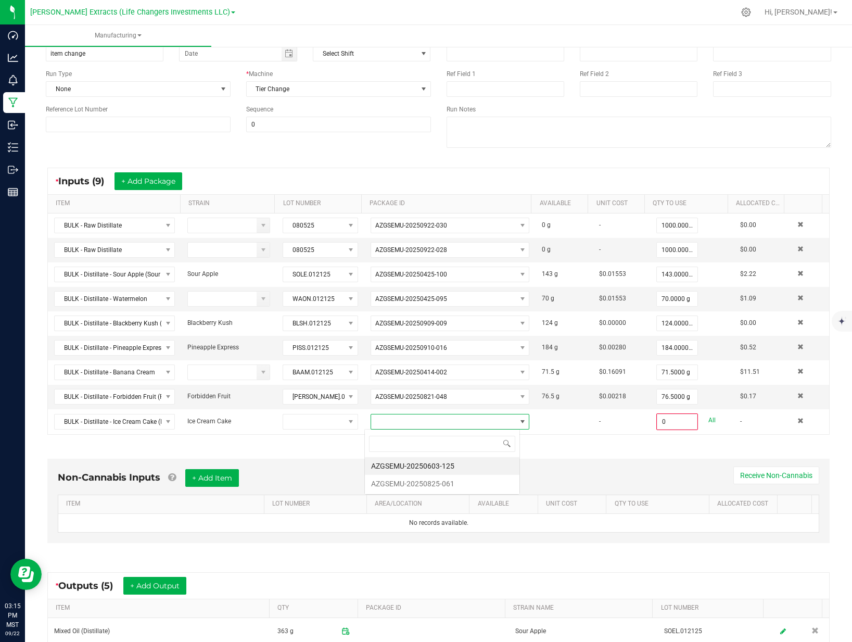
scroll to position [16, 156]
click at [440, 465] on li "AZGSEMU-20250603-125" at bounding box center [442, 466] width 155 height 18
type input "0.0000 g"
click at [157, 187] on button "+ Add Package" at bounding box center [149, 181] width 68 height 18
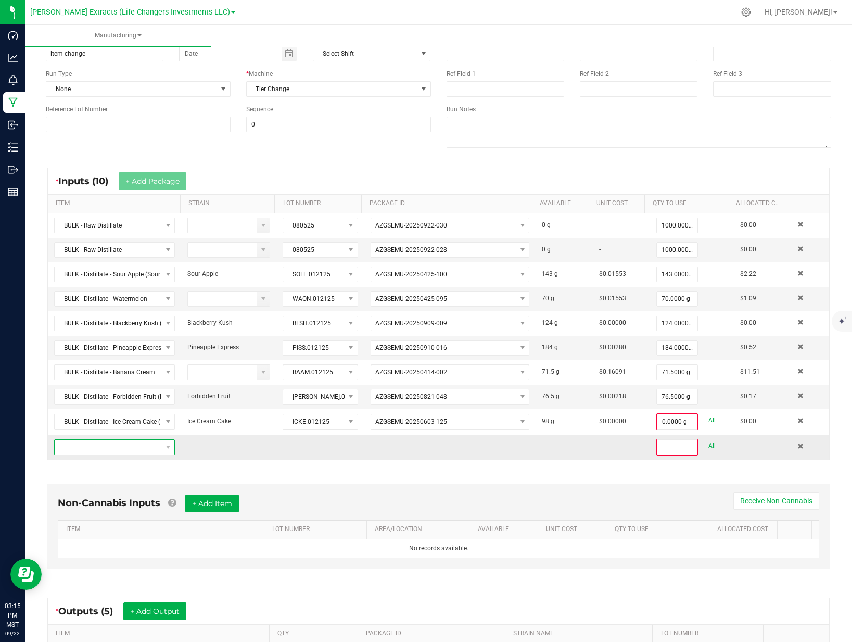
click at [125, 451] on span "NO DATA FOUND" at bounding box center [108, 447] width 107 height 15
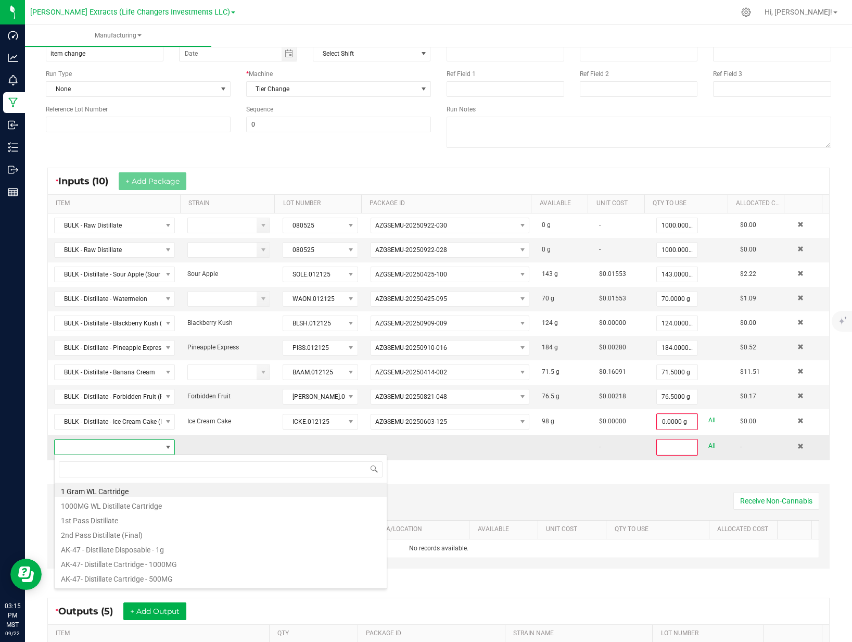
scroll to position [16, 117]
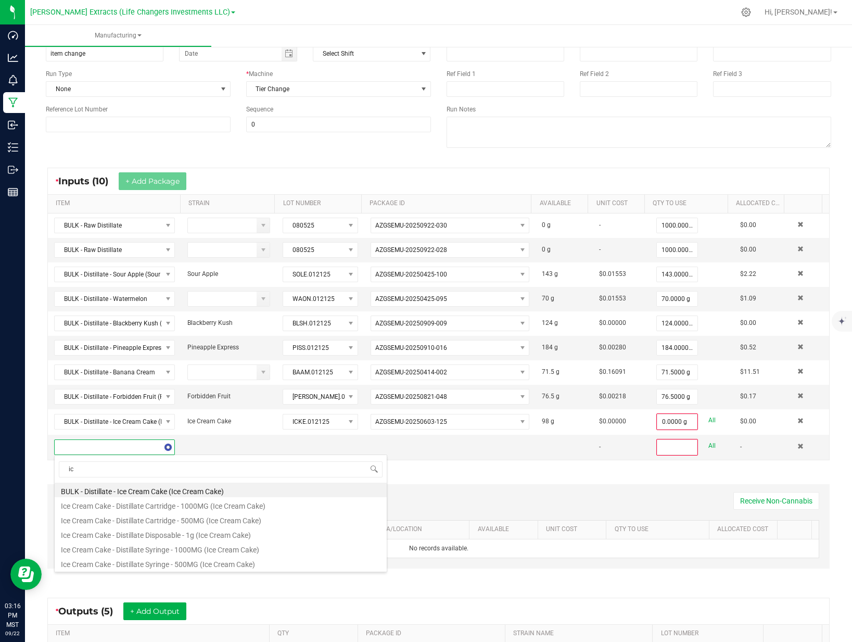
type input "i"
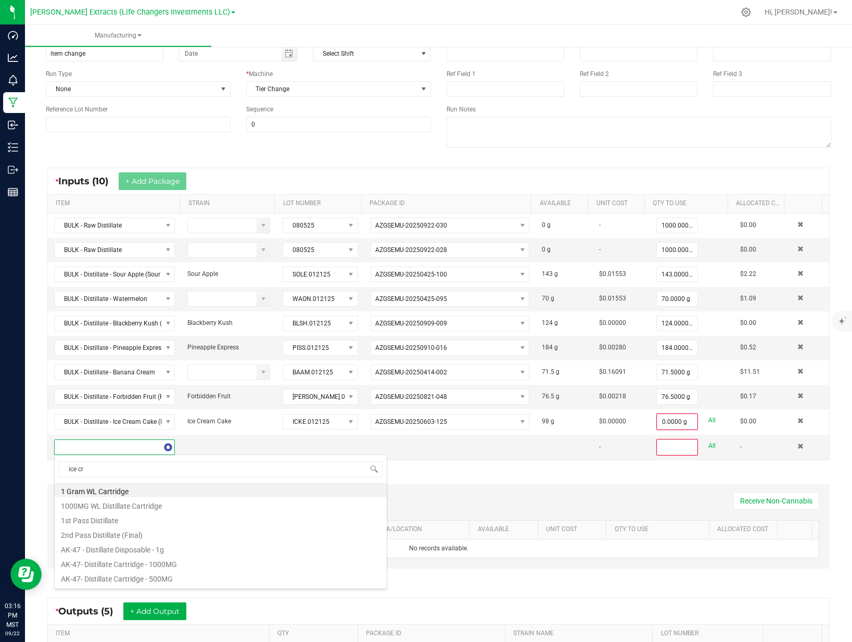
type input "ice cre"
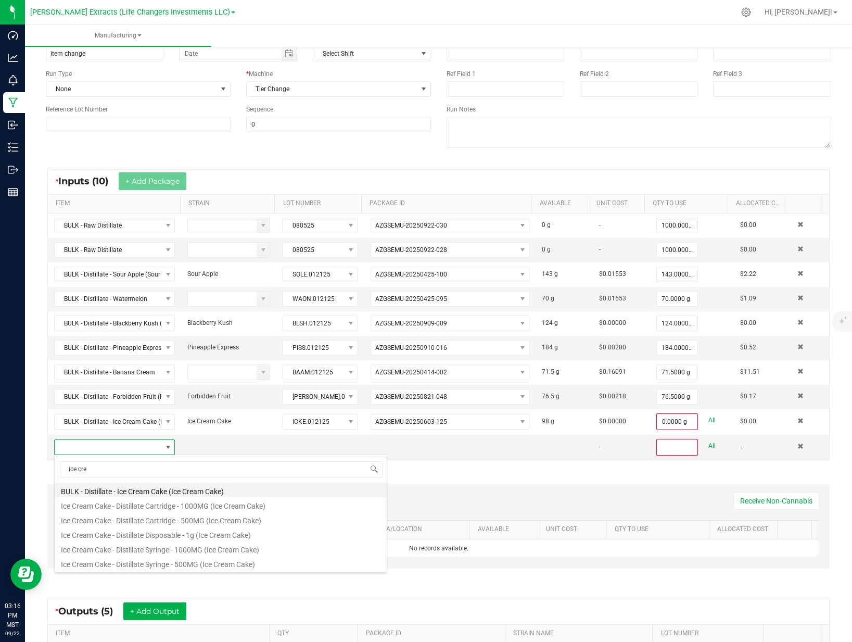
click at [135, 493] on li "BULK - Distillate - Ice Cream Cake (Ice Cream Cake)" at bounding box center [221, 490] width 332 height 15
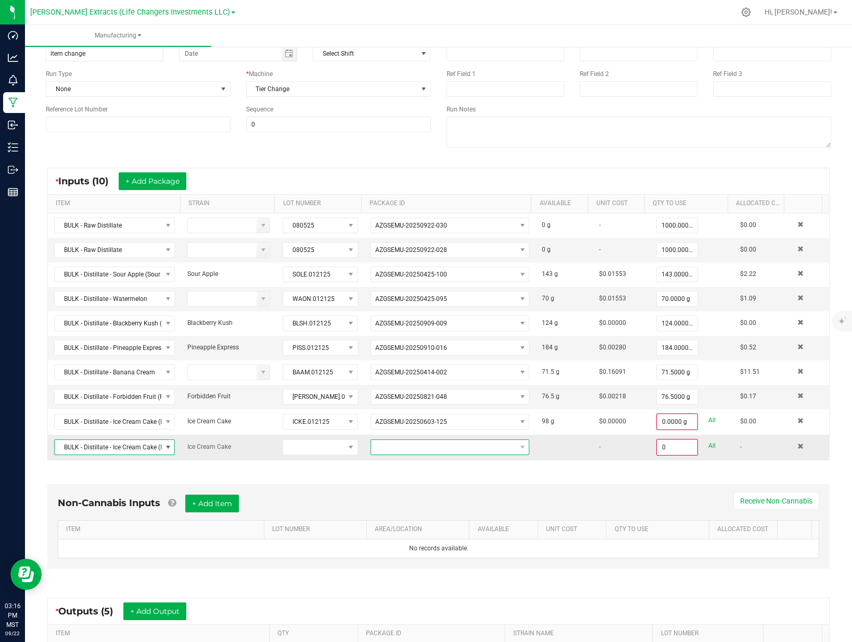
click at [419, 447] on span at bounding box center [443, 447] width 145 height 15
click at [426, 492] on li "AZGSEMU-20250825-061" at bounding box center [442, 492] width 155 height 18
click at [708, 444] on link "All" at bounding box center [711, 446] width 7 height 14
type input "58.0000 g"
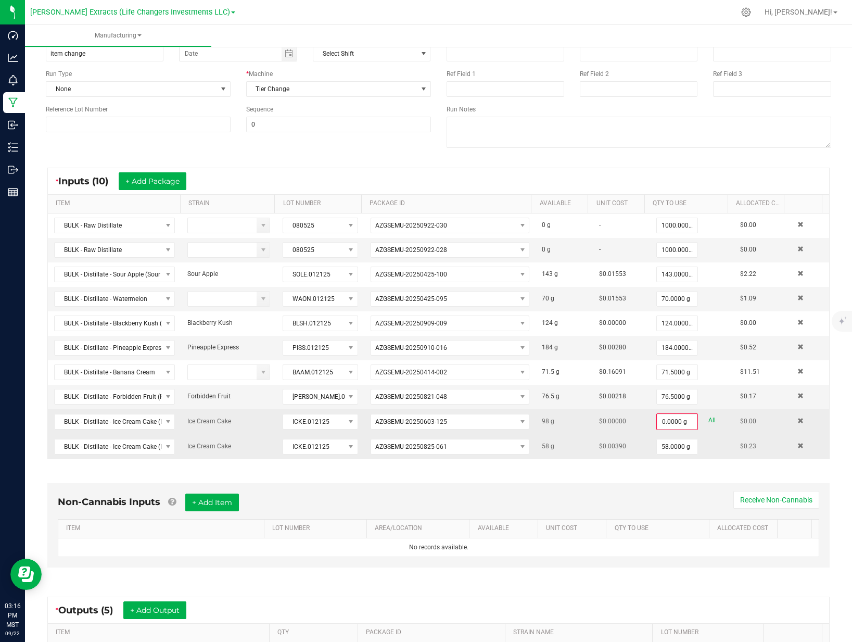
click at [708, 423] on link "All" at bounding box center [711, 420] width 7 height 14
type input "98.0000 g"
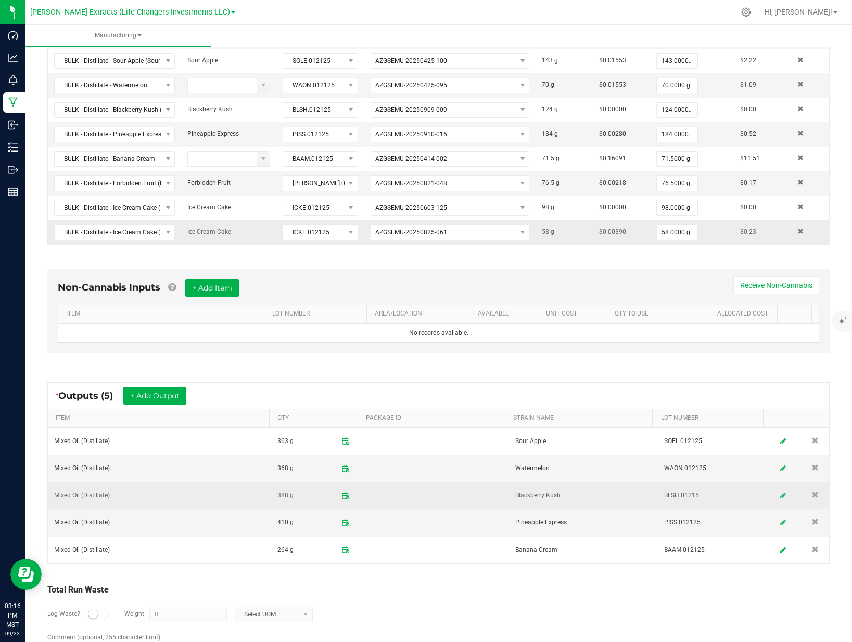
scroll to position [337, 0]
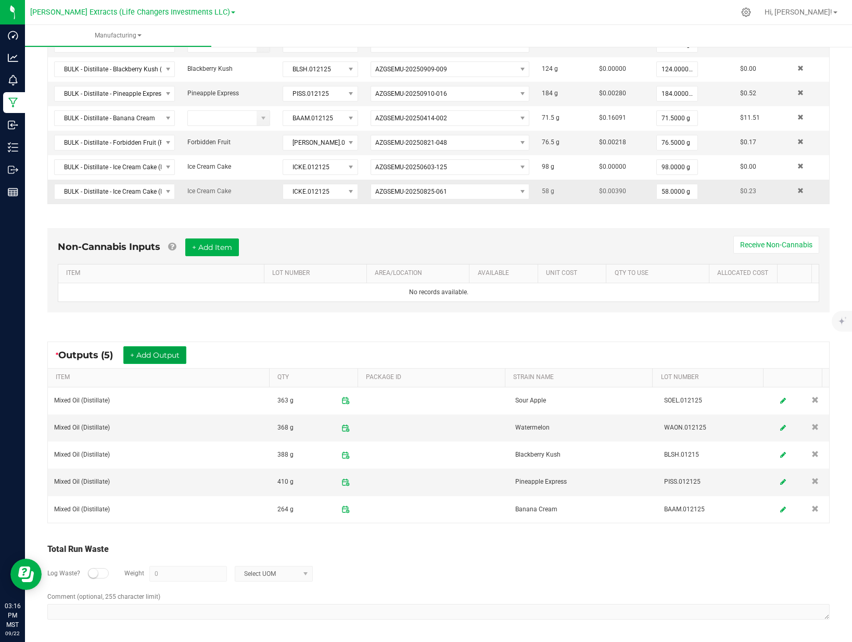
click at [159, 358] on button "+ Add Output" at bounding box center [154, 355] width 63 height 18
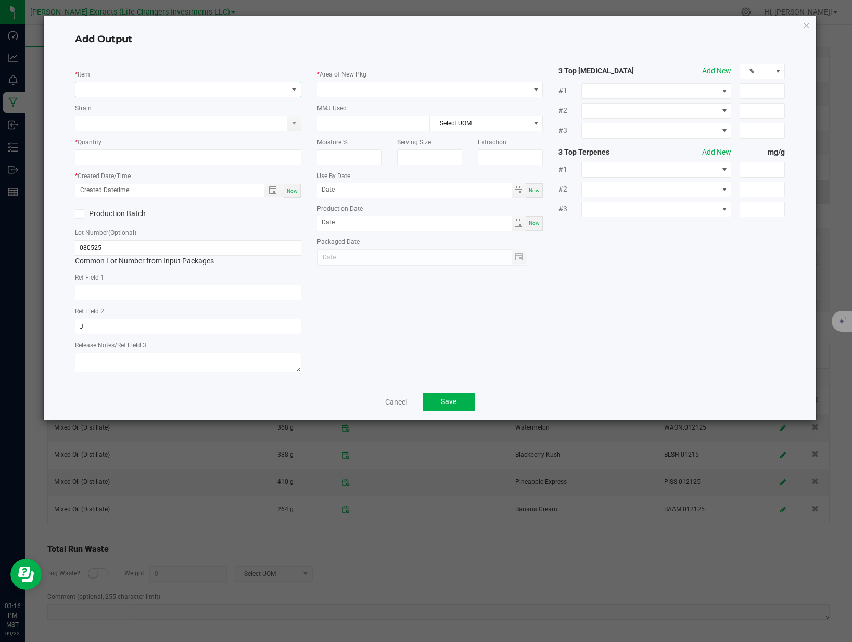
click at [158, 87] on span "NO DATA FOUND" at bounding box center [181, 89] width 212 height 15
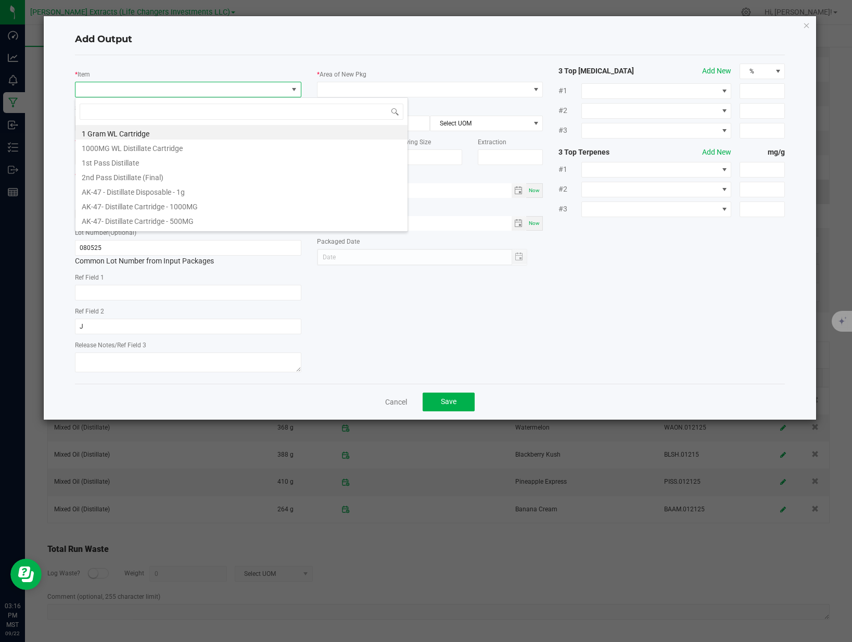
scroll to position [16, 226]
type input "mixed o"
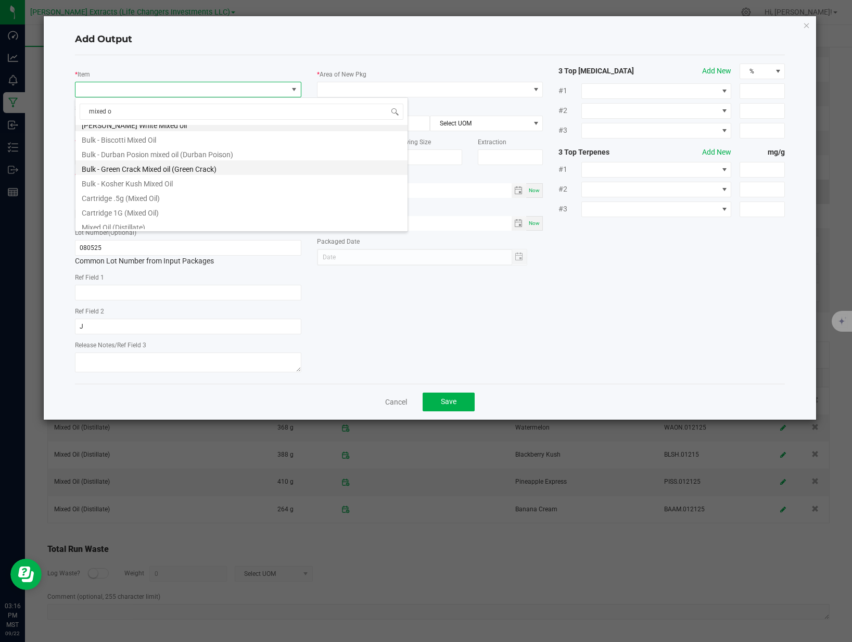
scroll to position [12, 0]
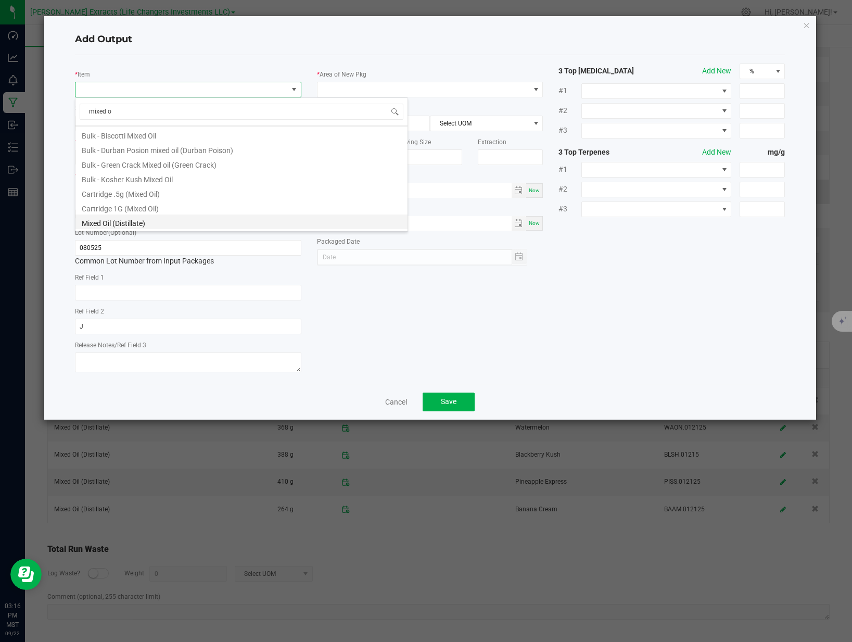
click at [135, 224] on li "Mixed Oil (Distillate)" at bounding box center [241, 221] width 332 height 15
type input "0.0000 g"
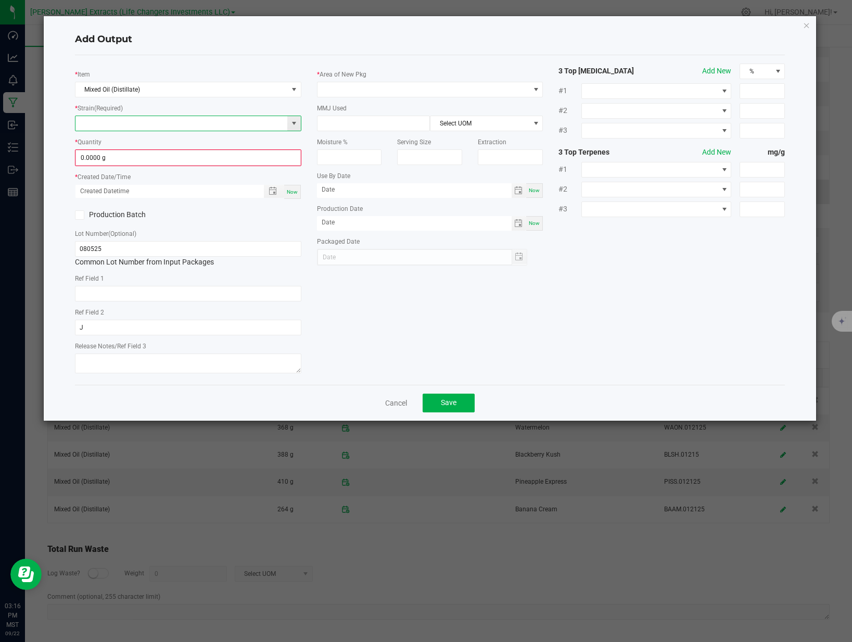
click at [127, 125] on input at bounding box center [181, 123] width 212 height 15
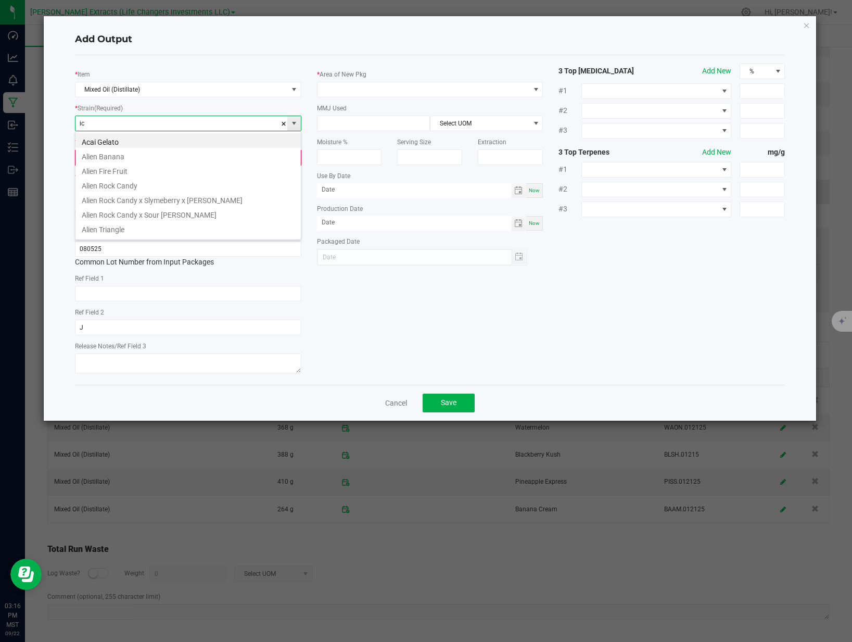
scroll to position [16, 226]
click at [129, 136] on li "Ice Cream Cake" at bounding box center [187, 140] width 225 height 15
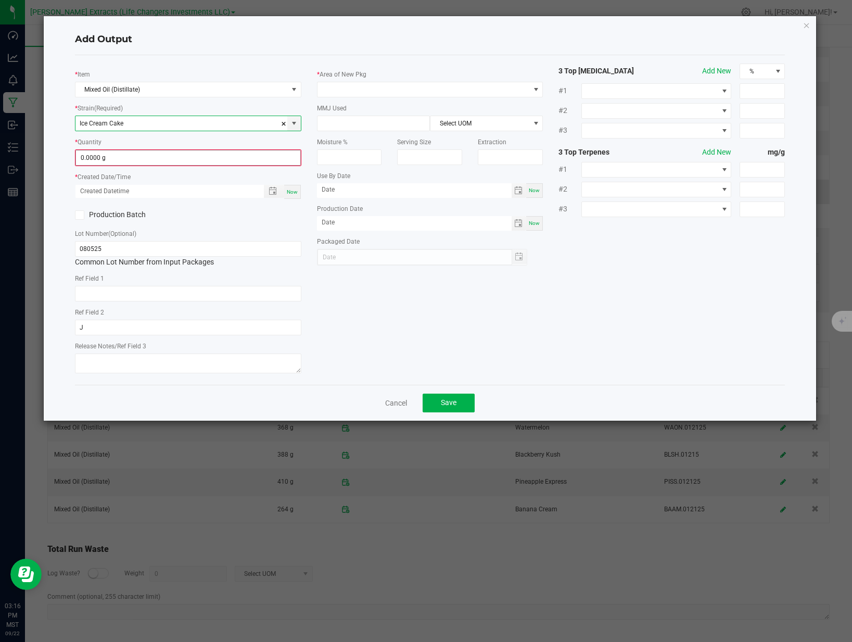
type input "Ice Cream Cake"
click at [145, 159] on input "0" at bounding box center [188, 157] width 224 height 15
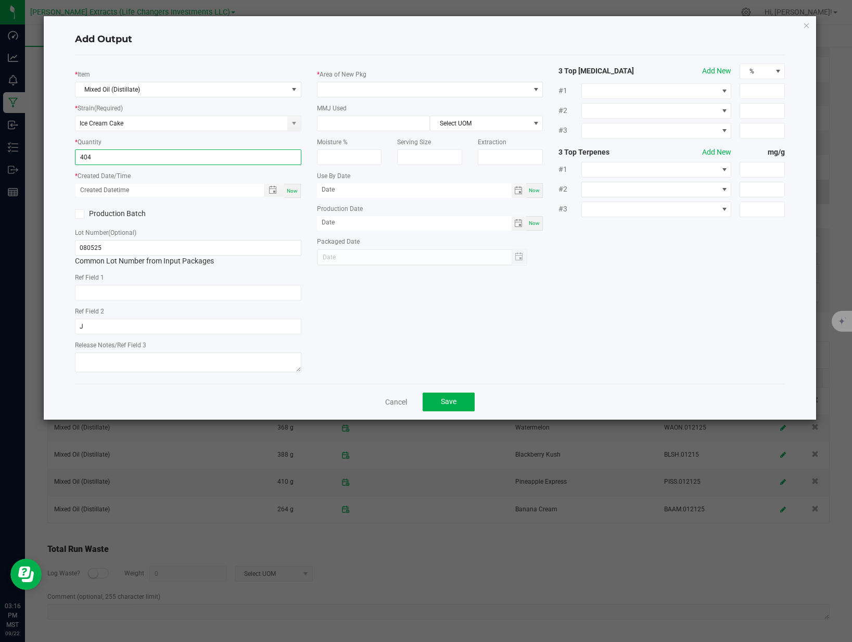
type input "404.0000 g"
click at [289, 188] on span "Now" at bounding box center [292, 191] width 11 height 6
type input "[DATE] 3:16 PM"
type input "[DATE]"
click at [168, 246] on input "080525" at bounding box center [188, 248] width 226 height 16
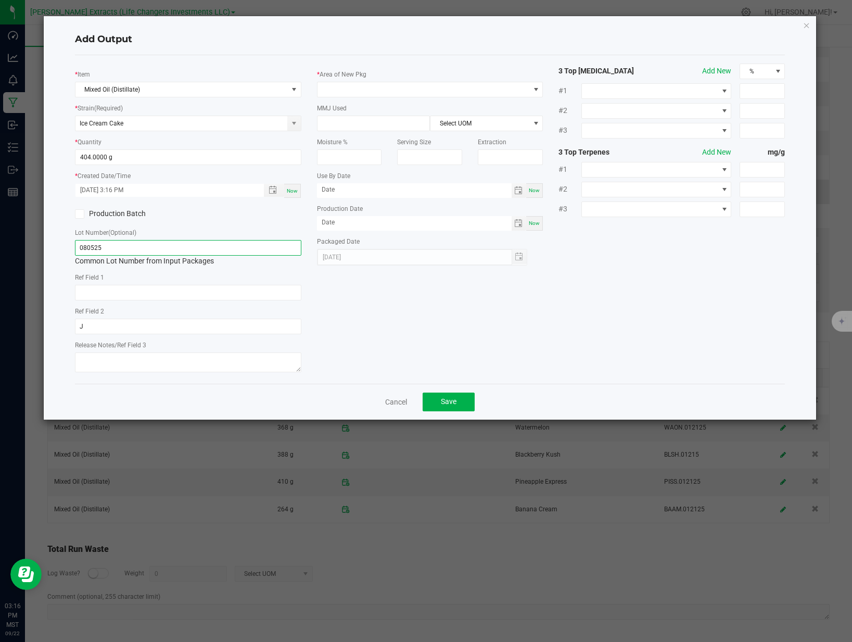
click at [168, 246] on input "080525" at bounding box center [188, 248] width 226 height 16
type input "ICKE.012125"
click at [375, 92] on span at bounding box center [424, 89] width 212 height 15
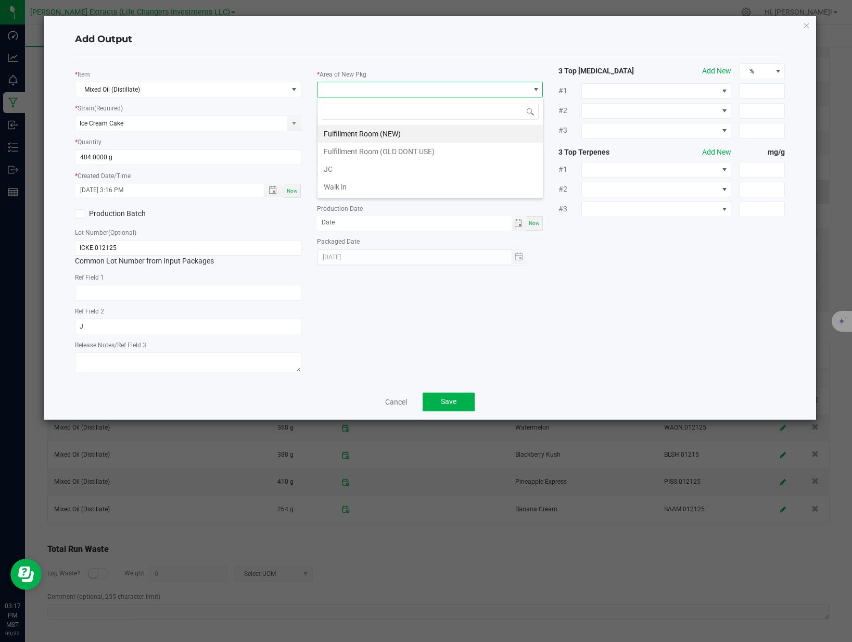
click at [347, 129] on li "Fulfillment Room (NEW)" at bounding box center [430, 134] width 225 height 18
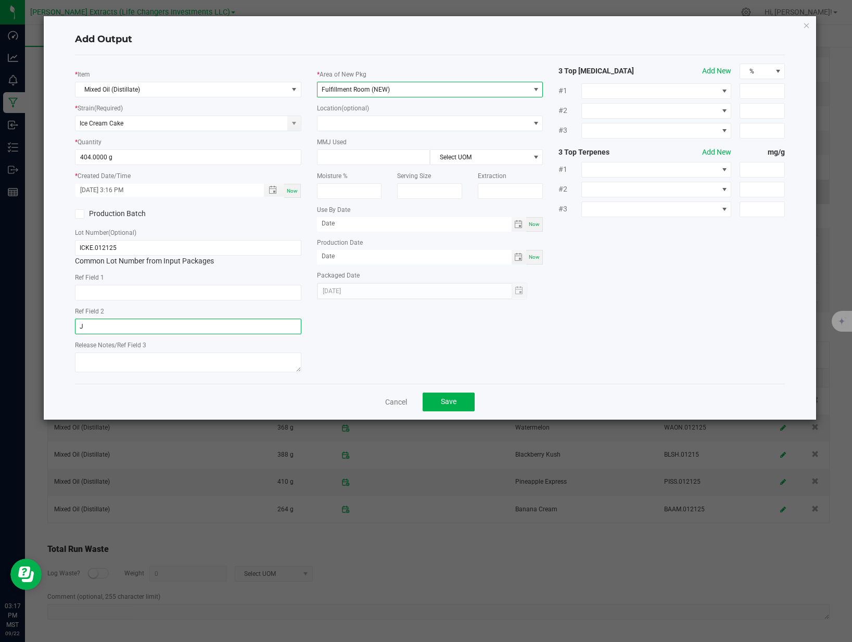
click at [152, 325] on input "J" at bounding box center [188, 327] width 226 height 16
click at [151, 325] on input "J" at bounding box center [188, 327] width 226 height 16
click at [444, 400] on span "Save" at bounding box center [449, 401] width 16 height 8
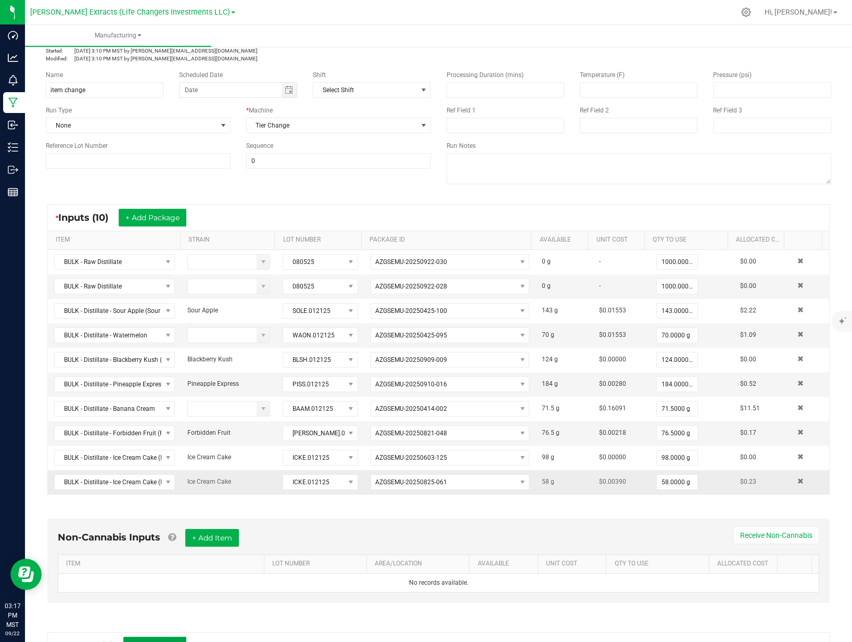
scroll to position [0, 0]
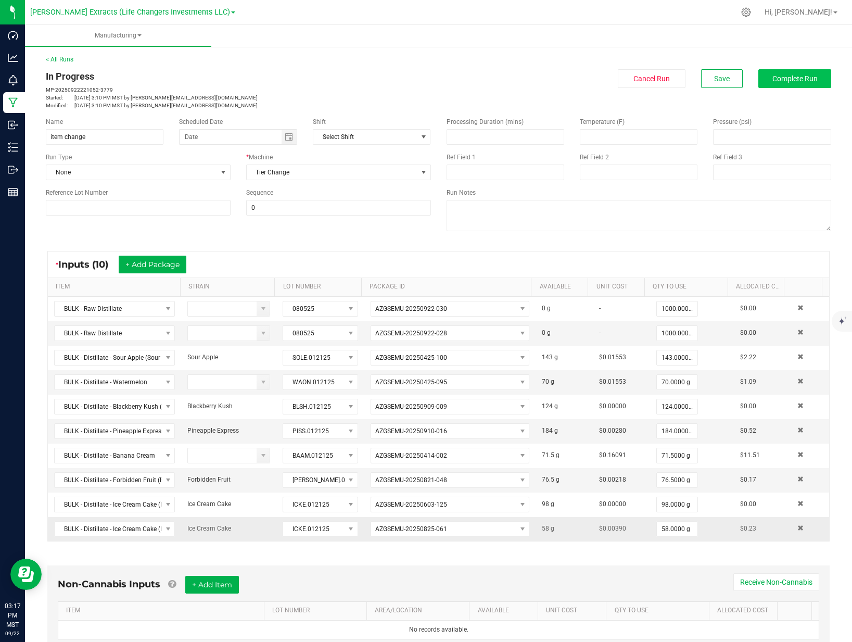
drag, startPoint x: 797, startPoint y: 91, endPoint x: 795, endPoint y: 78, distance: 13.6
click at [796, 89] on div "In Progress MP-20250922221052-3779 Started: [DATE] 3:10 PM MST by [PERSON_NAME]…" at bounding box center [438, 89] width 801 height 40
click at [795, 77] on span "Complete Run" at bounding box center [795, 78] width 45 height 8
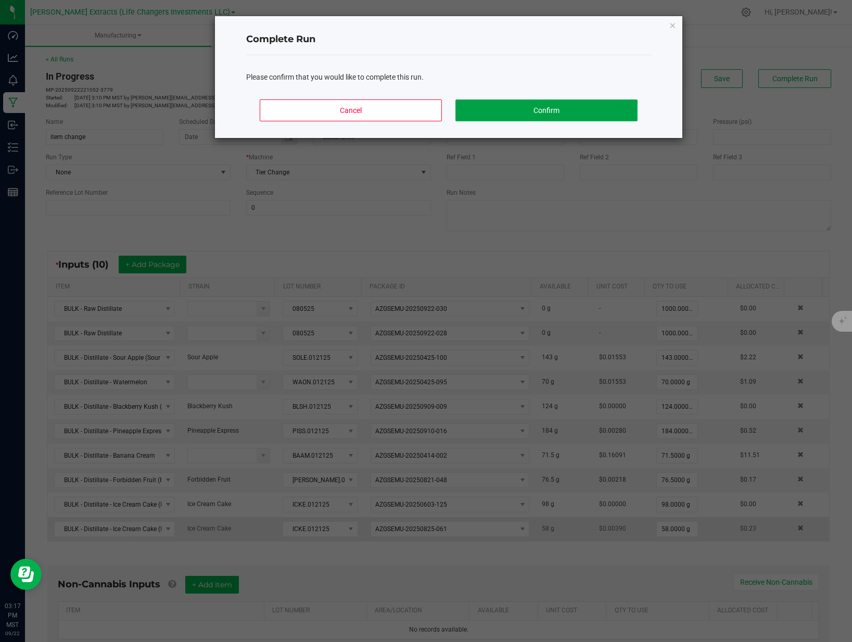
click at [571, 109] on button "Confirm" at bounding box center [546, 110] width 182 height 22
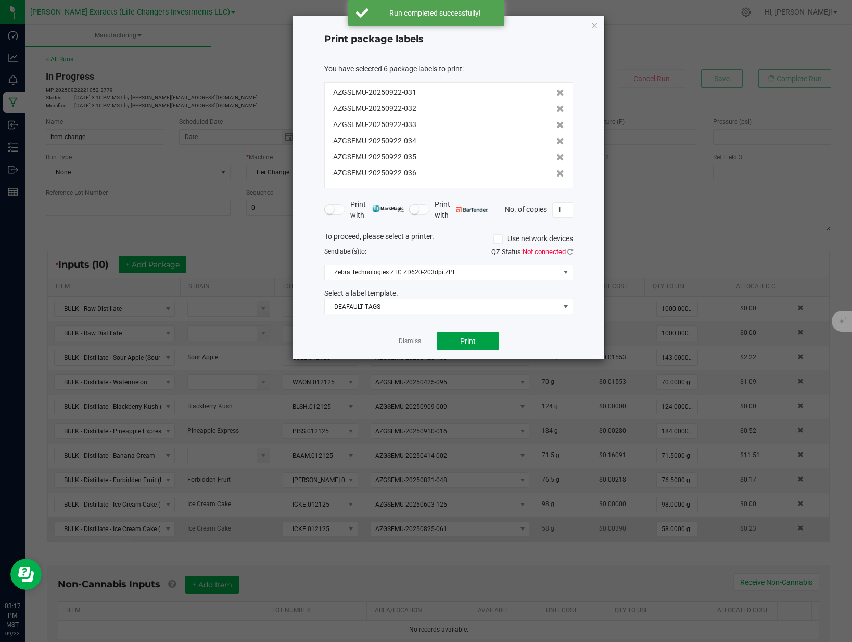
click at [445, 344] on button "Print" at bounding box center [468, 341] width 62 height 19
click at [406, 343] on link "Dismiss" at bounding box center [410, 341] width 22 height 9
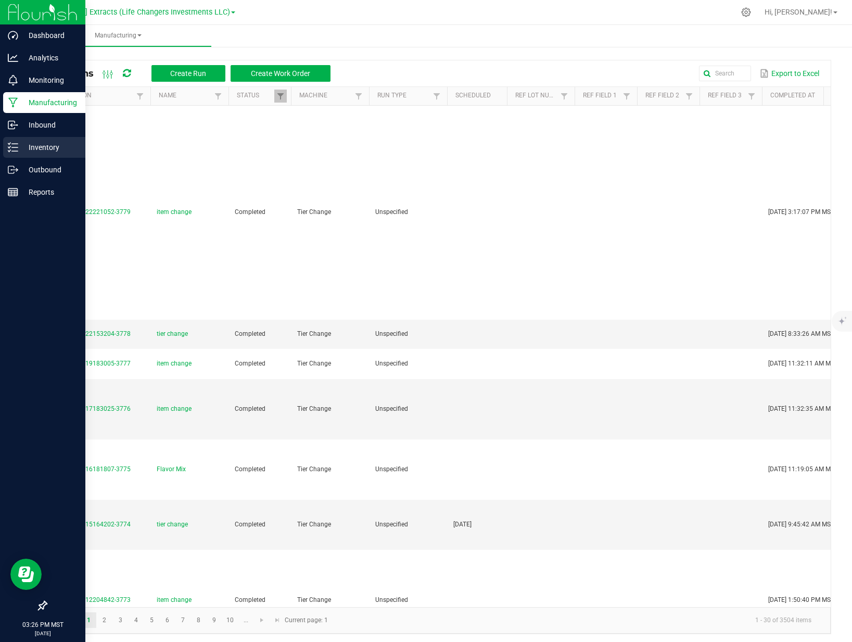
click at [21, 149] on p "Inventory" at bounding box center [49, 147] width 62 height 12
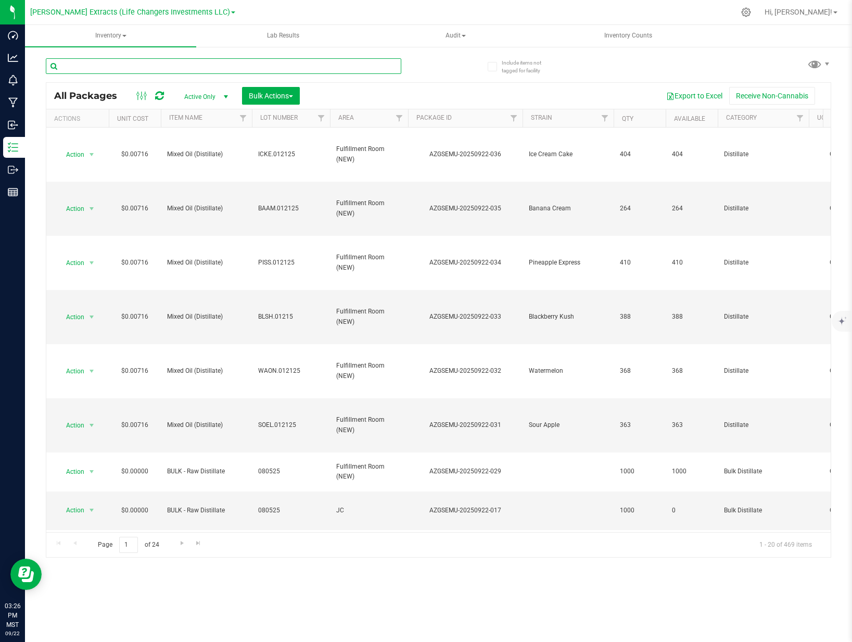
click at [133, 62] on input "text" at bounding box center [224, 66] width 356 height 16
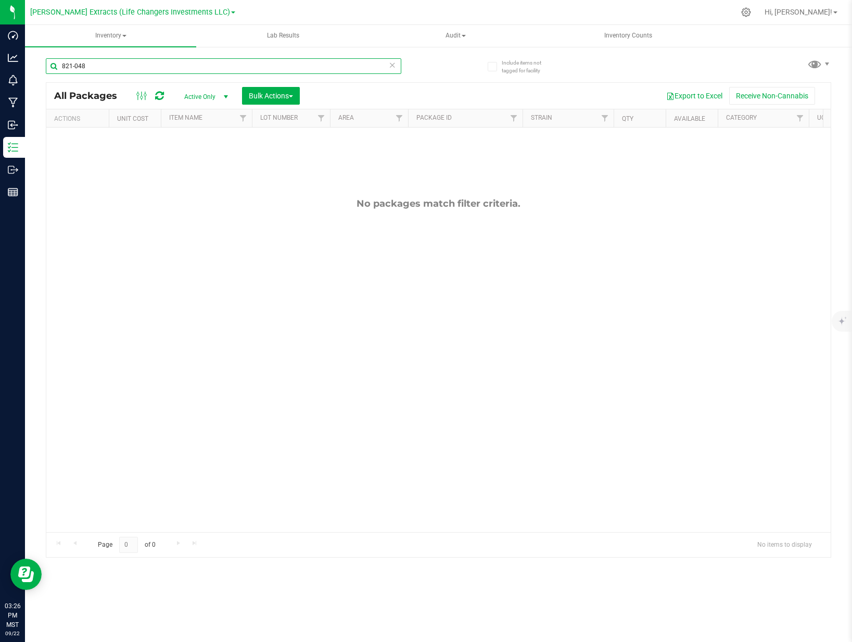
type input "821-048"
click at [216, 96] on span "Active Only" at bounding box center [203, 97] width 57 height 15
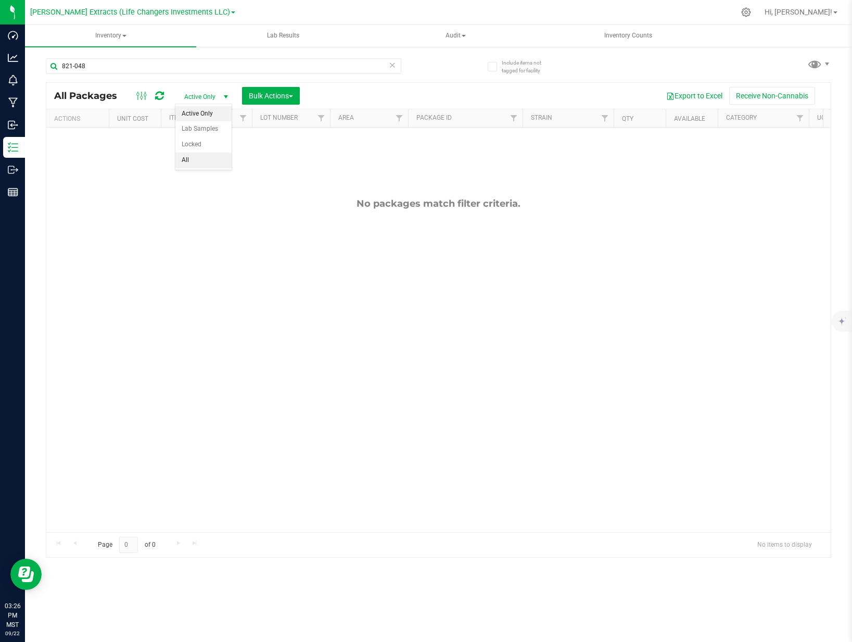
click at [197, 158] on li "All" at bounding box center [203, 161] width 56 height 16
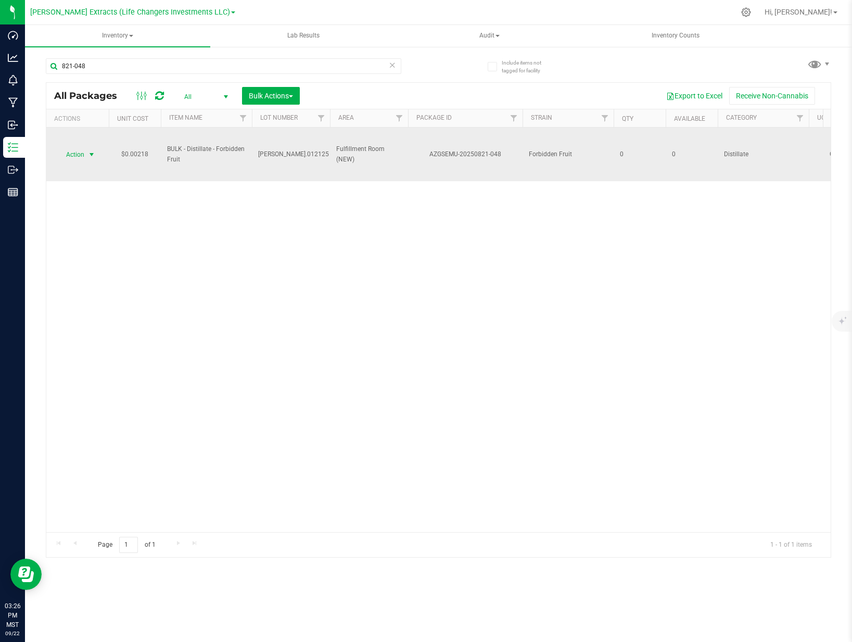
click at [69, 152] on span "Action" at bounding box center [71, 154] width 28 height 15
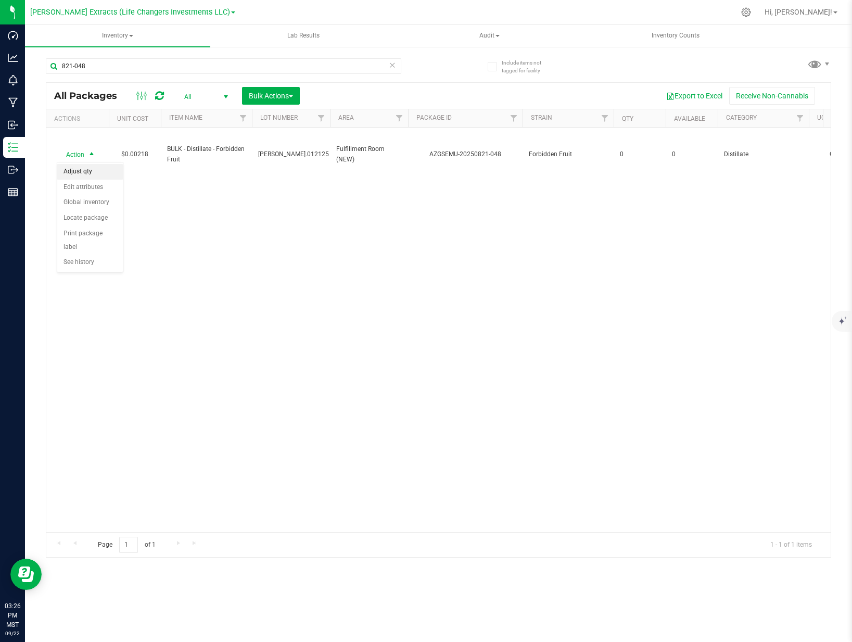
click at [84, 167] on li "Adjust qty" at bounding box center [90, 172] width 66 height 16
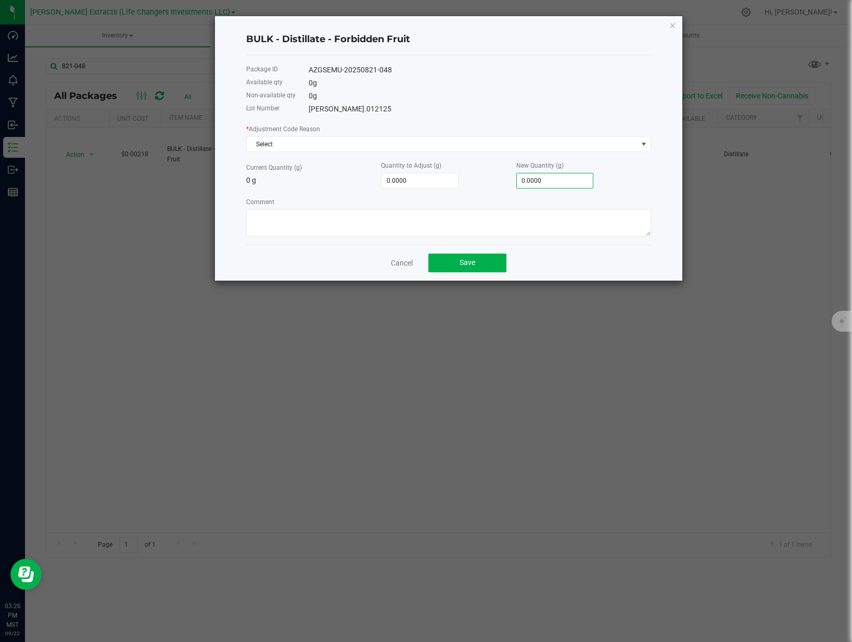
type input "0"
click at [576, 181] on input "0" at bounding box center [555, 180] width 77 height 15
type input "4.0000"
type input "4"
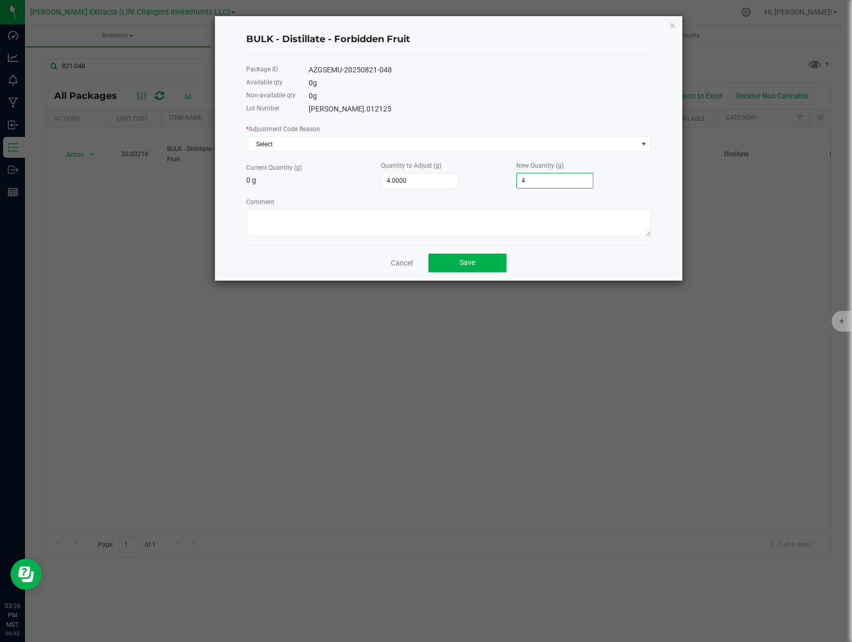
type input "40.0000"
type input "40"
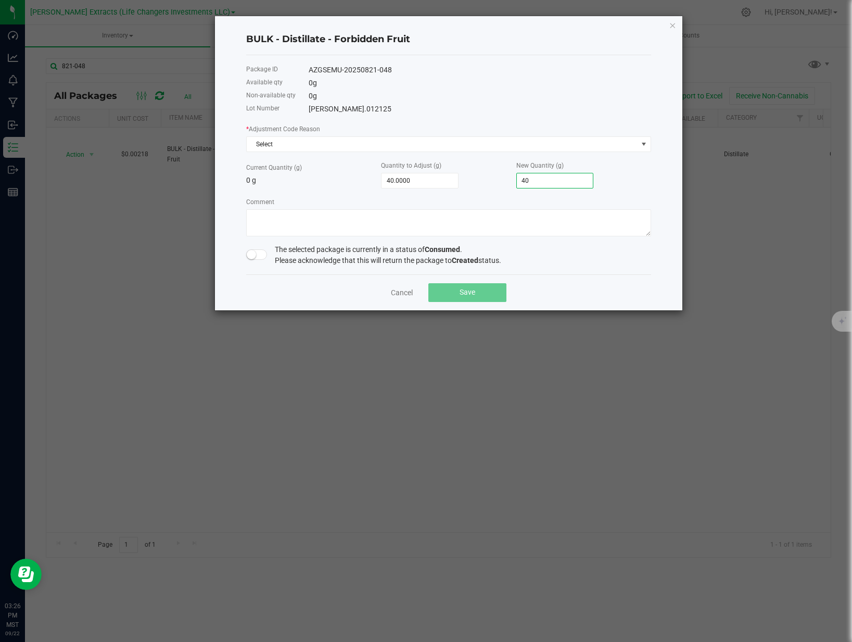
type input "404.0000"
click at [530, 148] on span "Select" at bounding box center [442, 144] width 391 height 15
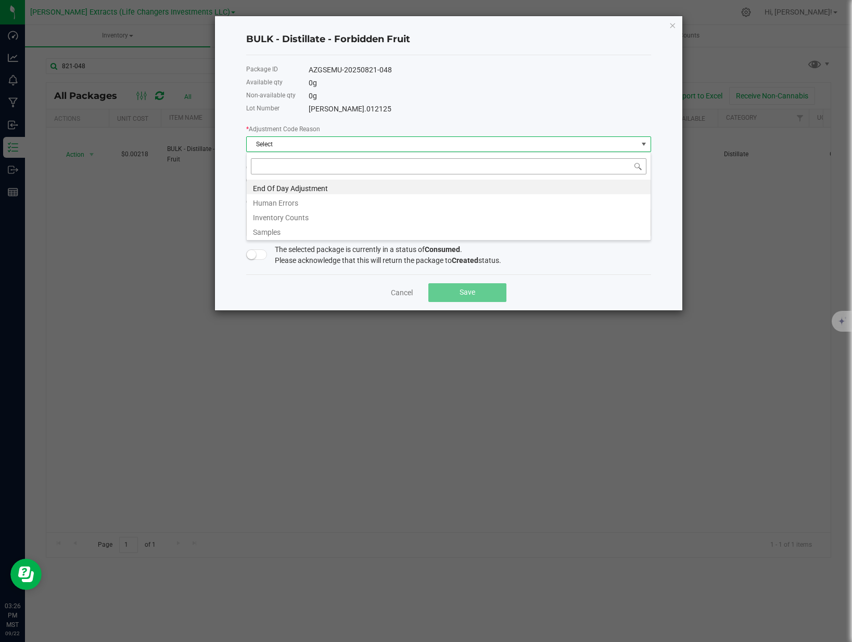
scroll to position [16, 405]
click at [295, 205] on li "Human Errors" at bounding box center [449, 201] width 404 height 15
click at [300, 206] on div "Comment" at bounding box center [448, 216] width 405 height 40
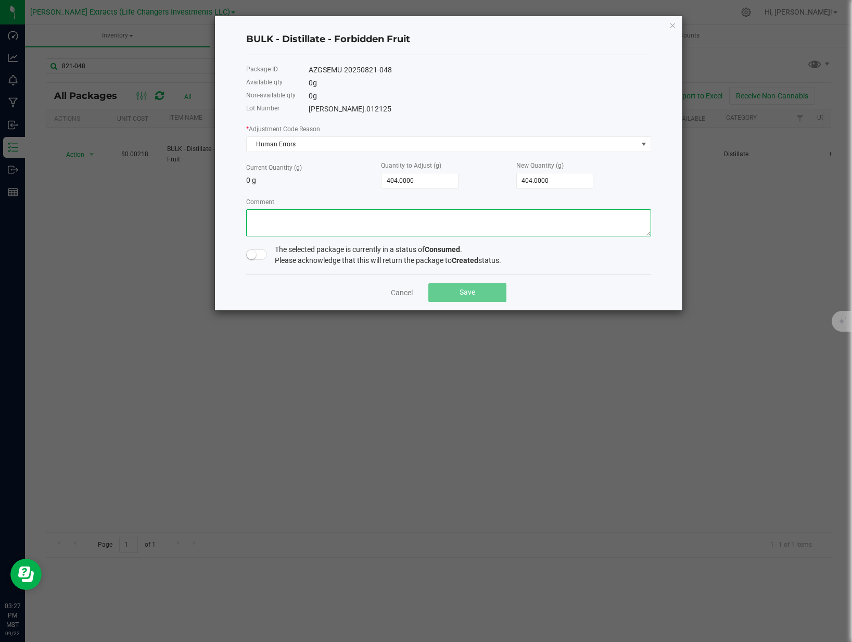
click at [300, 216] on textarea "Comment" at bounding box center [448, 222] width 405 height 27
type textarea "forgot to add to manufacture run on [DATE]"
drag, startPoint x: 249, startPoint y: 252, endPoint x: 308, endPoint y: 270, distance: 60.8
click at [249, 252] on small at bounding box center [251, 254] width 9 height 9
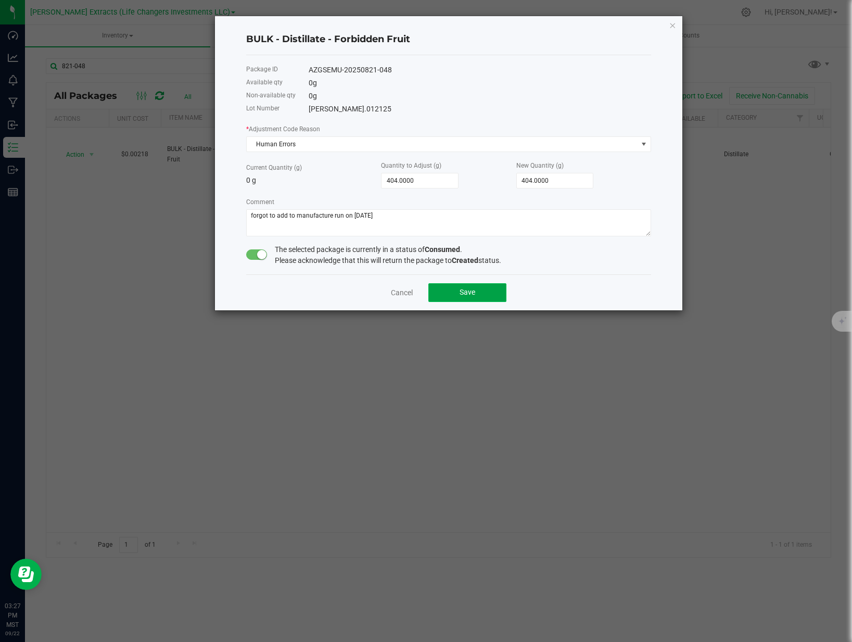
click at [477, 287] on button "Save" at bounding box center [467, 292] width 78 height 19
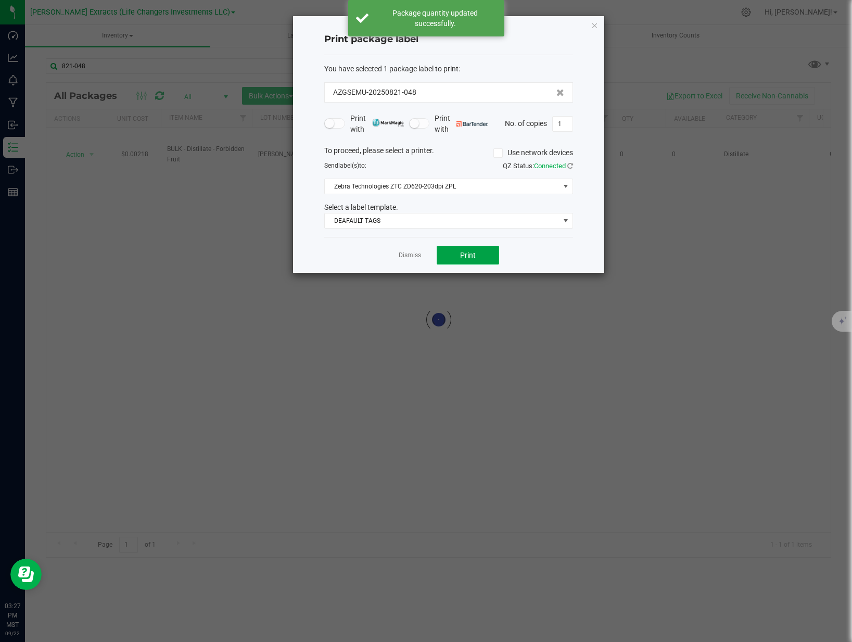
click at [482, 261] on button "Print" at bounding box center [468, 255] width 62 height 19
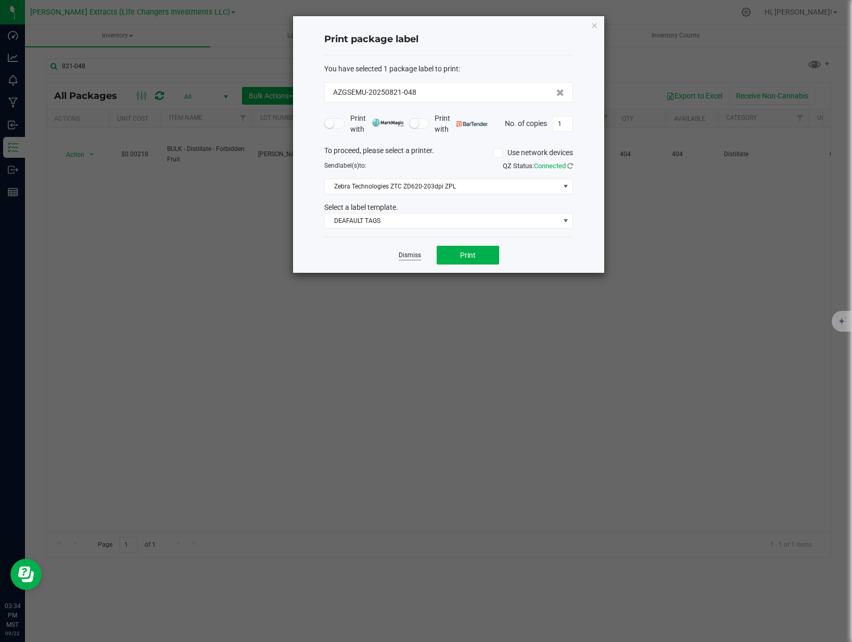
click at [406, 251] on link "Dismiss" at bounding box center [410, 255] width 22 height 9
